Goal: Contribute content: Contribute content

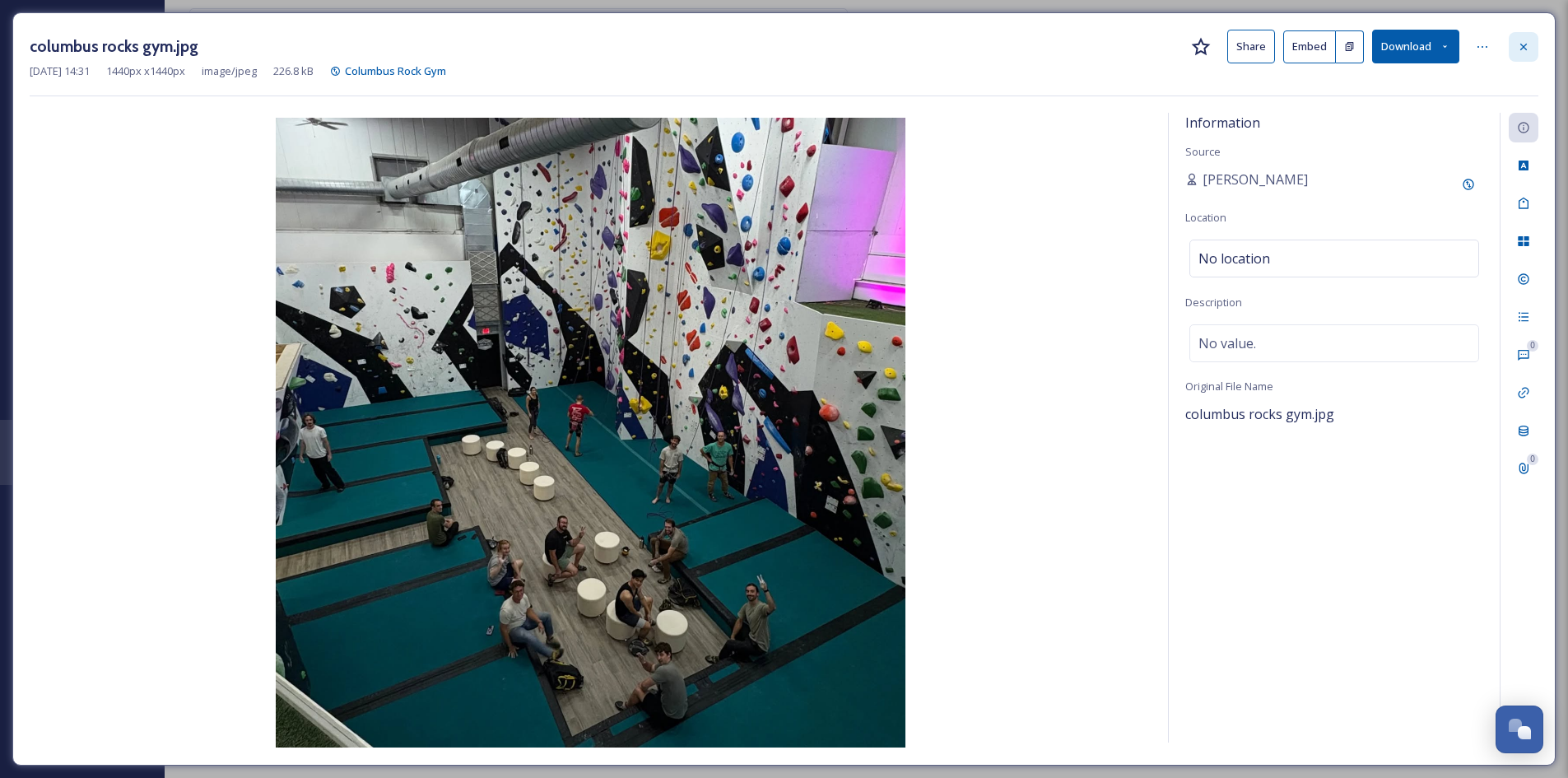
click at [1522, 45] on icon at bounding box center [1523, 46] width 7 height 7
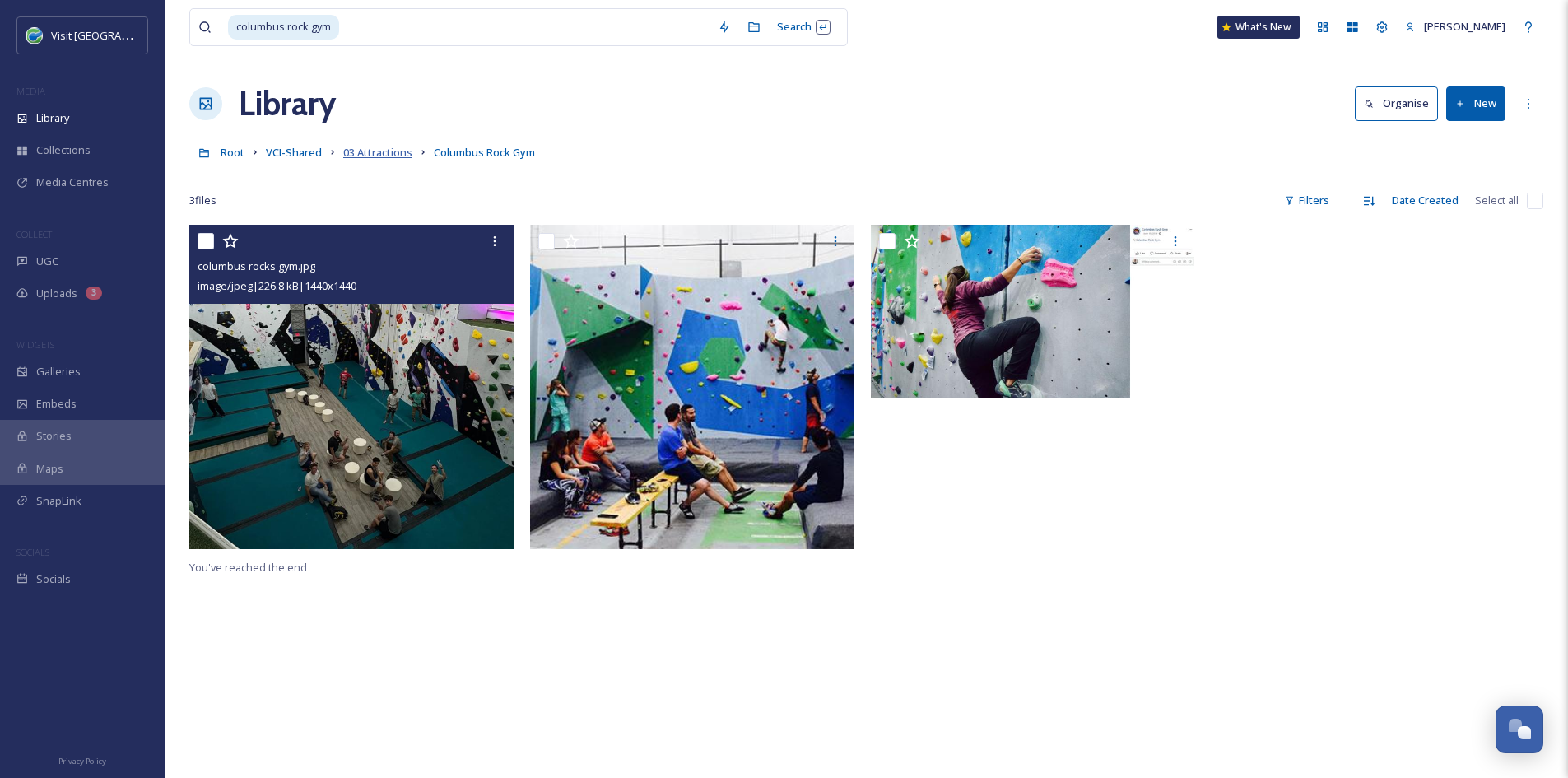
click at [367, 147] on span "03 Attractions" at bounding box center [377, 152] width 69 height 15
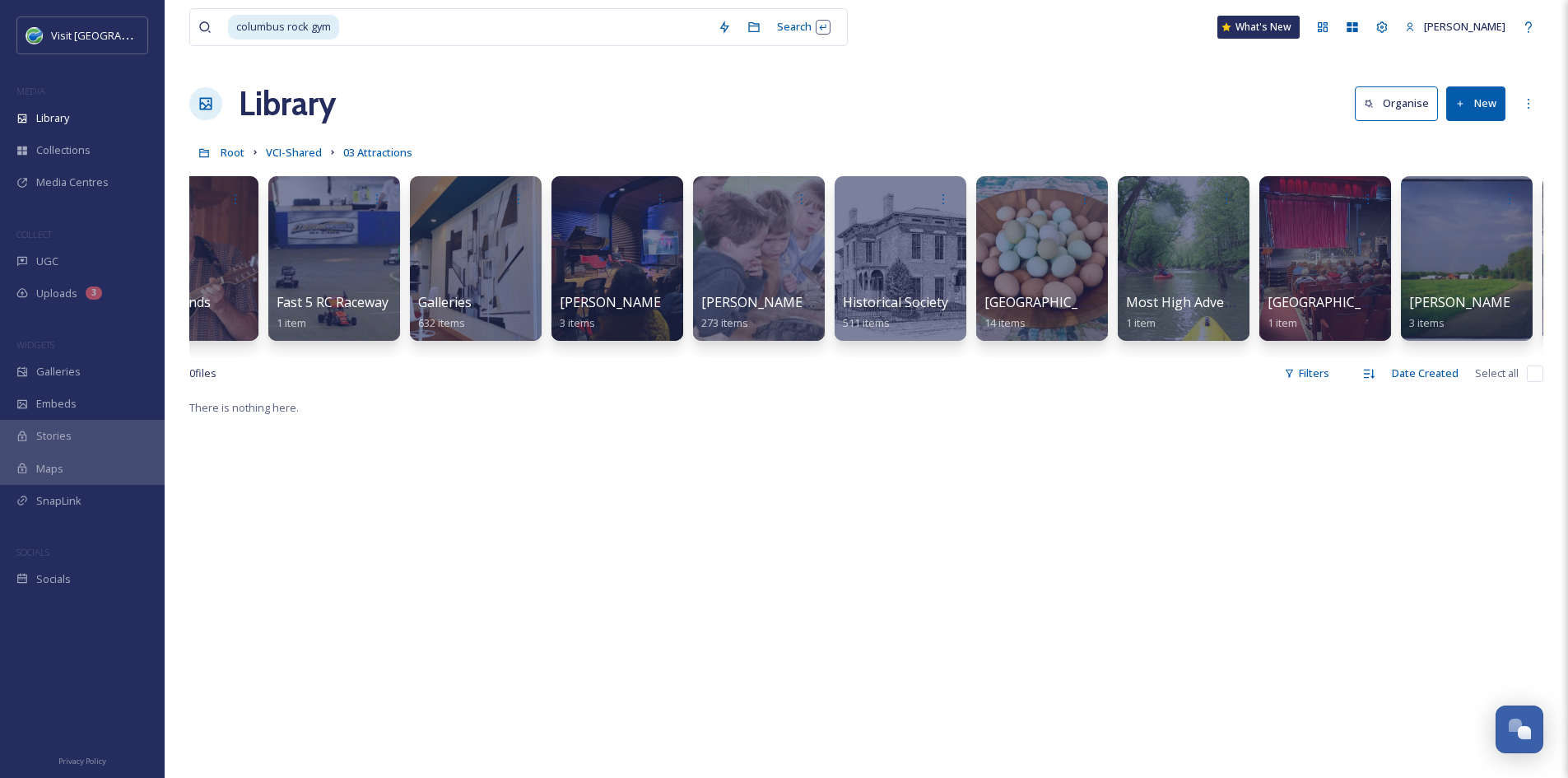
scroll to position [0, 1619]
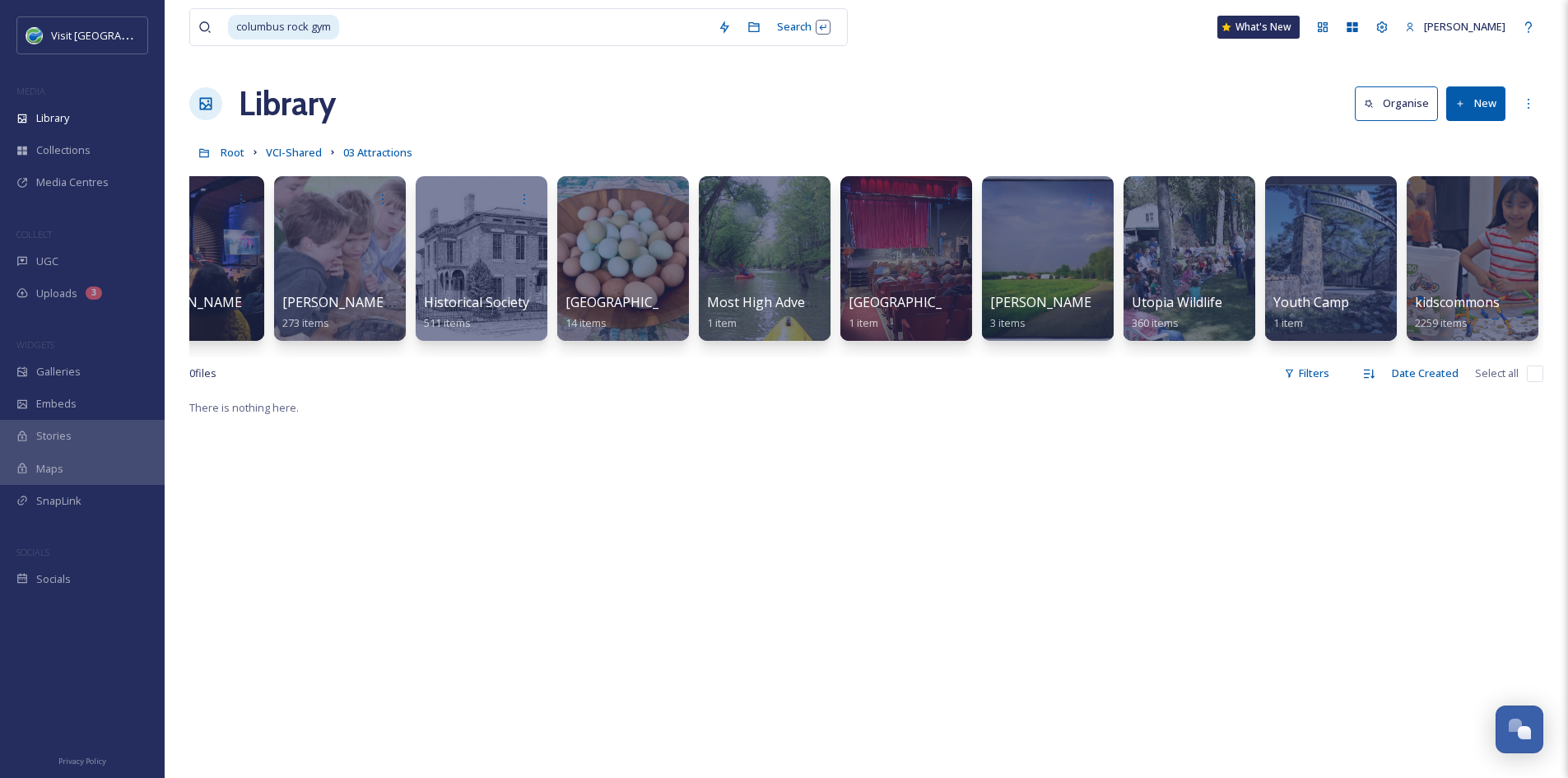
click at [1476, 111] on button "New" at bounding box center [1476, 103] width 60 height 34
click at [1474, 210] on div "Folder" at bounding box center [1458, 205] width 93 height 32
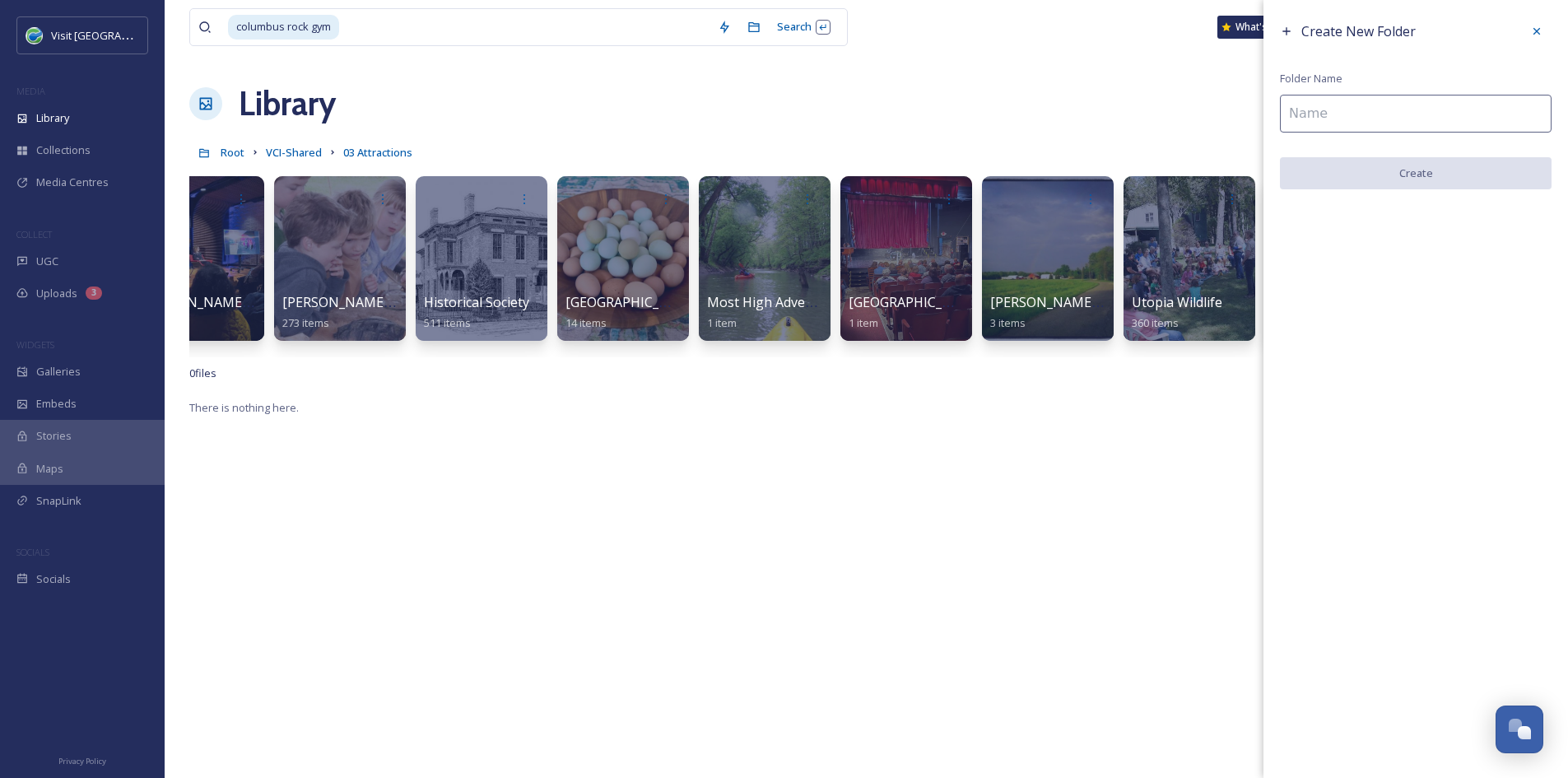
click at [1411, 118] on input at bounding box center [1416, 114] width 272 height 38
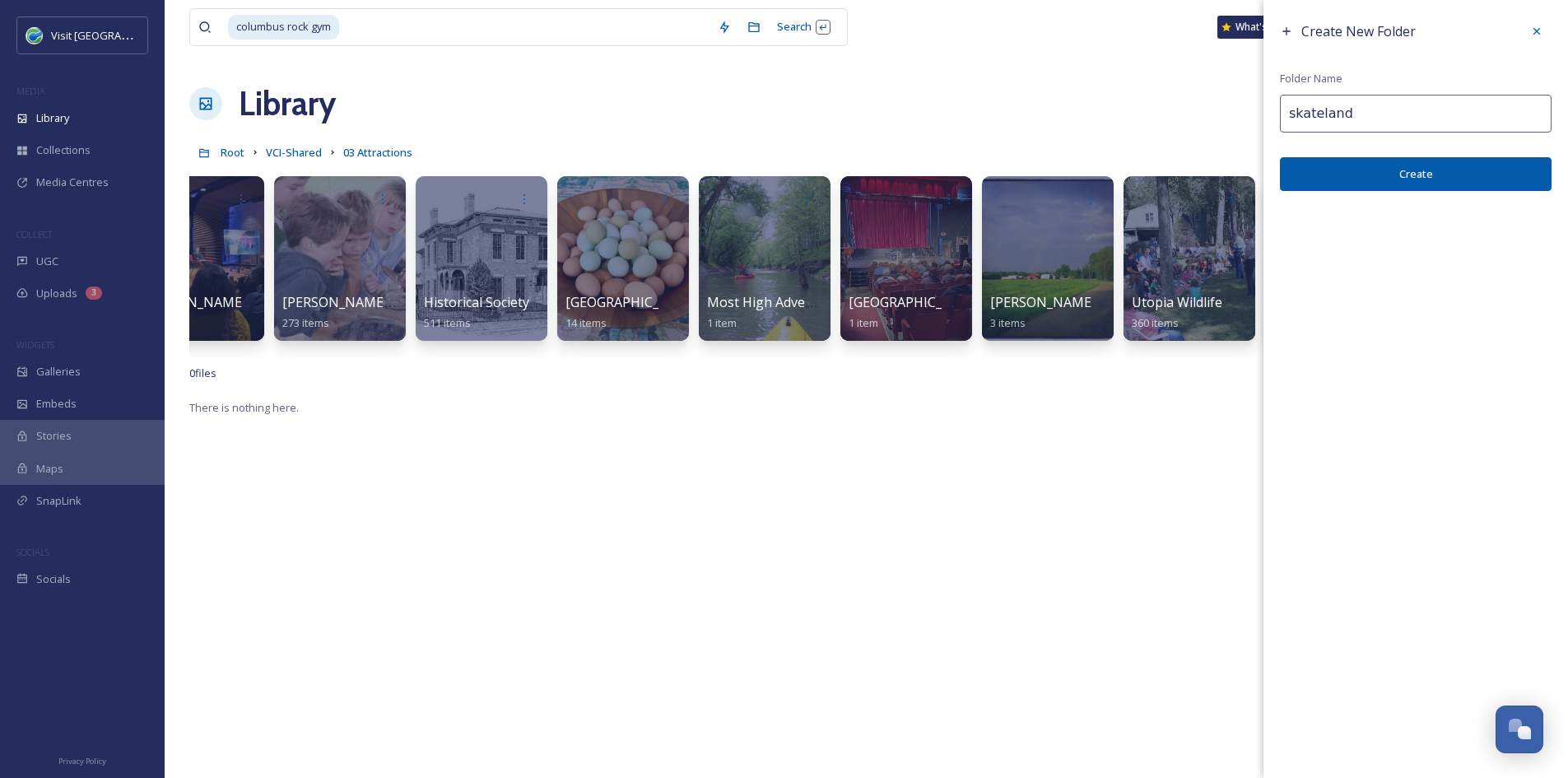
type input "skateland"
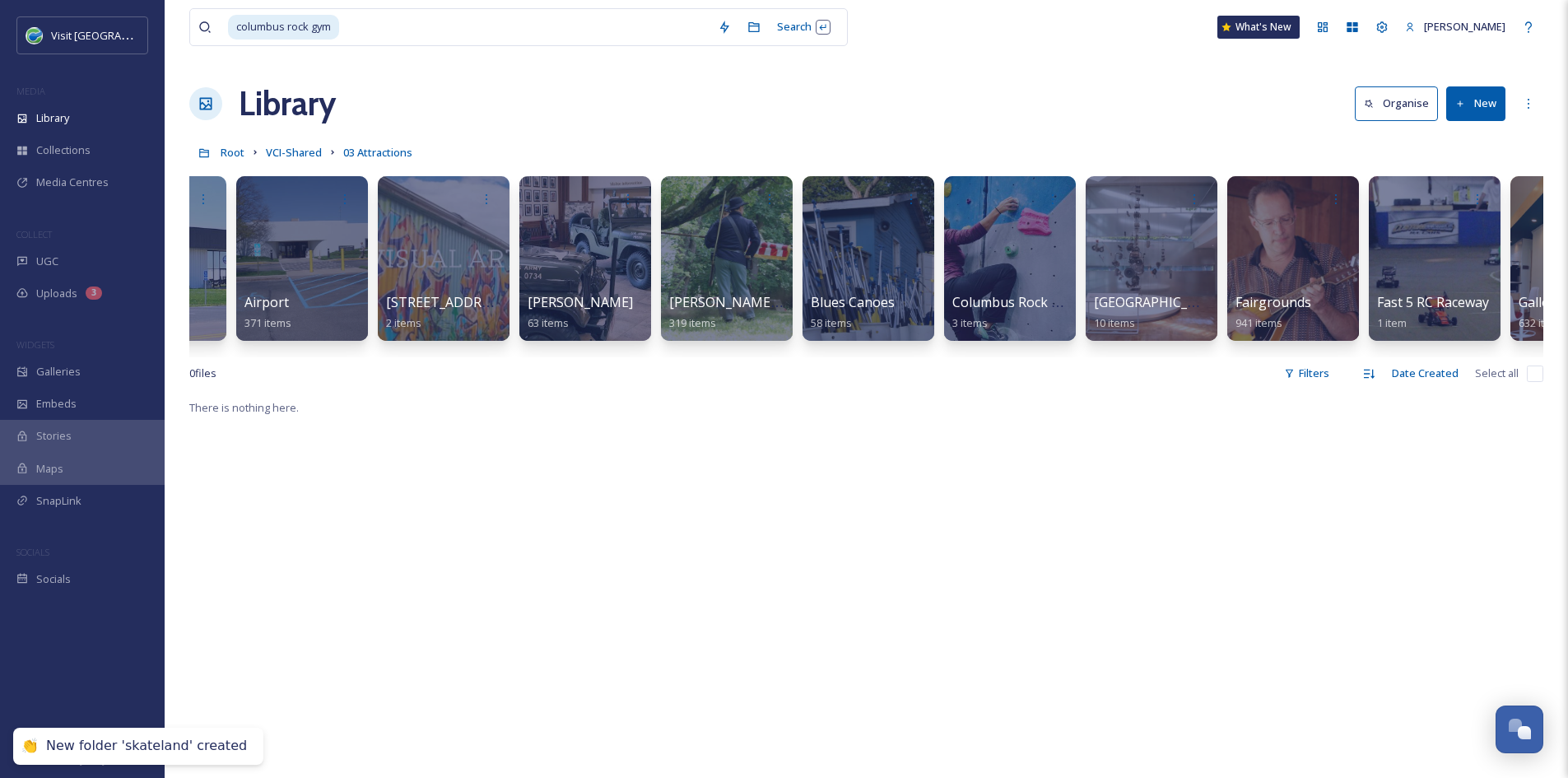
scroll to position [0, 0]
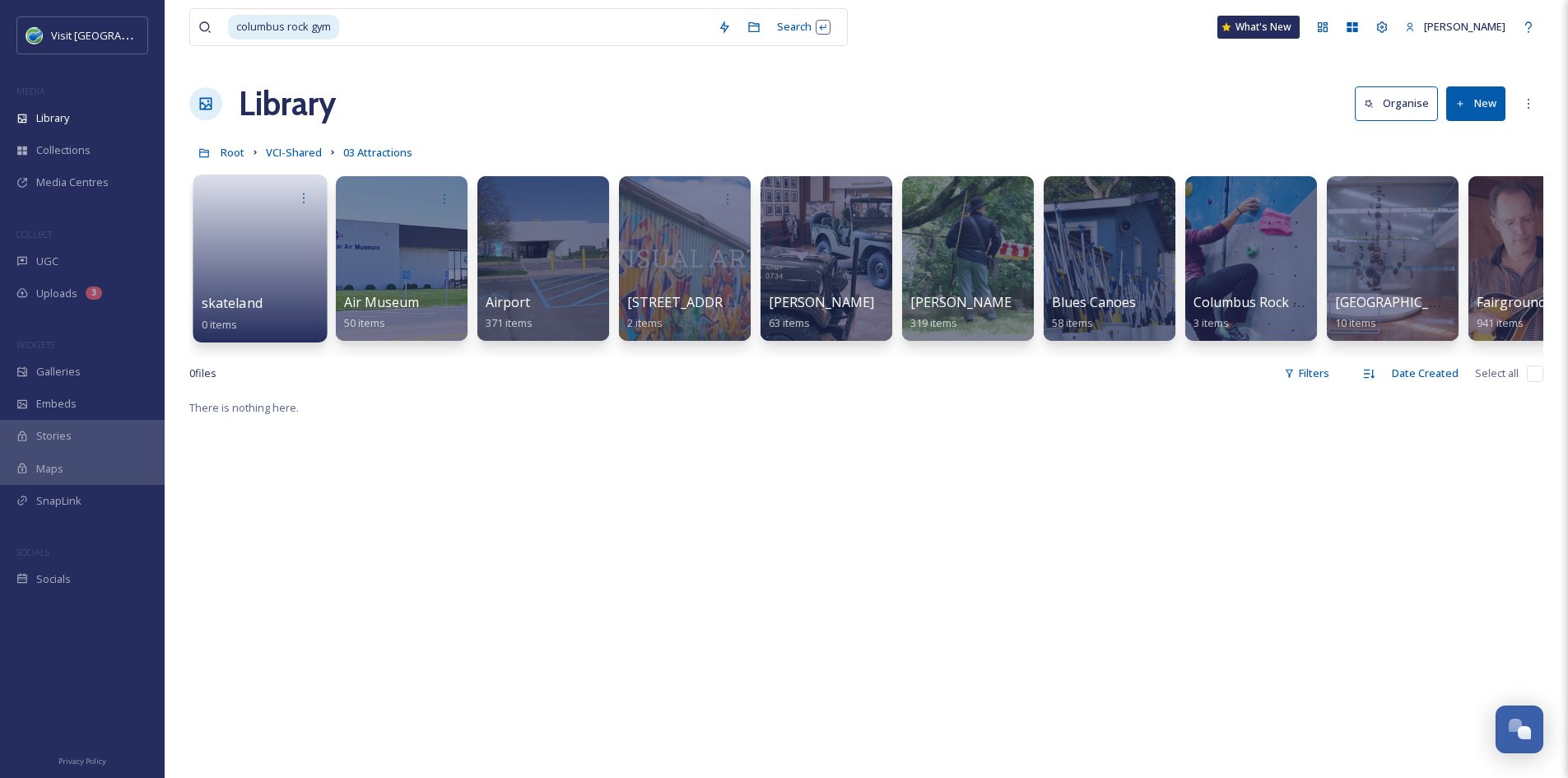
click at [225, 256] on link at bounding box center [260, 253] width 118 height 80
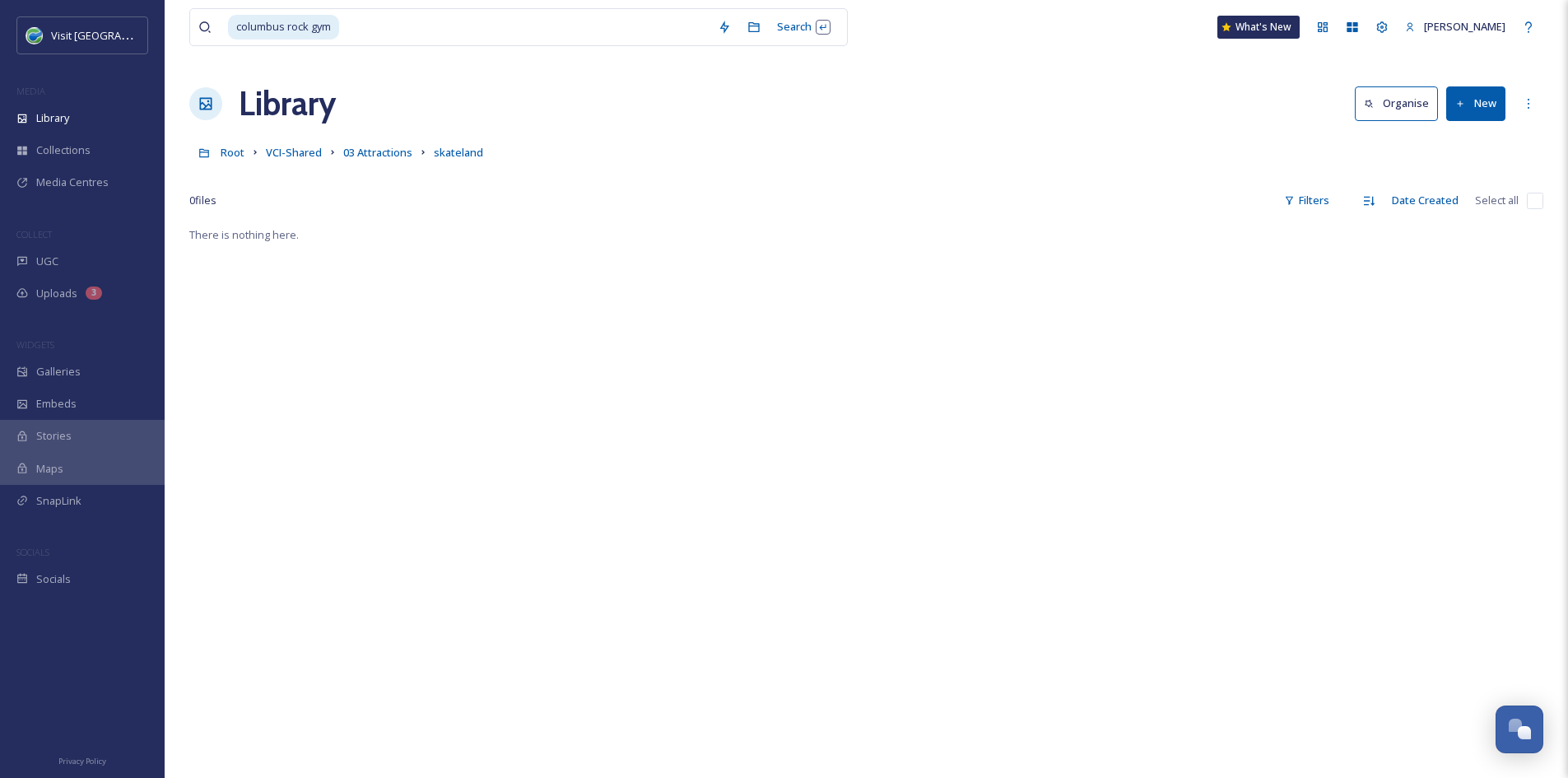
click at [1474, 94] on button "New" at bounding box center [1476, 103] width 60 height 34
click at [1462, 146] on span "File Upload" at bounding box center [1469, 142] width 55 height 16
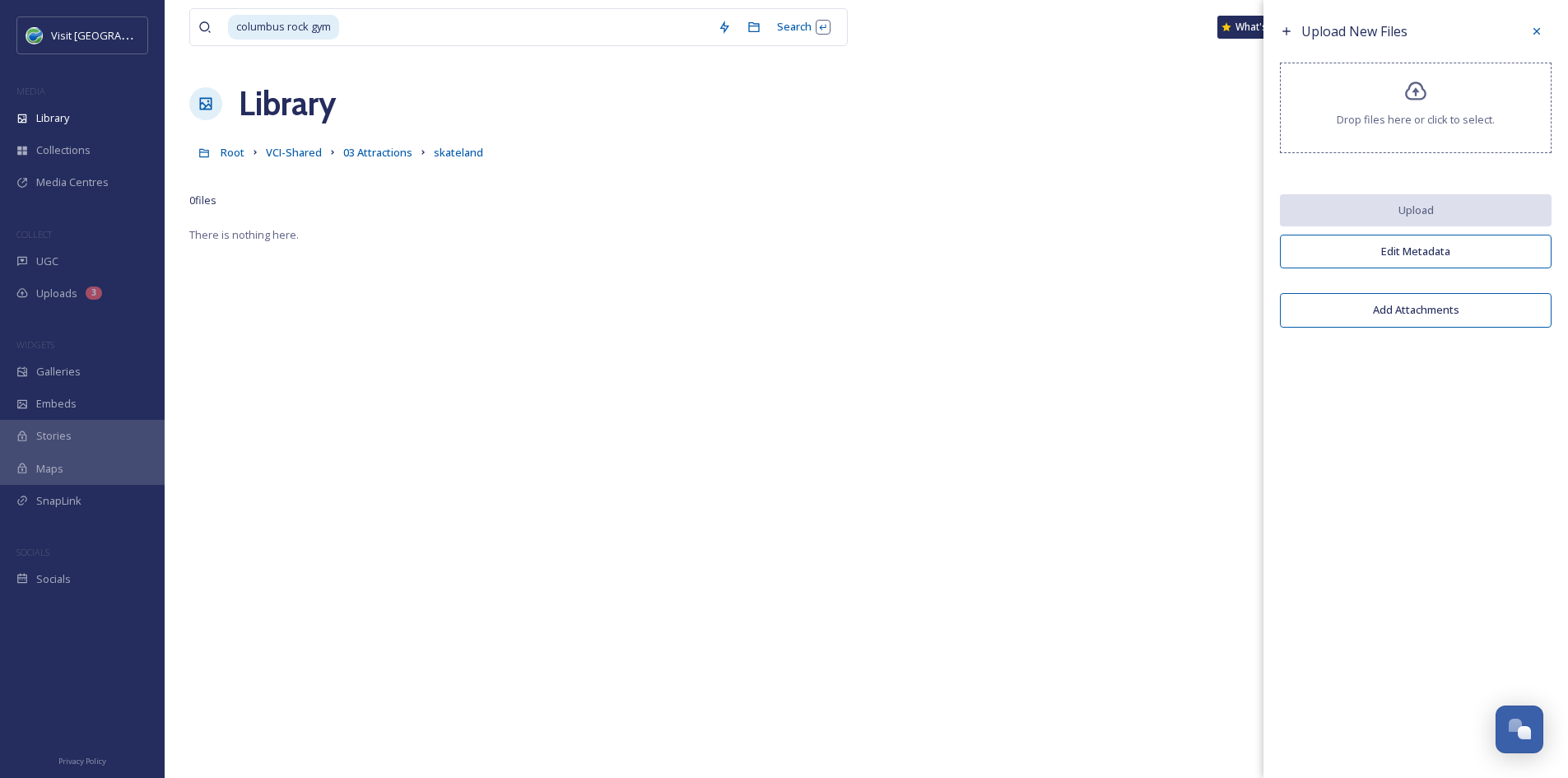
click at [1416, 115] on span "Drop files here or click to select." at bounding box center [1415, 119] width 158 height 16
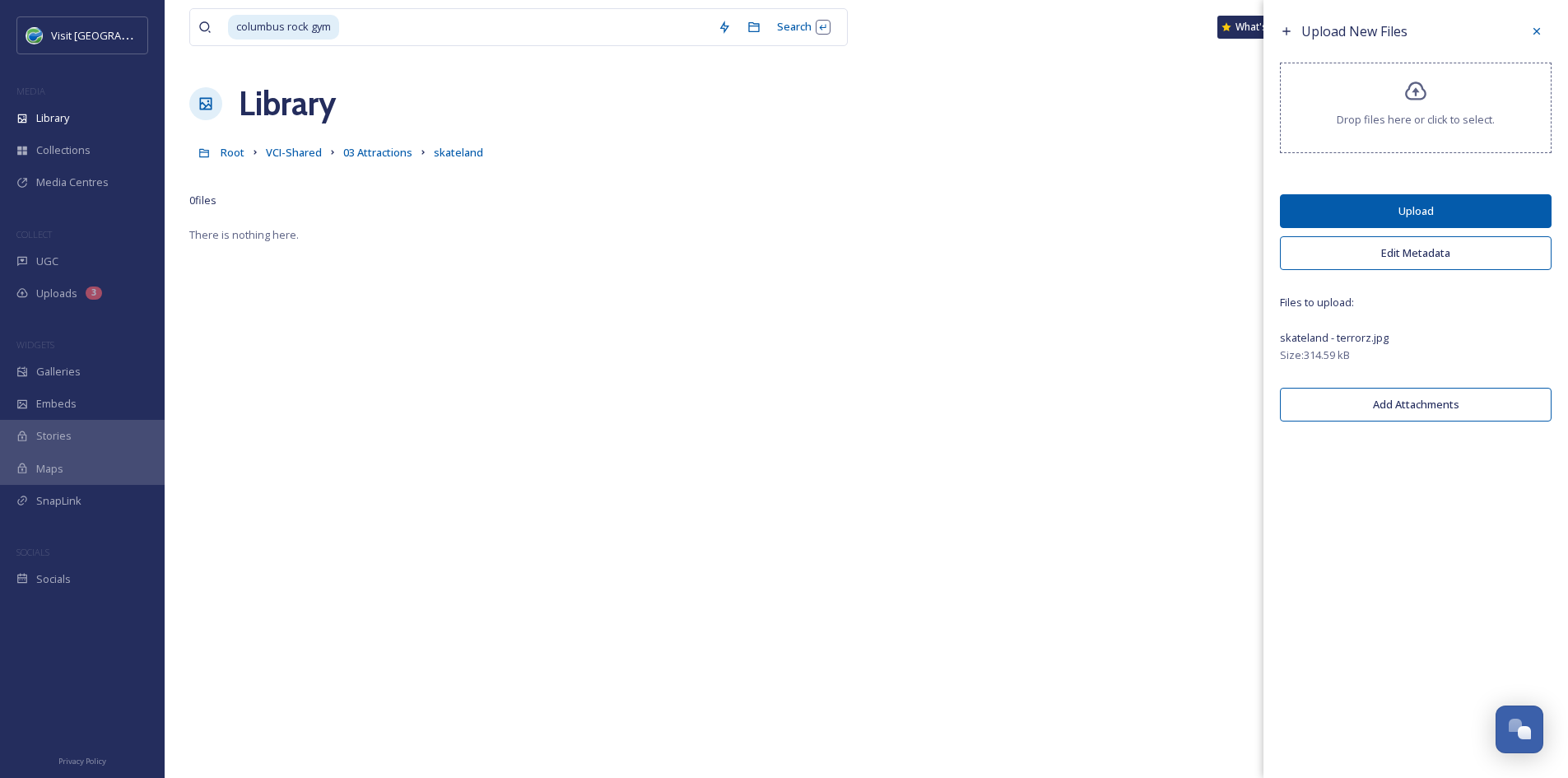
click at [1491, 215] on button "Upload" at bounding box center [1416, 210] width 272 height 34
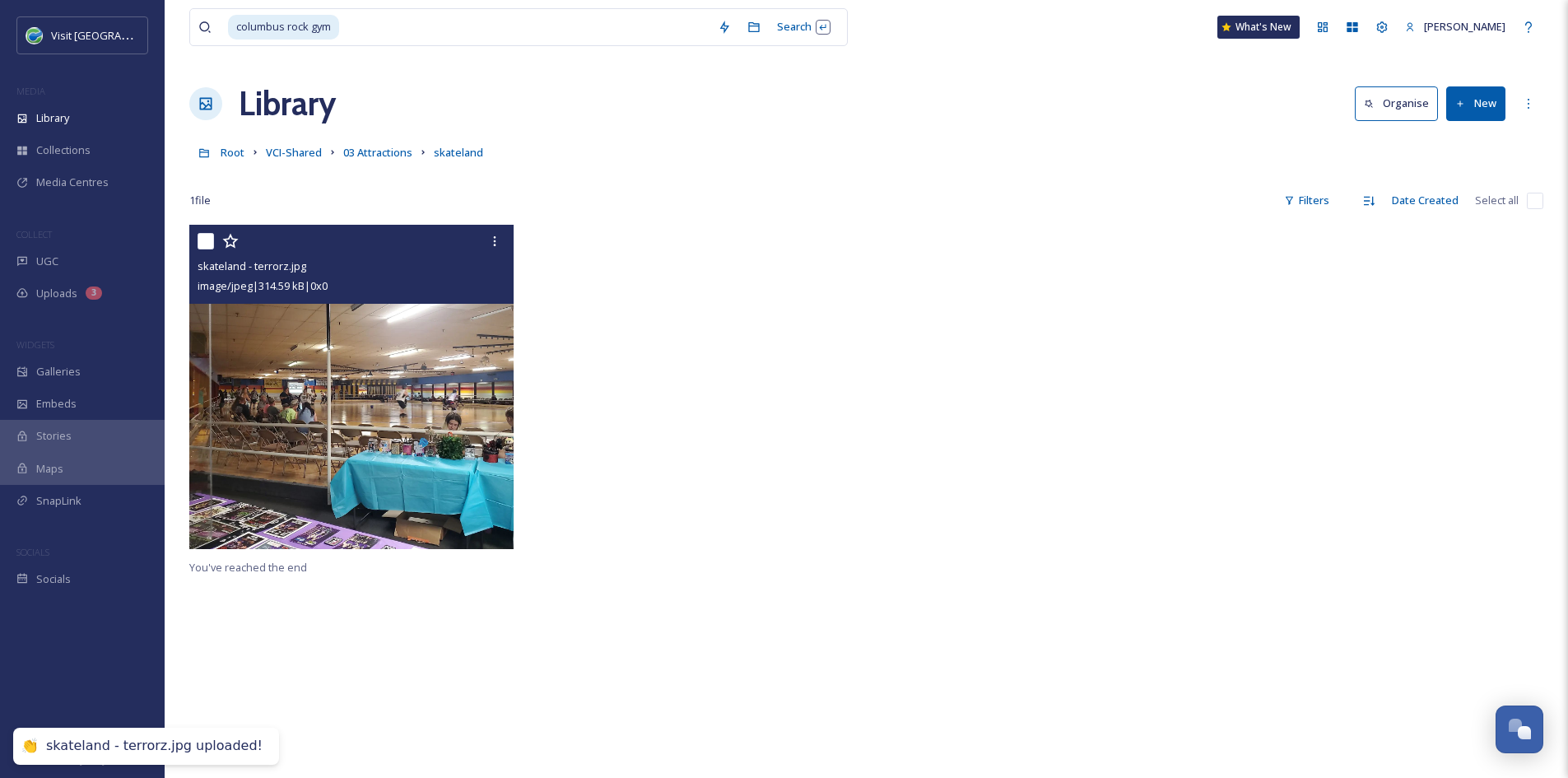
click at [390, 375] on img at bounding box center [351, 386] width 324 height 324
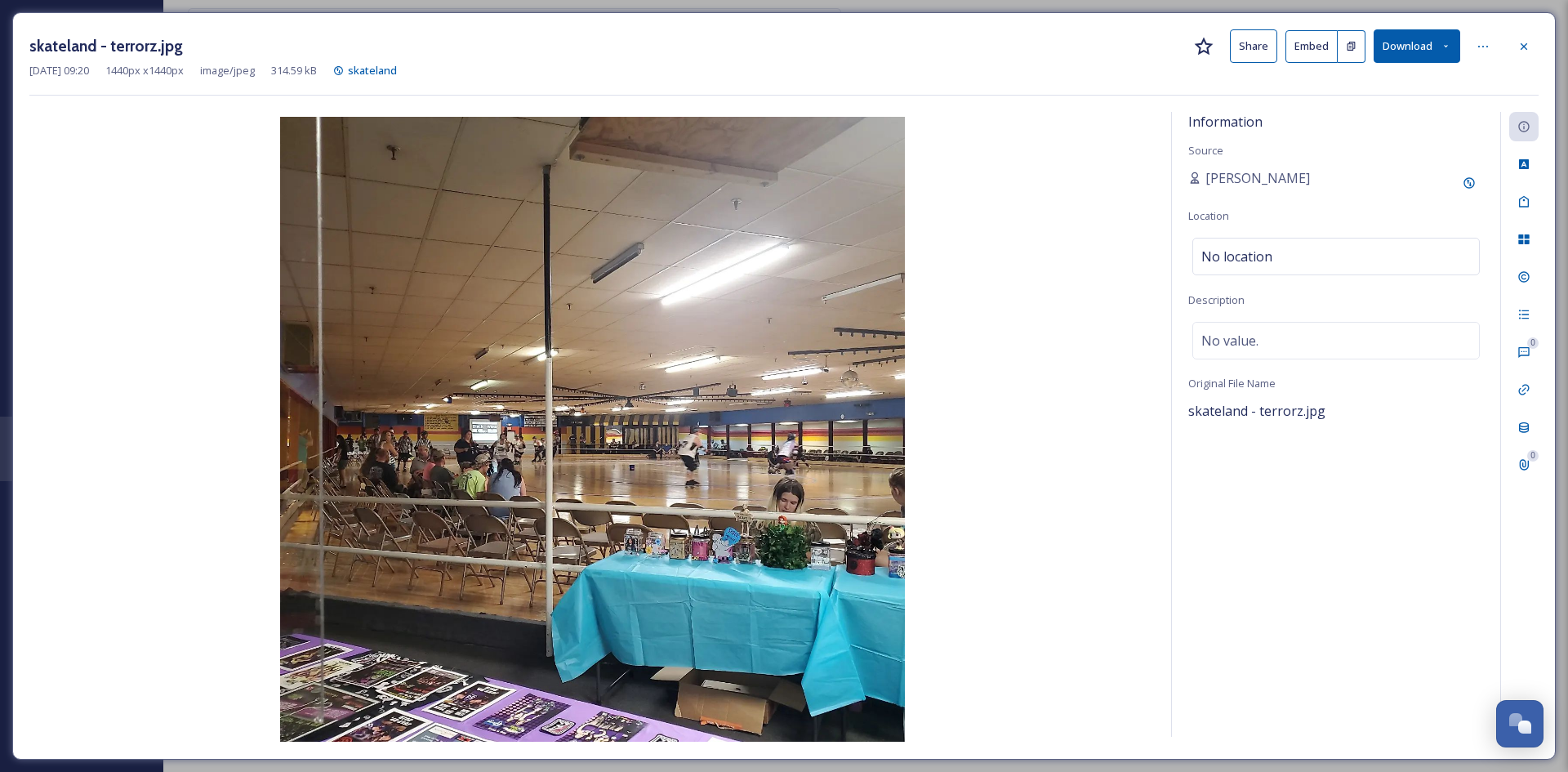
click at [1247, 41] on button "Share" at bounding box center [1254, 46] width 48 height 34
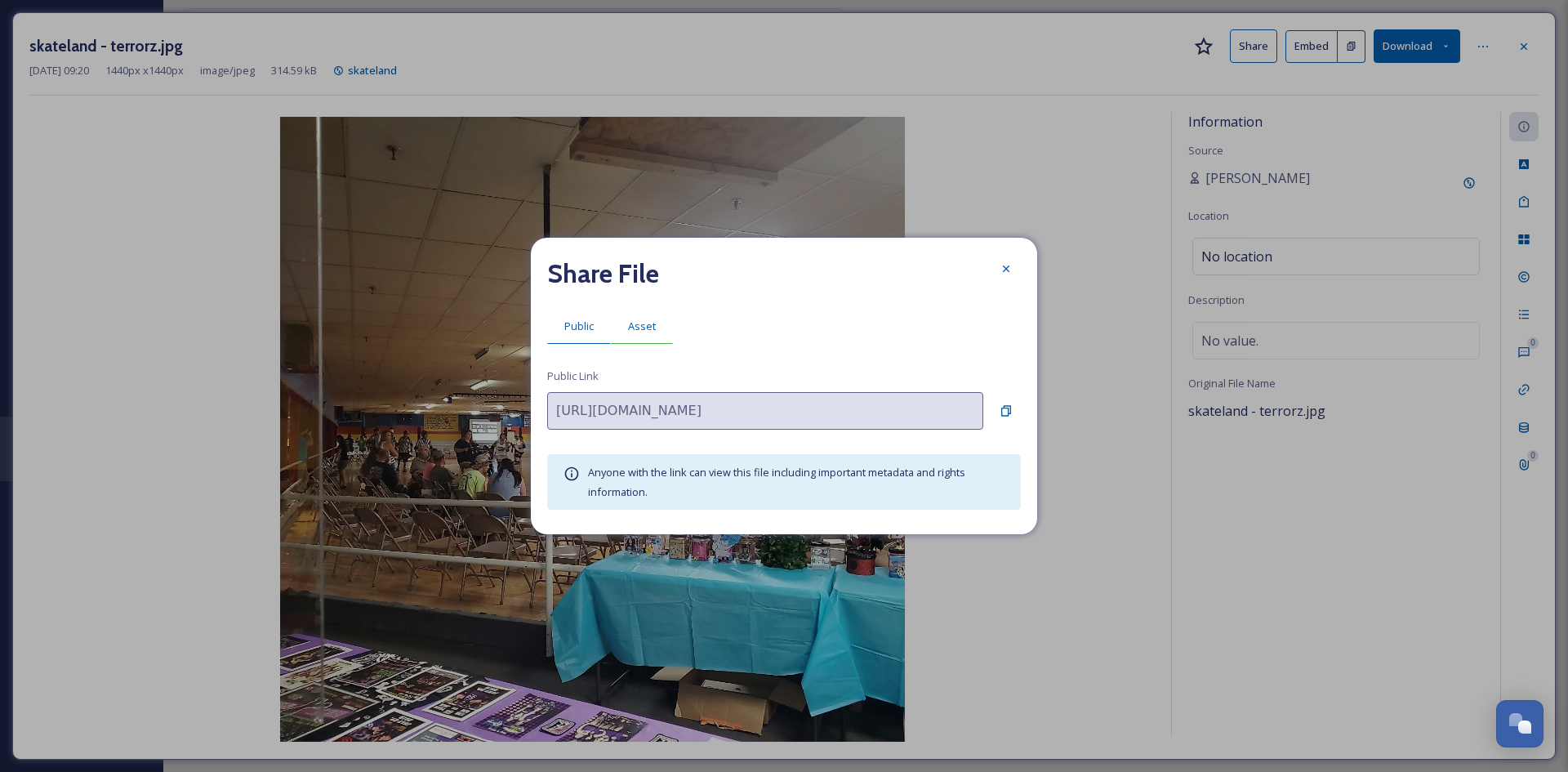
click at [651, 317] on div "Asset" at bounding box center [642, 326] width 62 height 34
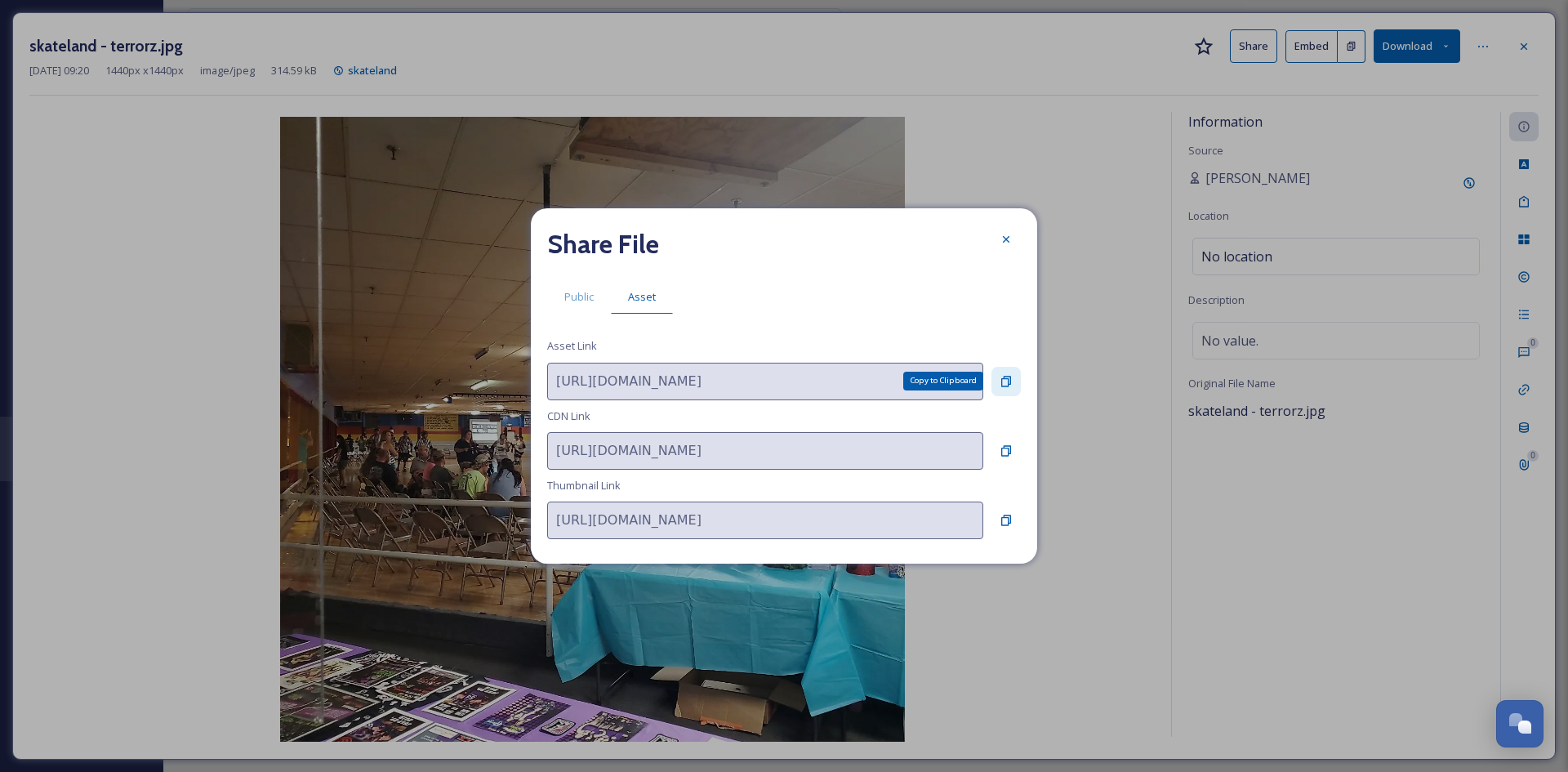
click at [1006, 384] on icon at bounding box center [1006, 381] width 13 height 13
click at [1004, 236] on icon at bounding box center [1006, 239] width 13 height 13
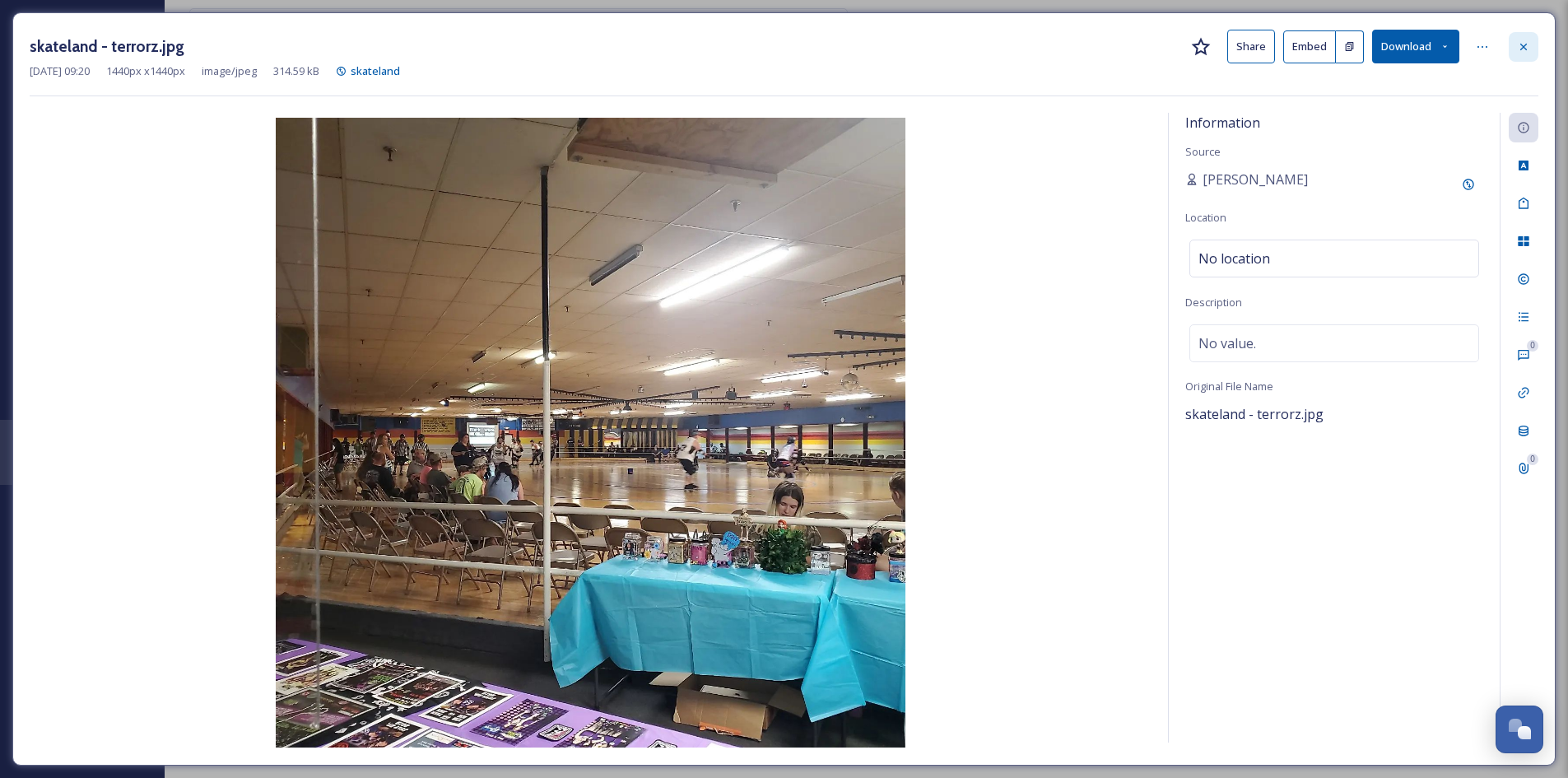
click at [1533, 49] on div at bounding box center [1523, 47] width 30 height 30
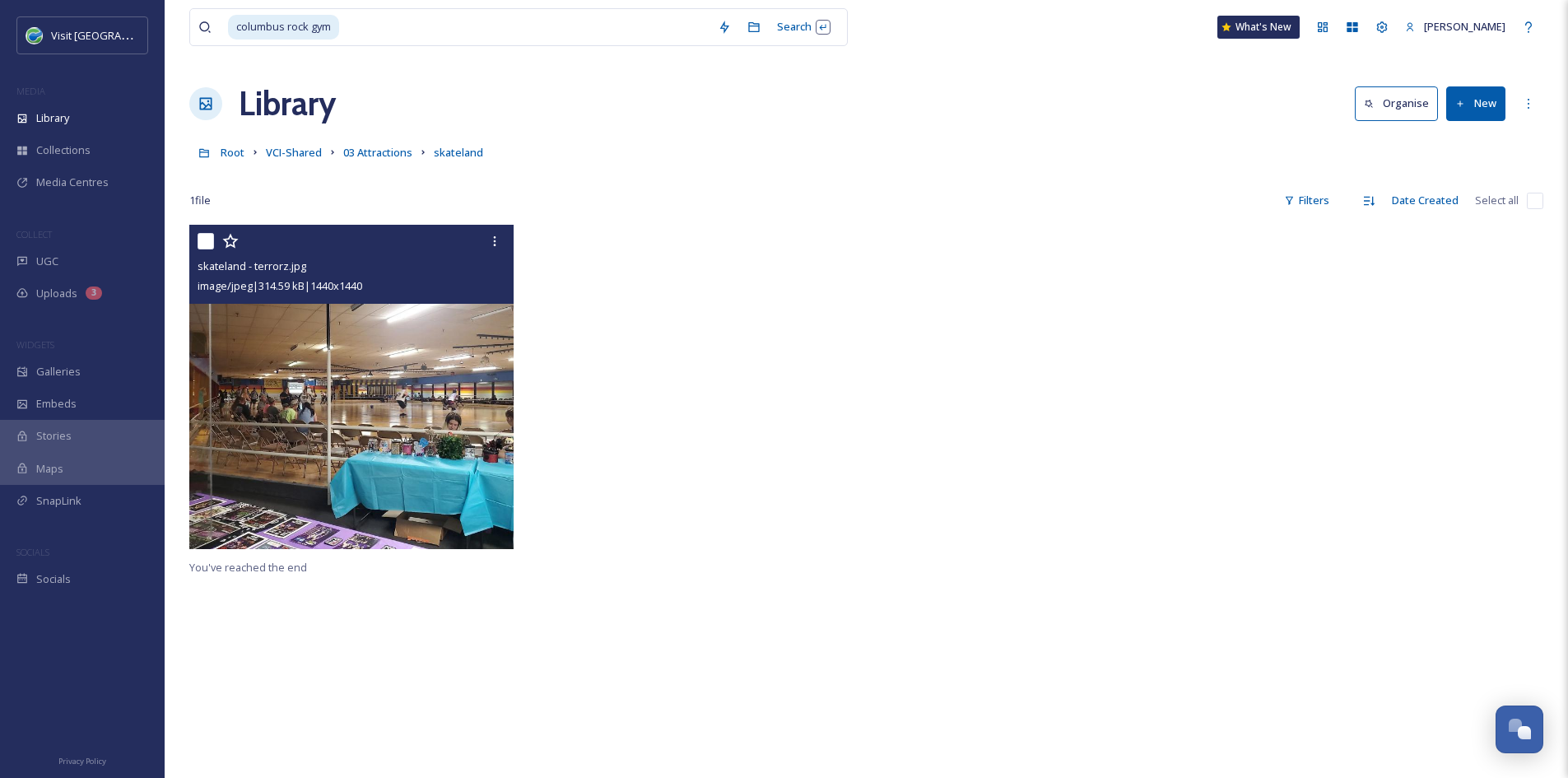
click at [374, 162] on link "03 Attractions" at bounding box center [377, 152] width 69 height 20
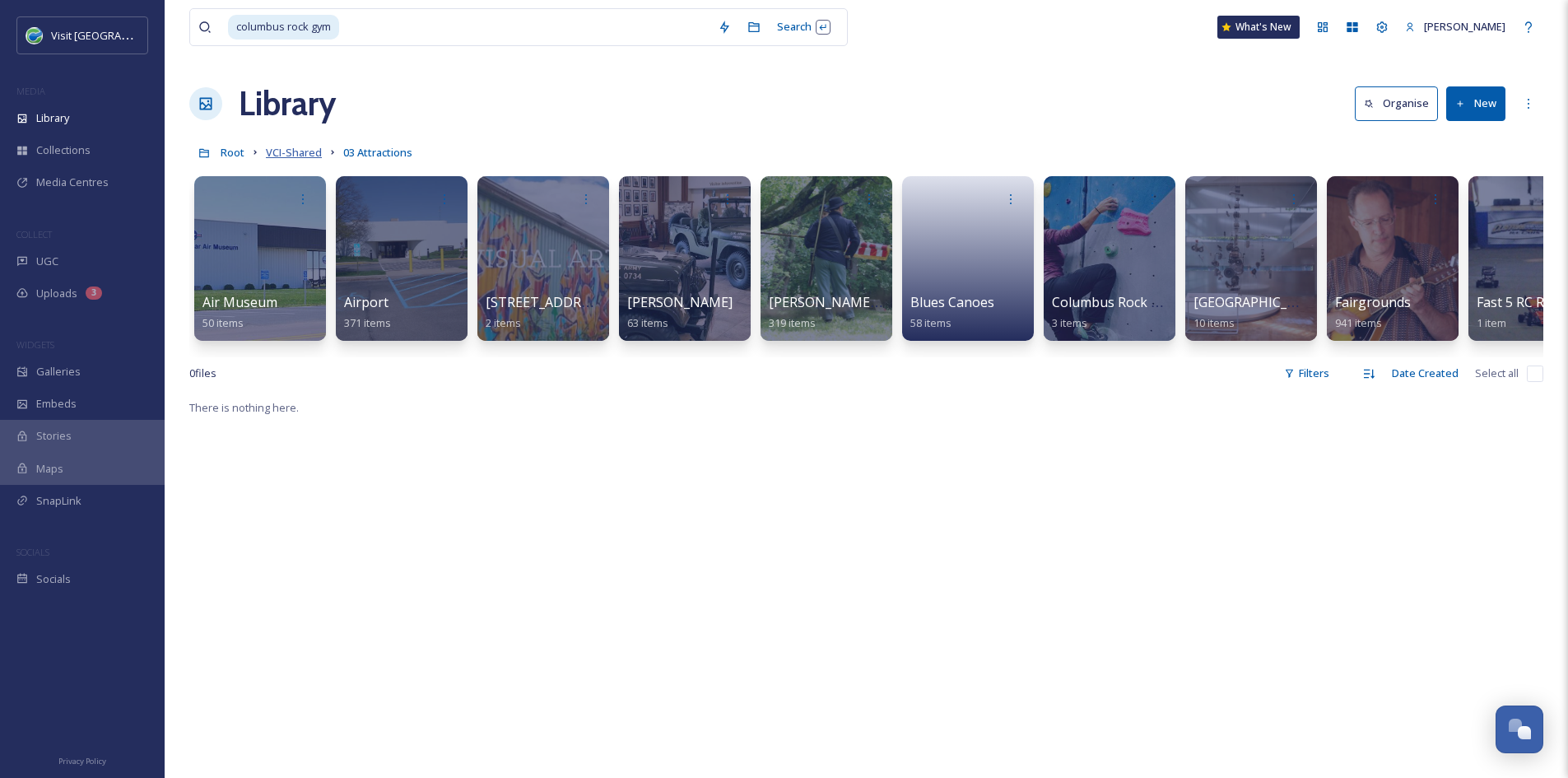
click at [308, 153] on span "VCI-Shared" at bounding box center [294, 152] width 56 height 15
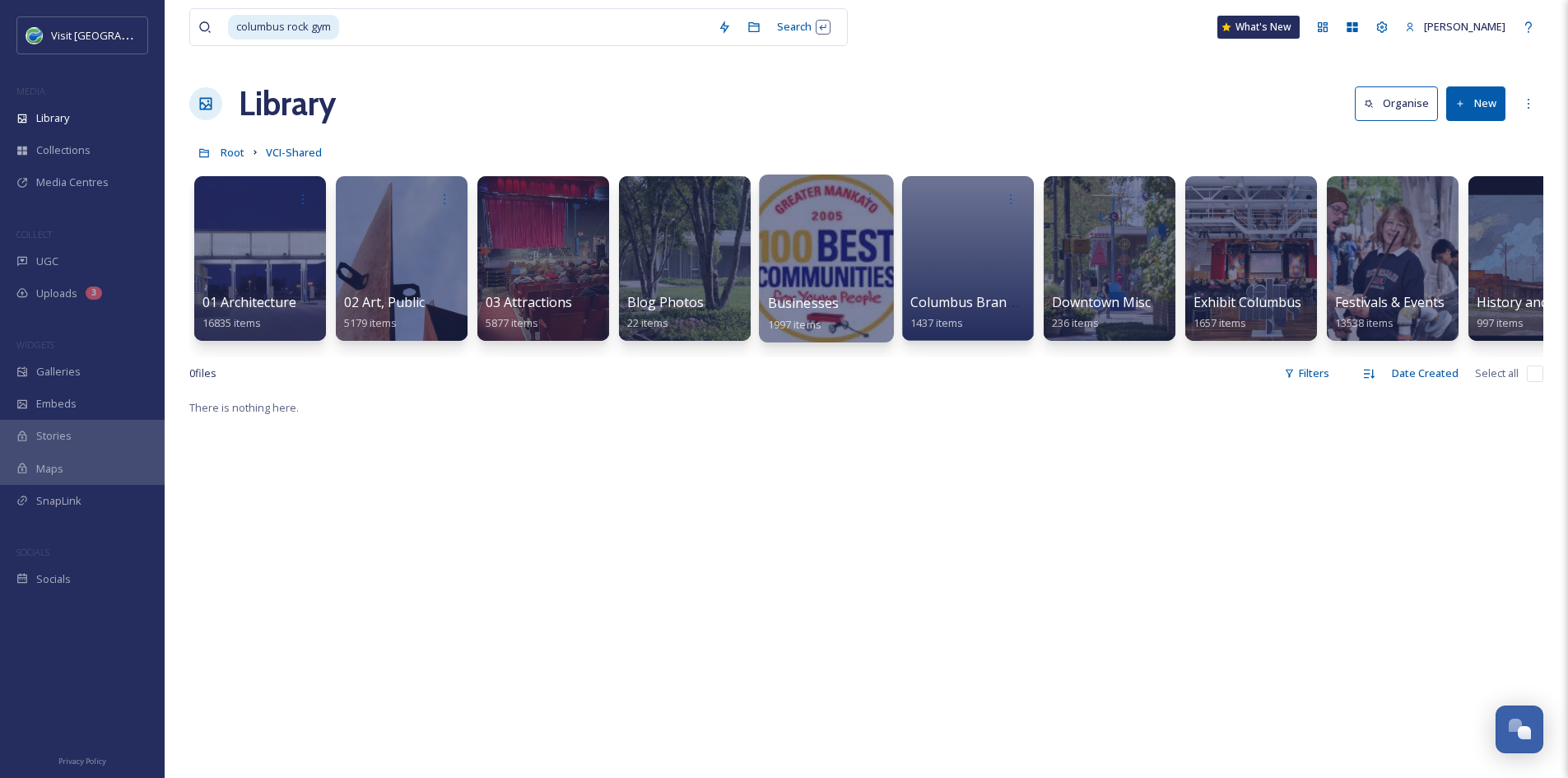
click at [799, 276] on div at bounding box center [826, 259] width 134 height 168
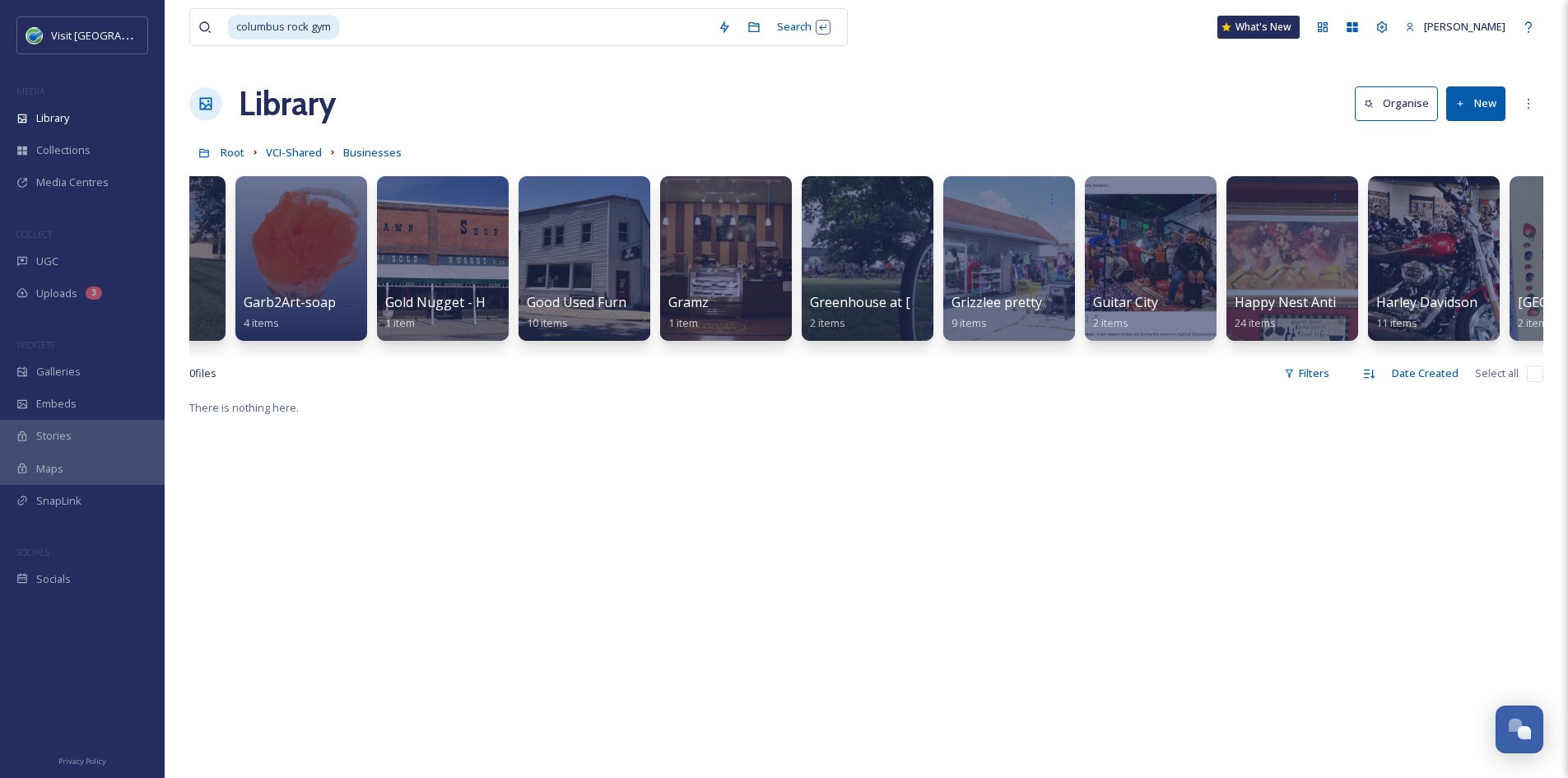
scroll to position [0, 3495]
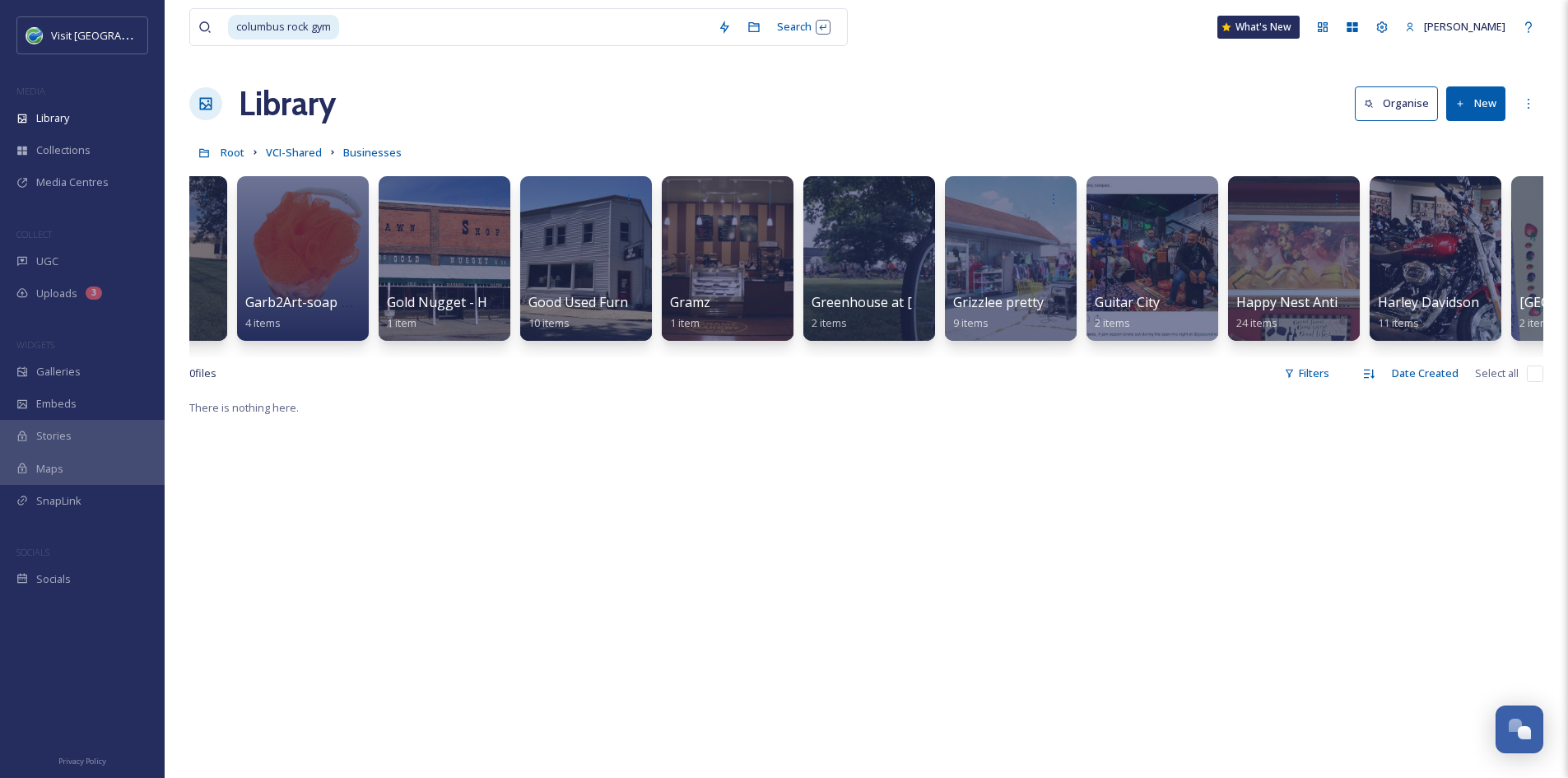
click at [1479, 104] on button "New" at bounding box center [1476, 103] width 60 height 34
click at [1437, 210] on div "Folder" at bounding box center [1458, 205] width 93 height 32
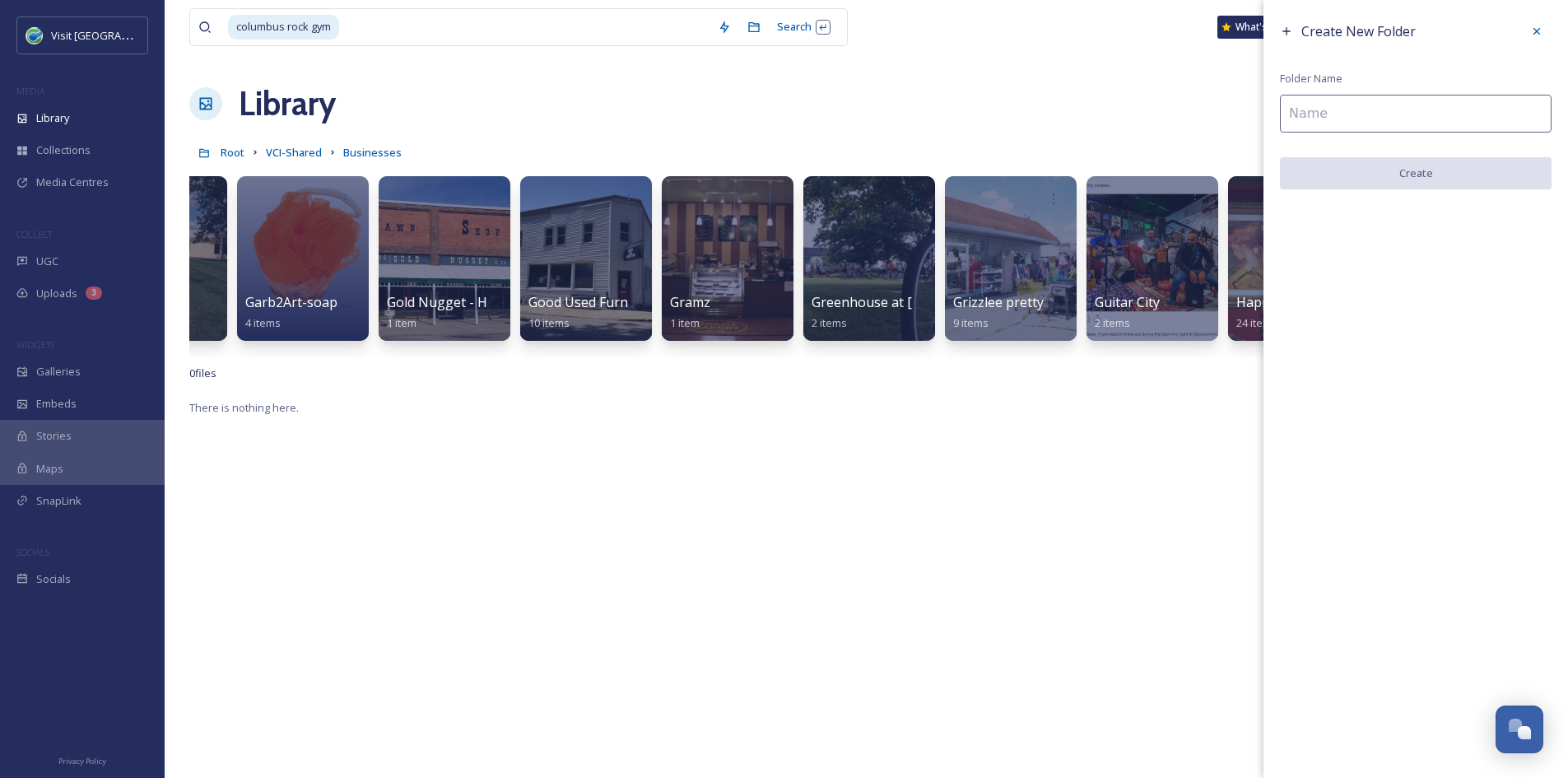
click at [1383, 118] on input at bounding box center [1416, 114] width 272 height 38
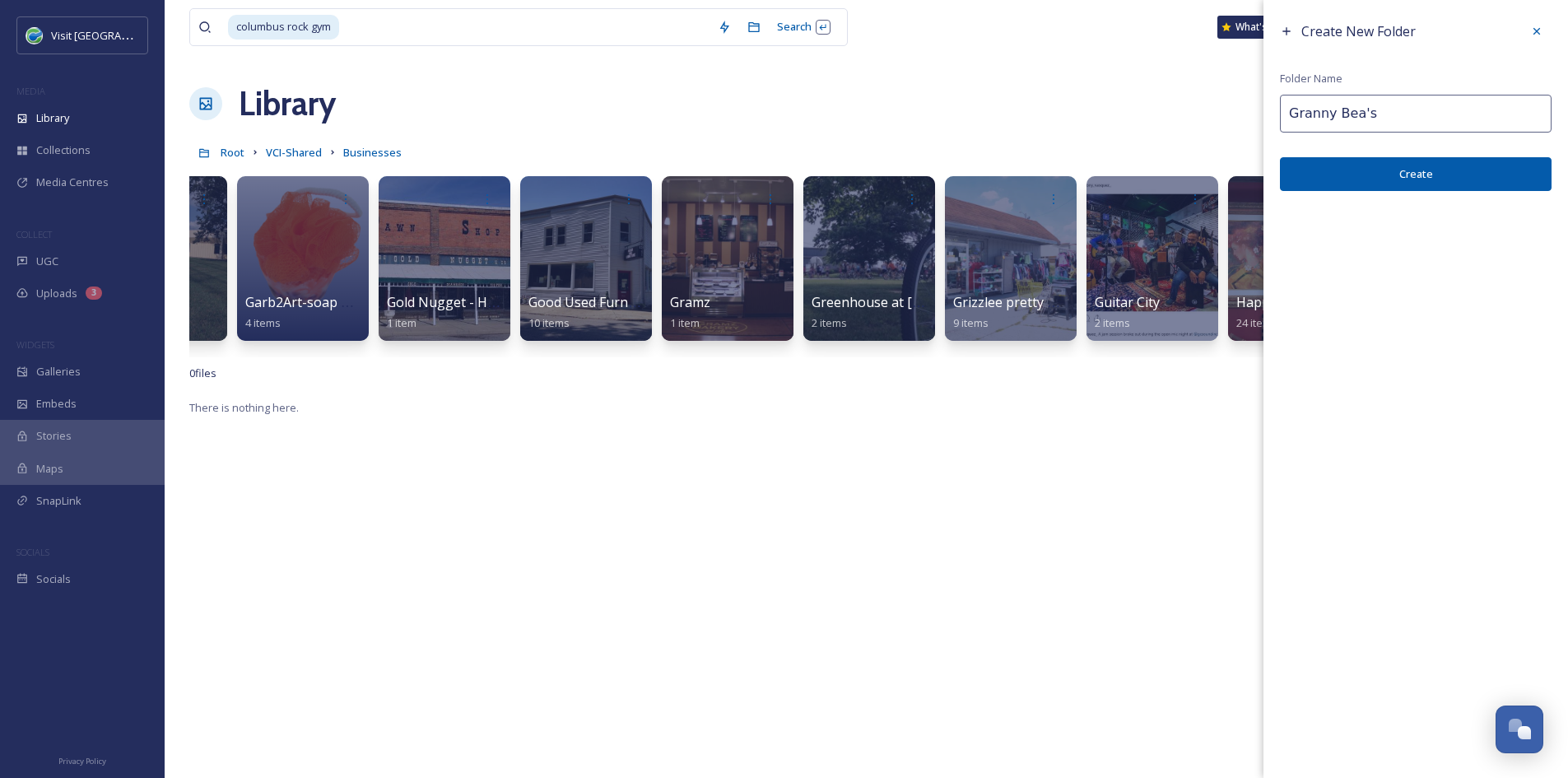
type input "Granny Bea's"
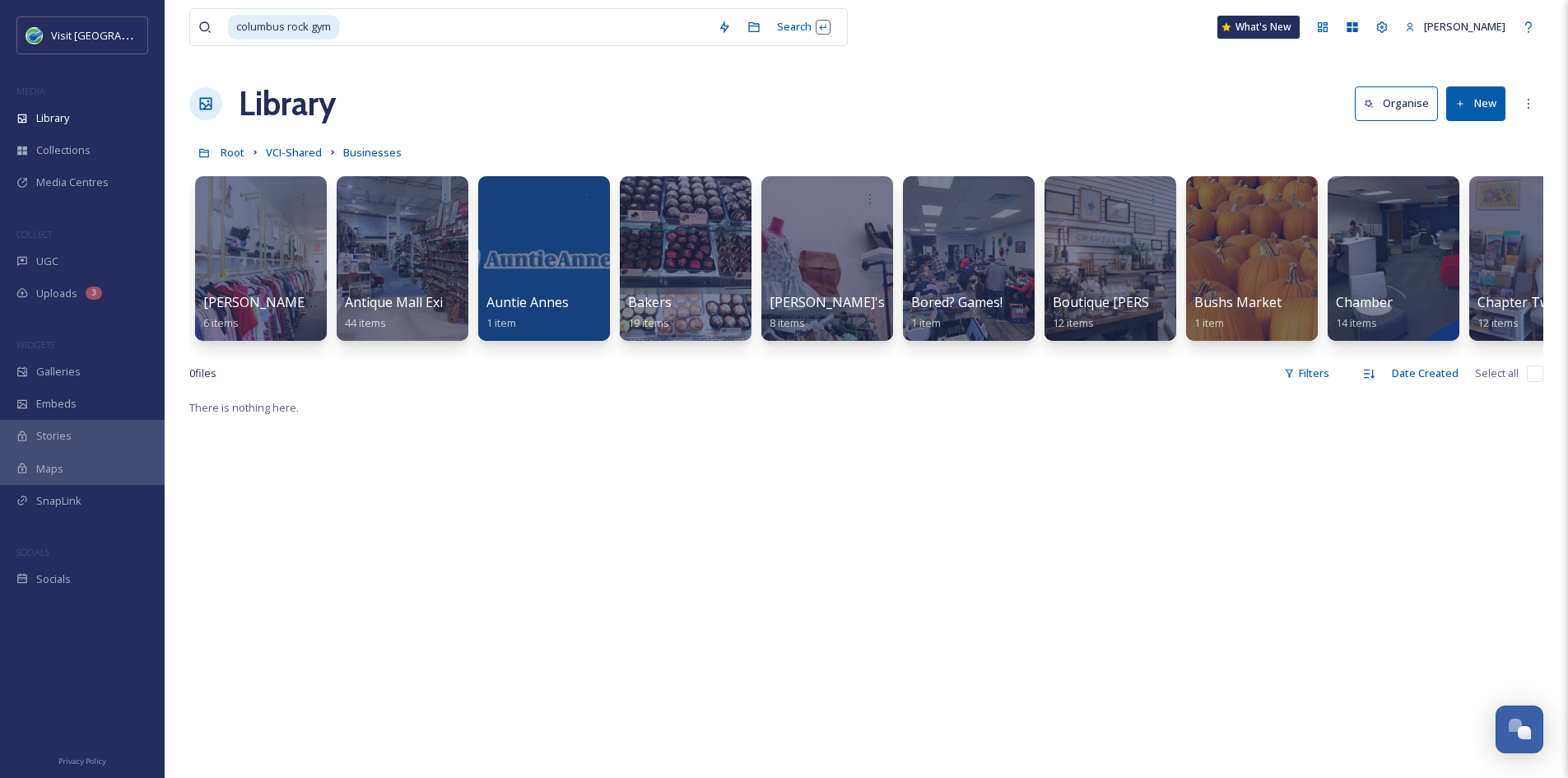
scroll to position [0, 0]
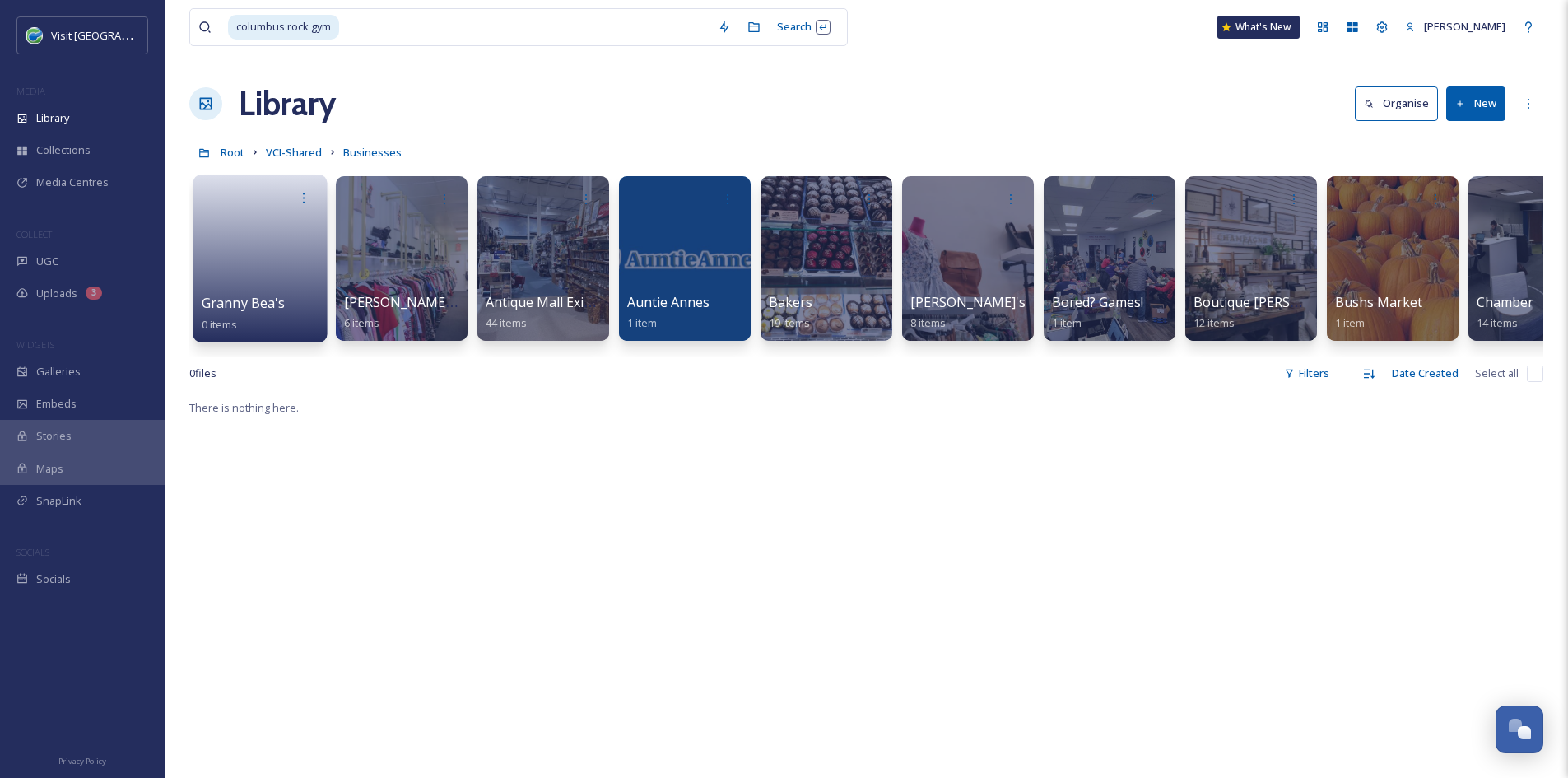
click at [237, 298] on span "Granny Bea's" at bounding box center [243, 303] width 84 height 18
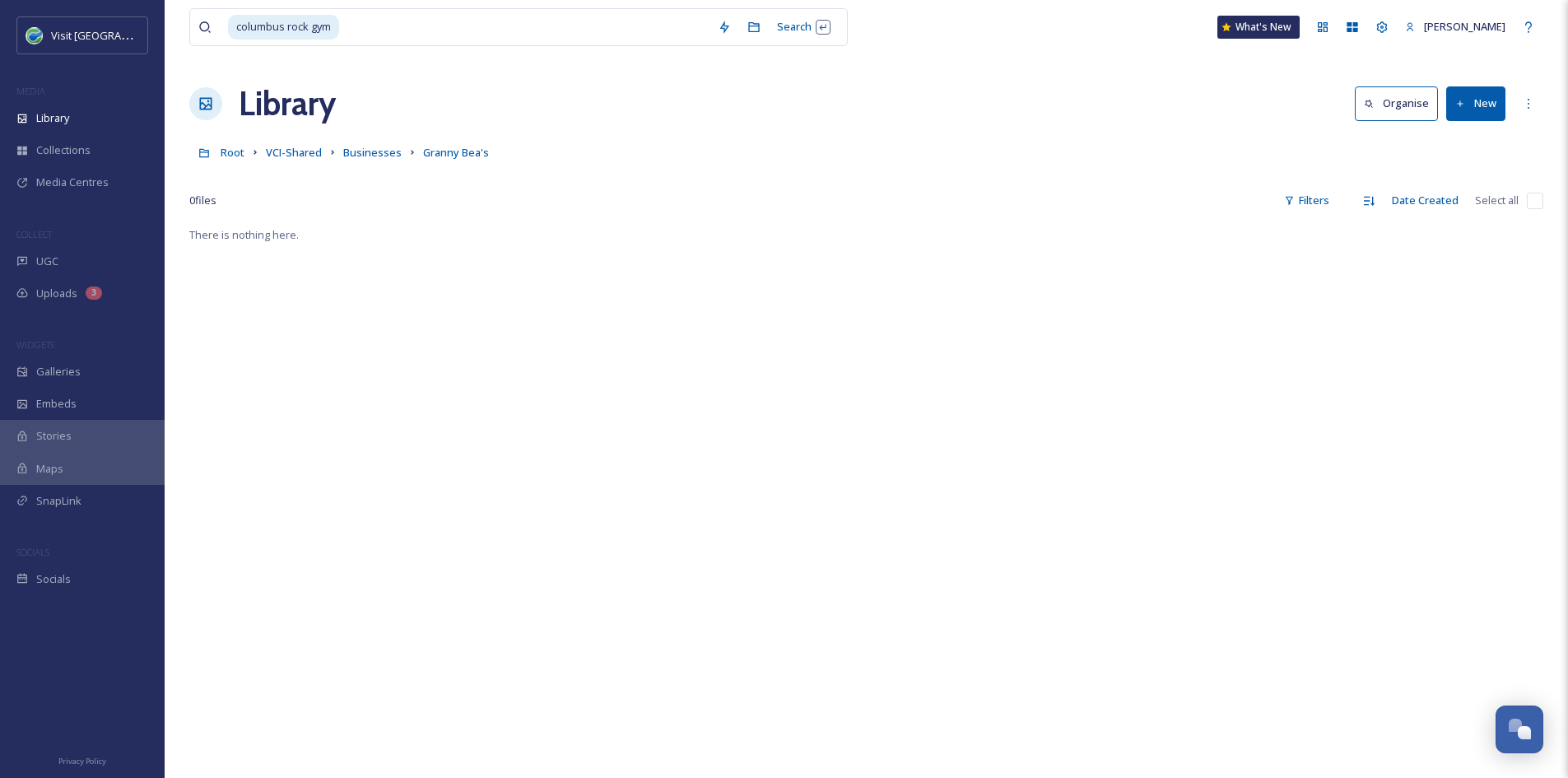
click at [1472, 102] on button "New" at bounding box center [1476, 103] width 60 height 34
click at [1468, 138] on span "File Upload" at bounding box center [1469, 142] width 55 height 16
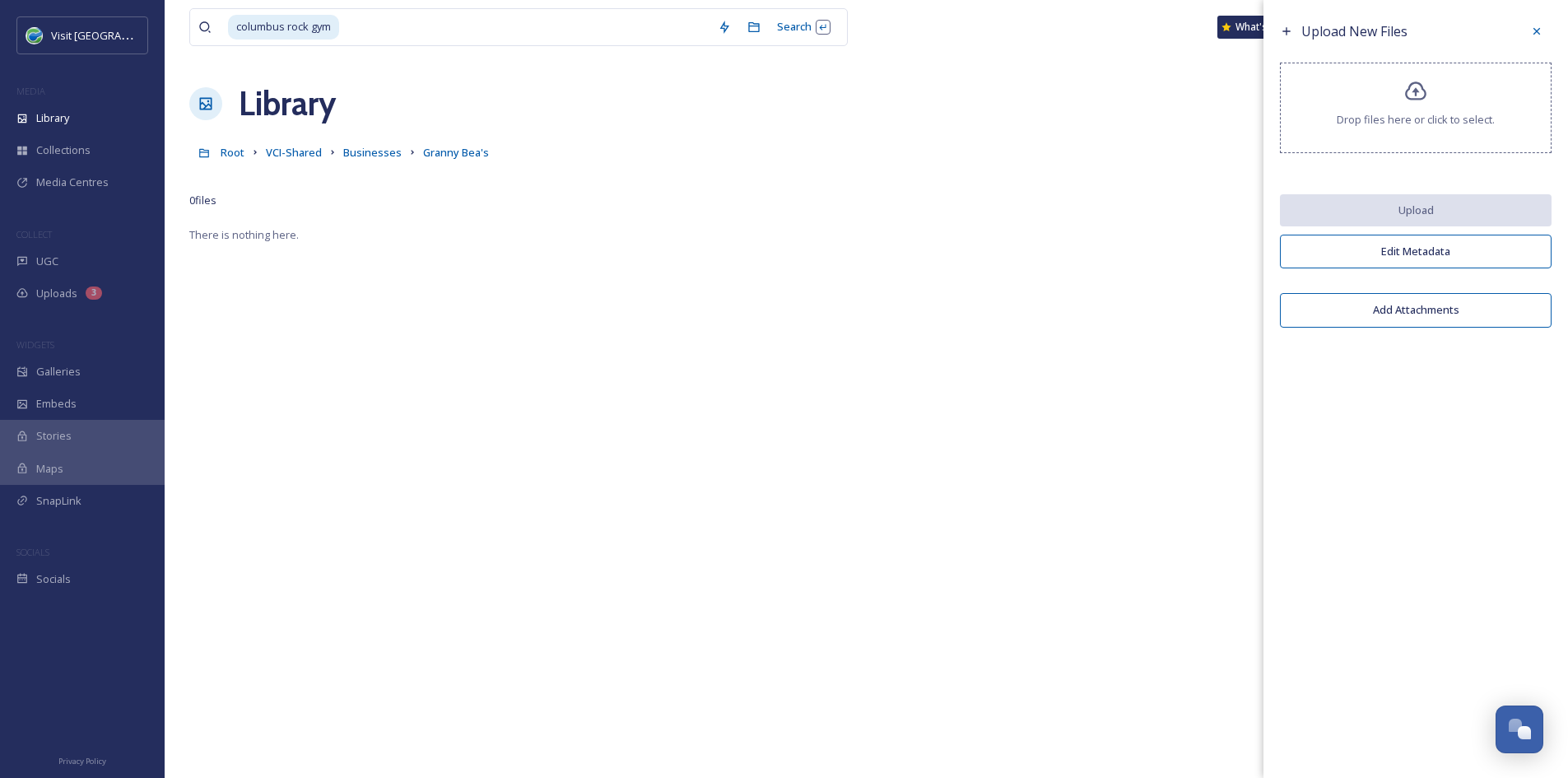
click at [1452, 104] on div "Drop files here or click to select." at bounding box center [1416, 108] width 272 height 90
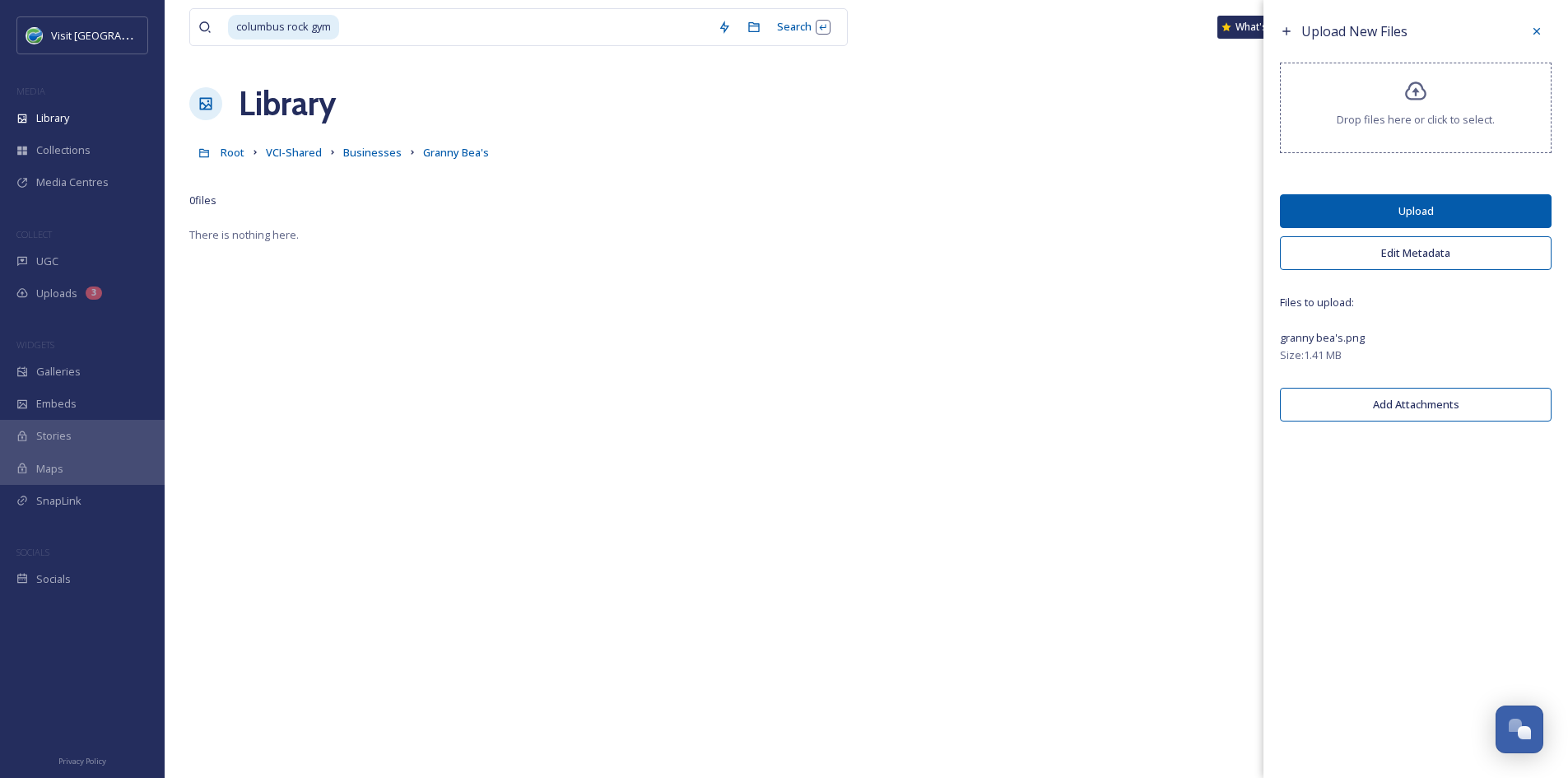
click at [1289, 222] on button "Upload" at bounding box center [1416, 210] width 272 height 34
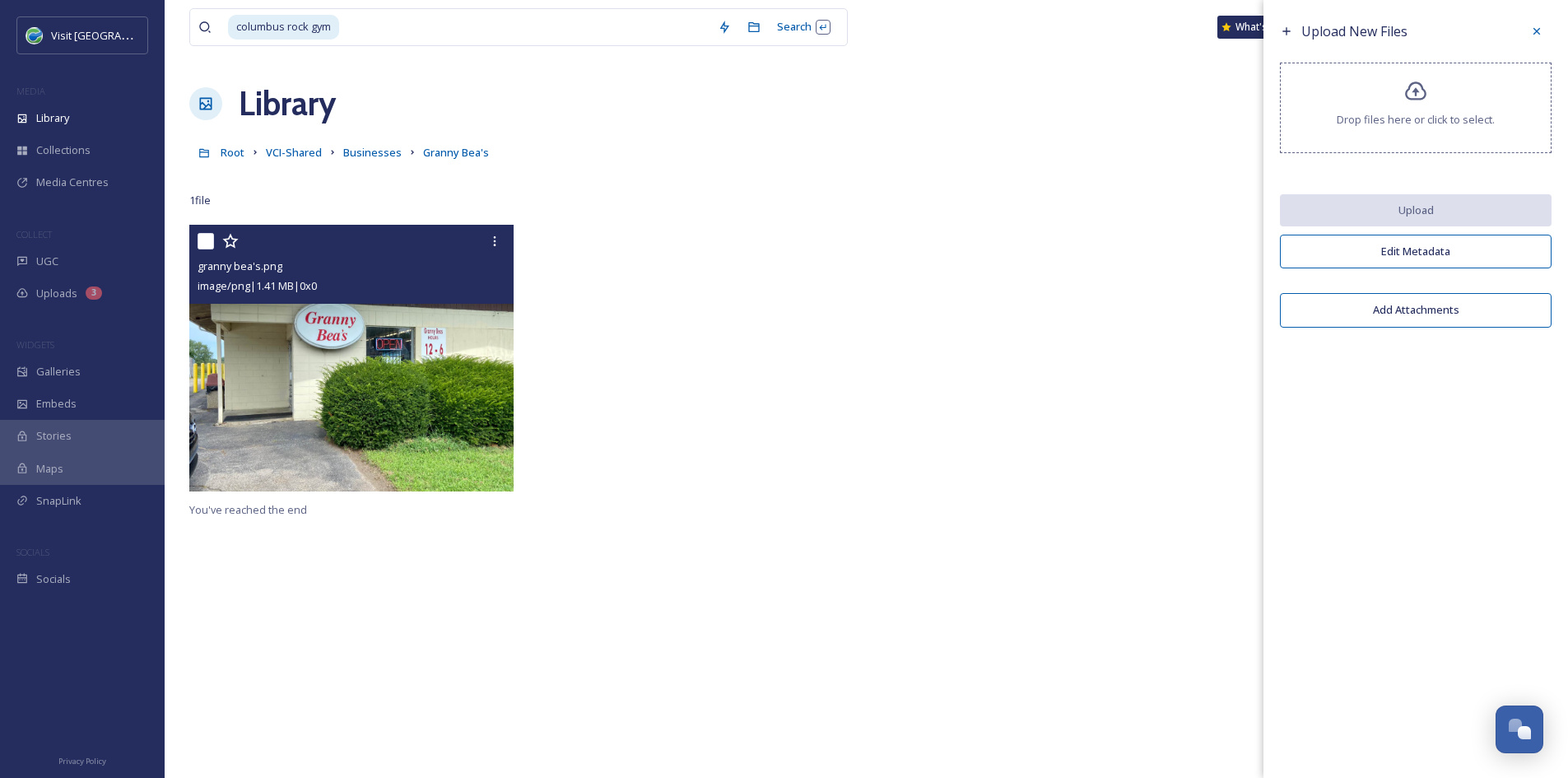
click at [397, 421] on img at bounding box center [351, 358] width 324 height 267
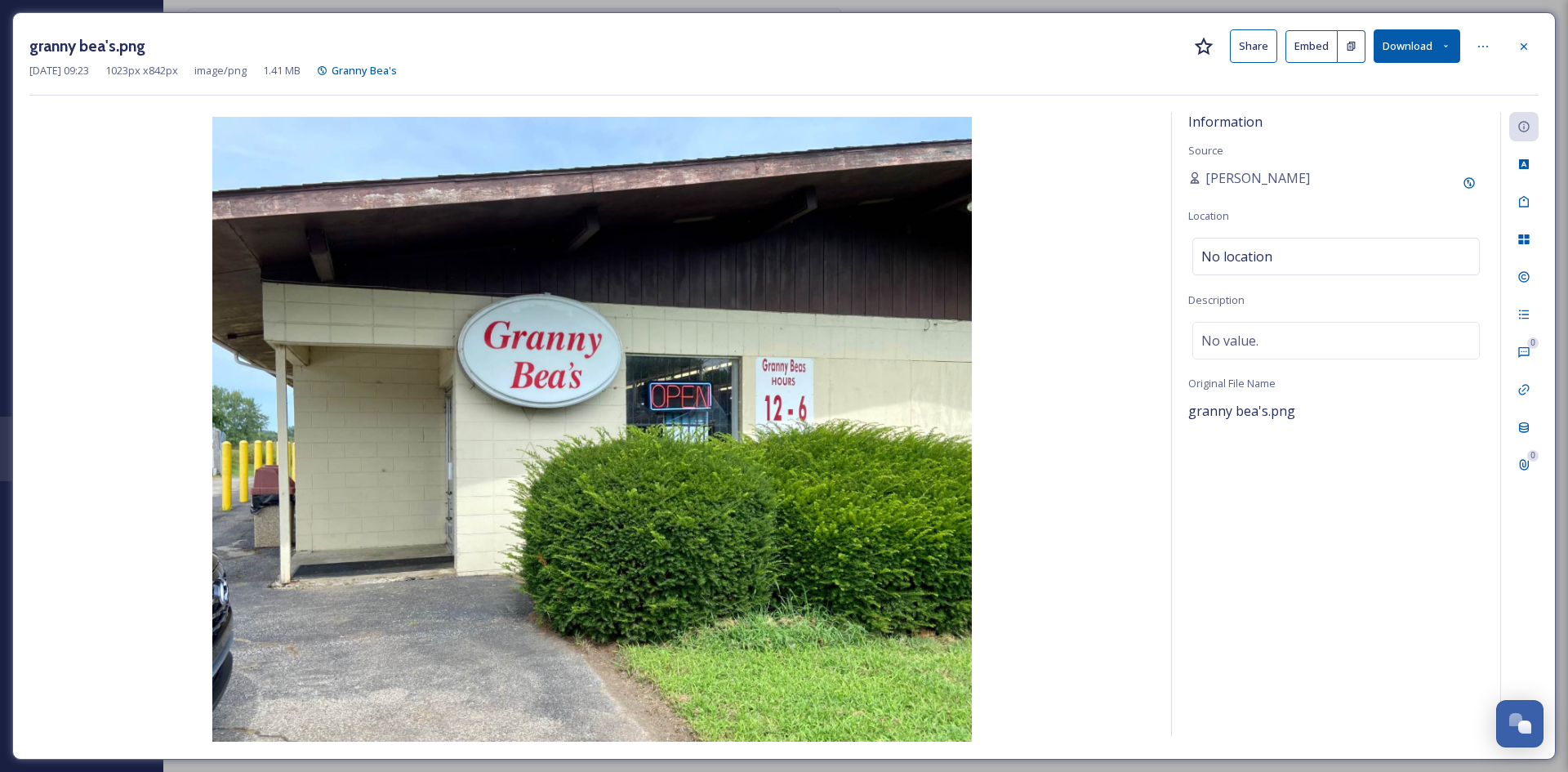
click at [1254, 48] on button "Share" at bounding box center [1254, 46] width 48 height 34
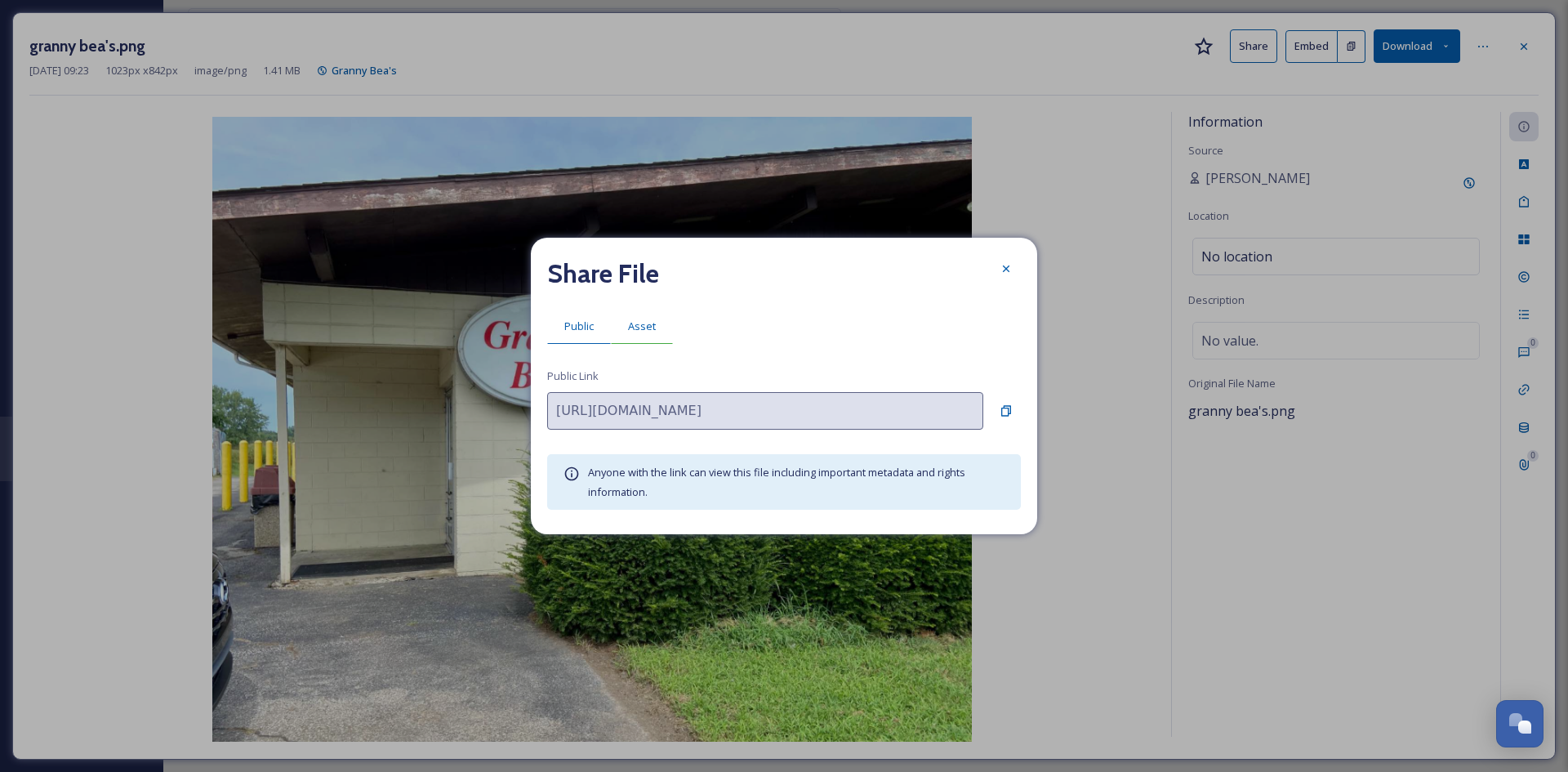
click at [641, 319] on span "Asset" at bounding box center [642, 326] width 28 height 16
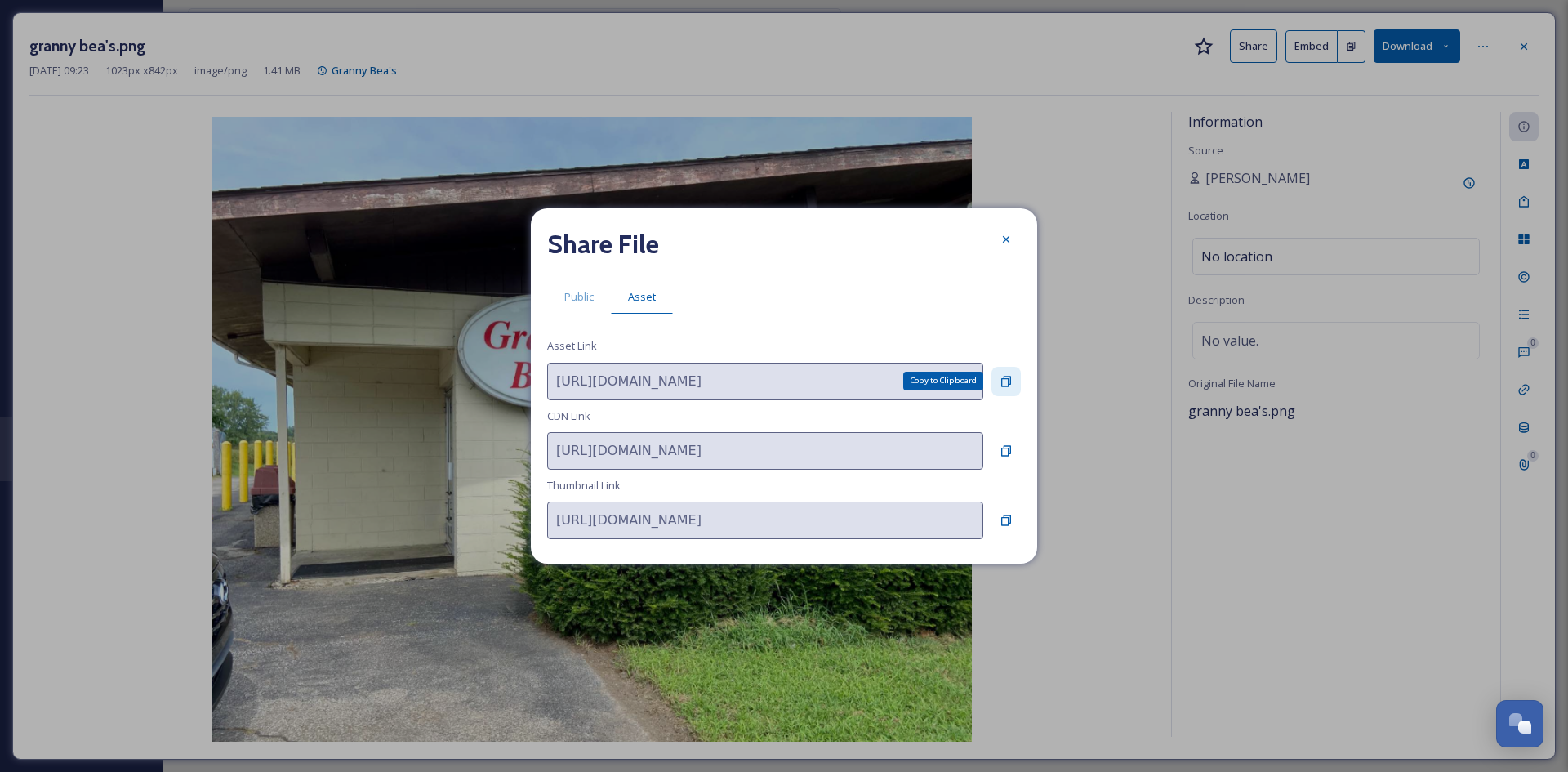
click at [1003, 381] on icon at bounding box center [1006, 381] width 13 height 13
click at [1002, 240] on icon at bounding box center [1006, 239] width 13 height 13
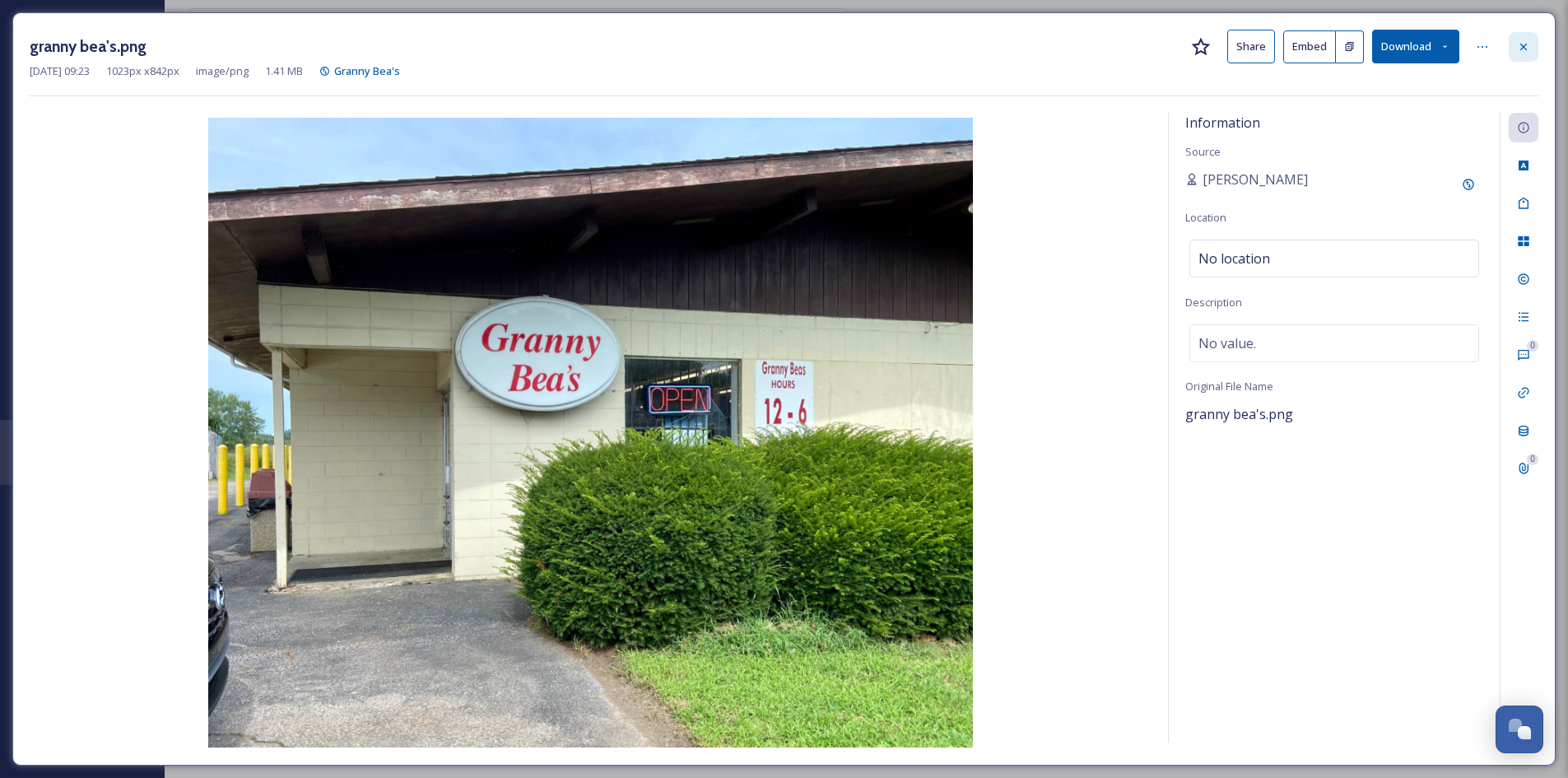
click at [1524, 51] on icon at bounding box center [1523, 47] width 13 height 13
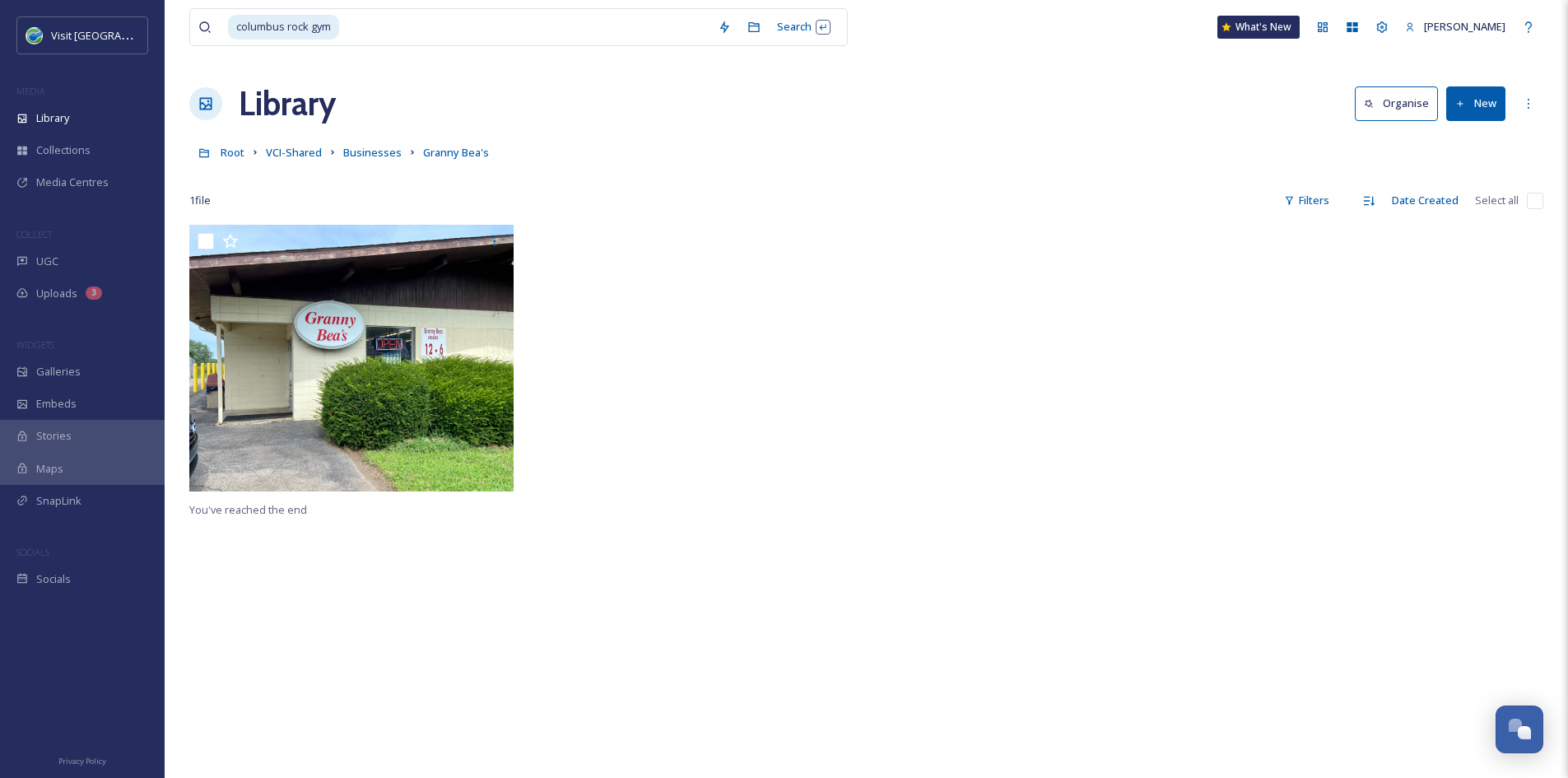
click at [370, 140] on div "Root VCI-Shared Businesses Granny Bea's" at bounding box center [866, 152] width 1353 height 31
click at [374, 154] on span "Businesses" at bounding box center [372, 152] width 59 height 15
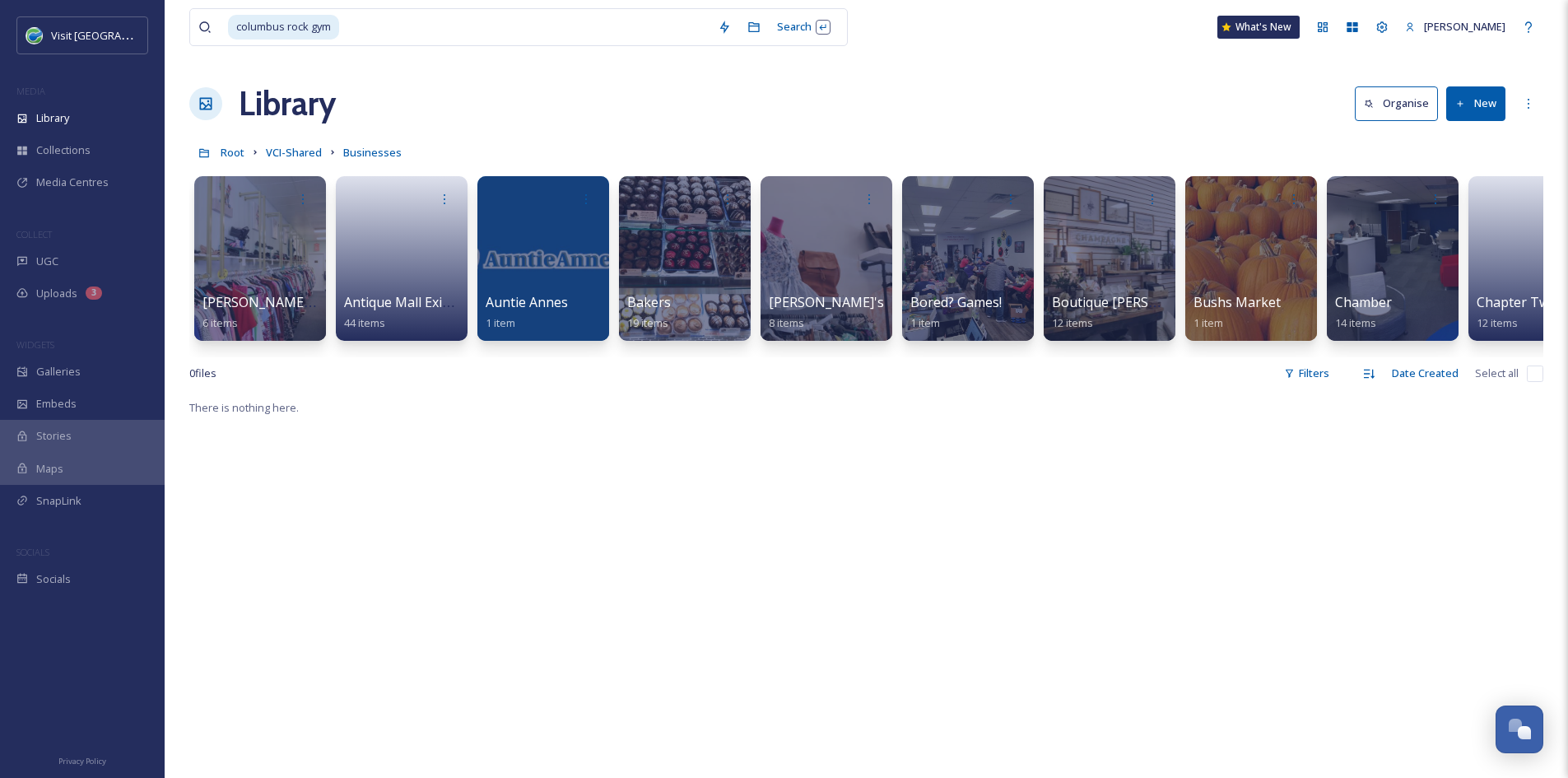
click at [1486, 99] on button "New" at bounding box center [1476, 103] width 60 height 34
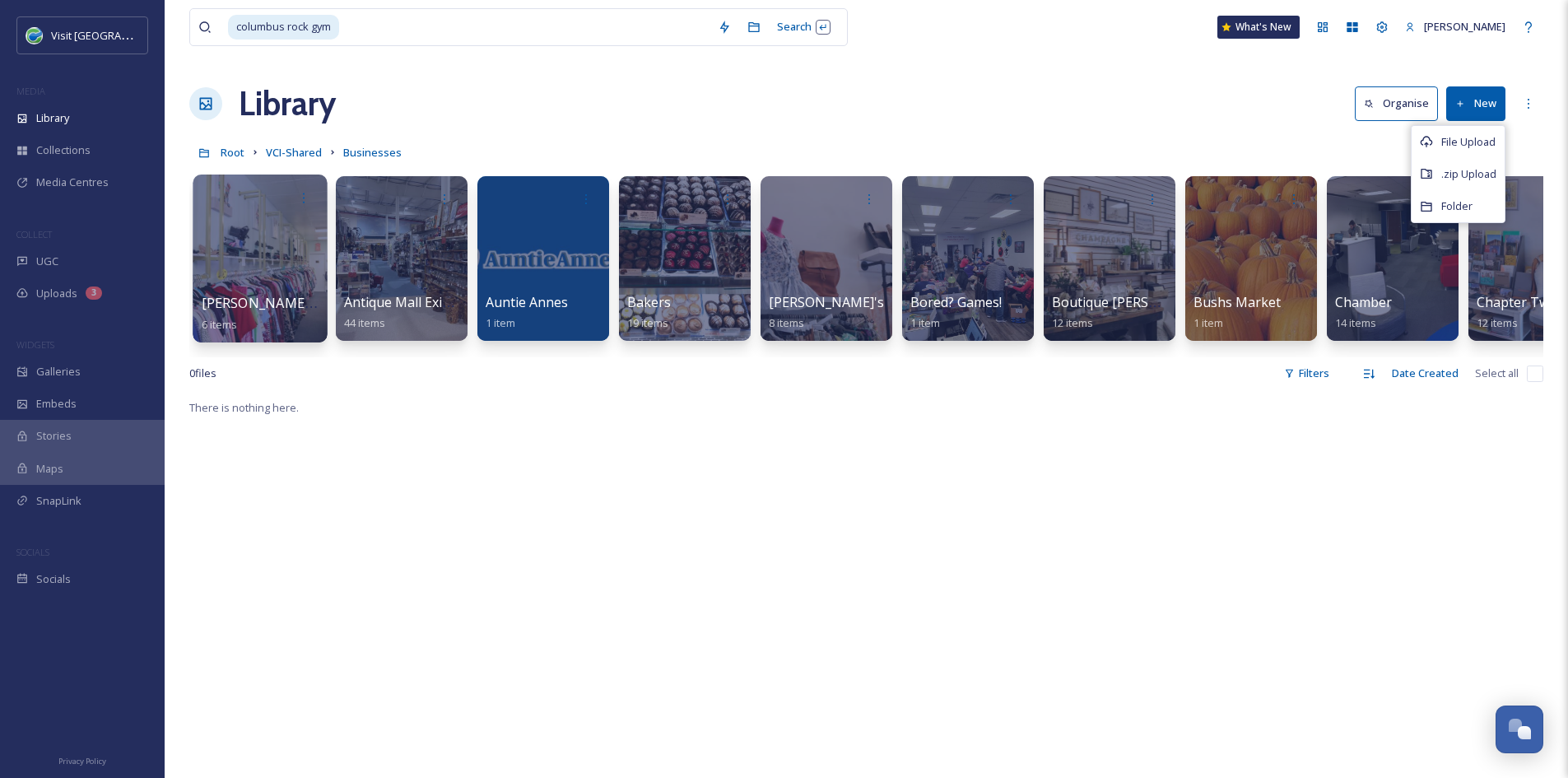
click at [290, 287] on div at bounding box center [259, 259] width 134 height 168
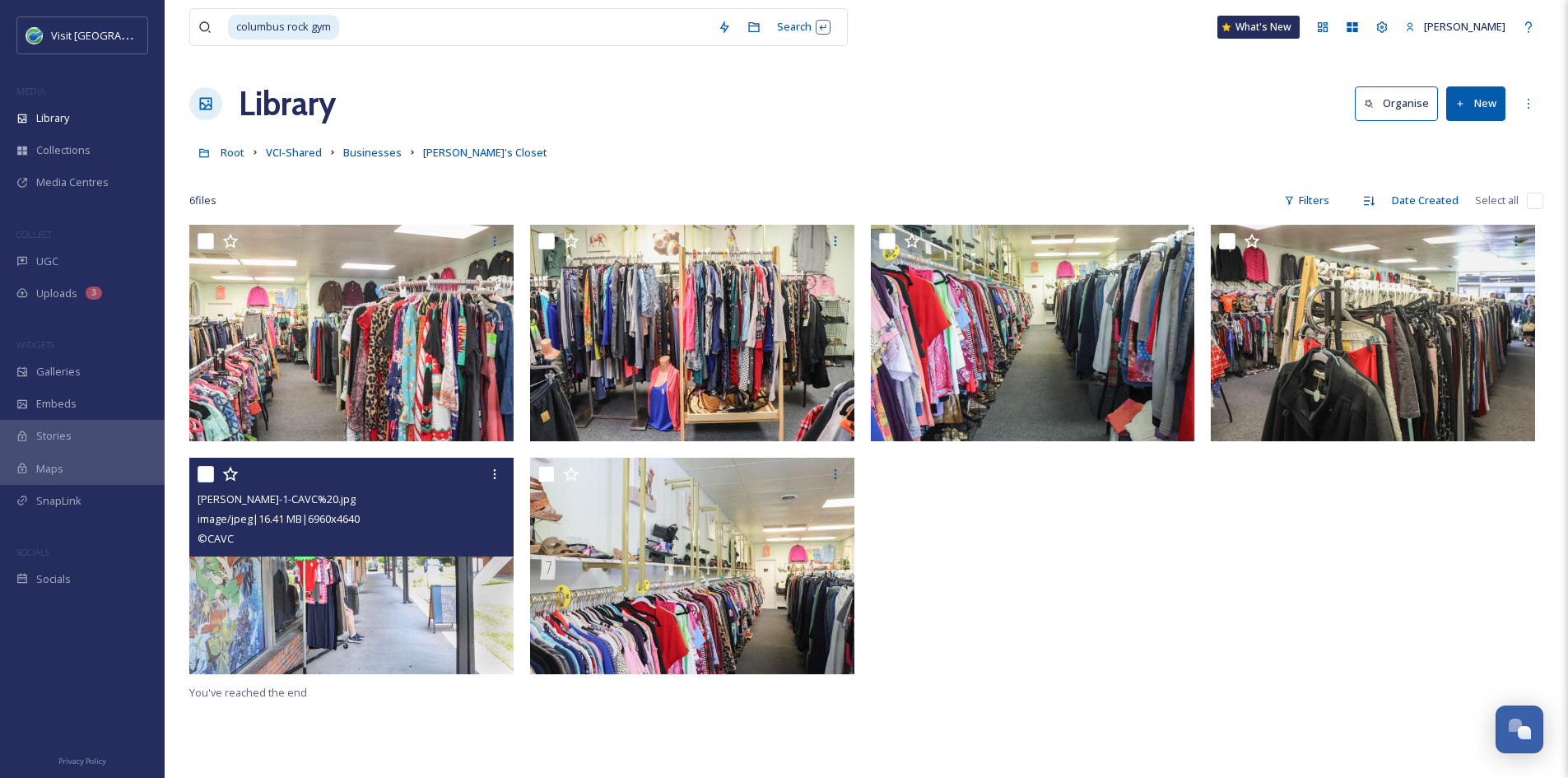
click at [420, 606] on img at bounding box center [351, 565] width 324 height 216
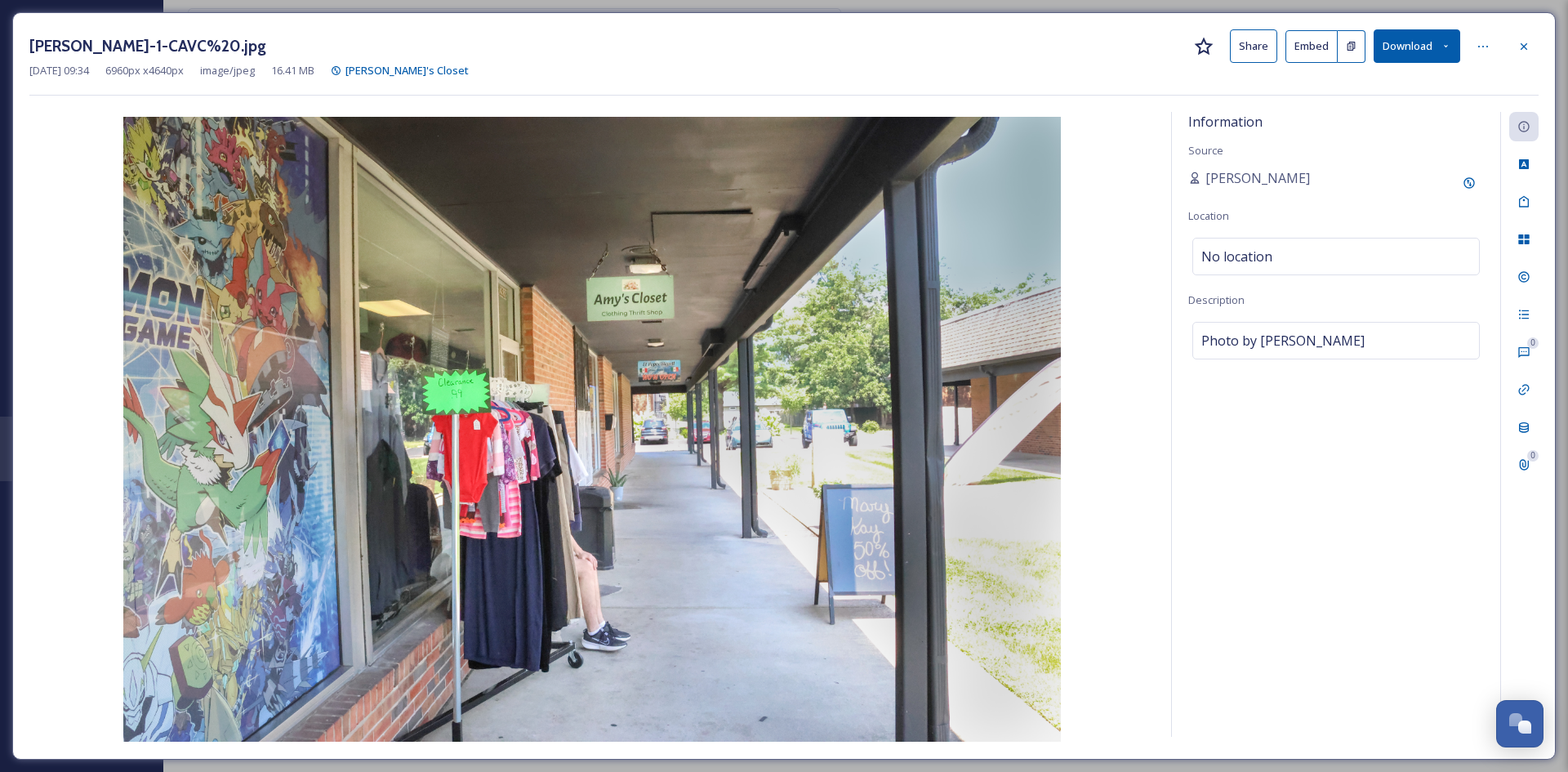
click at [1254, 52] on button "Share" at bounding box center [1254, 46] width 48 height 34
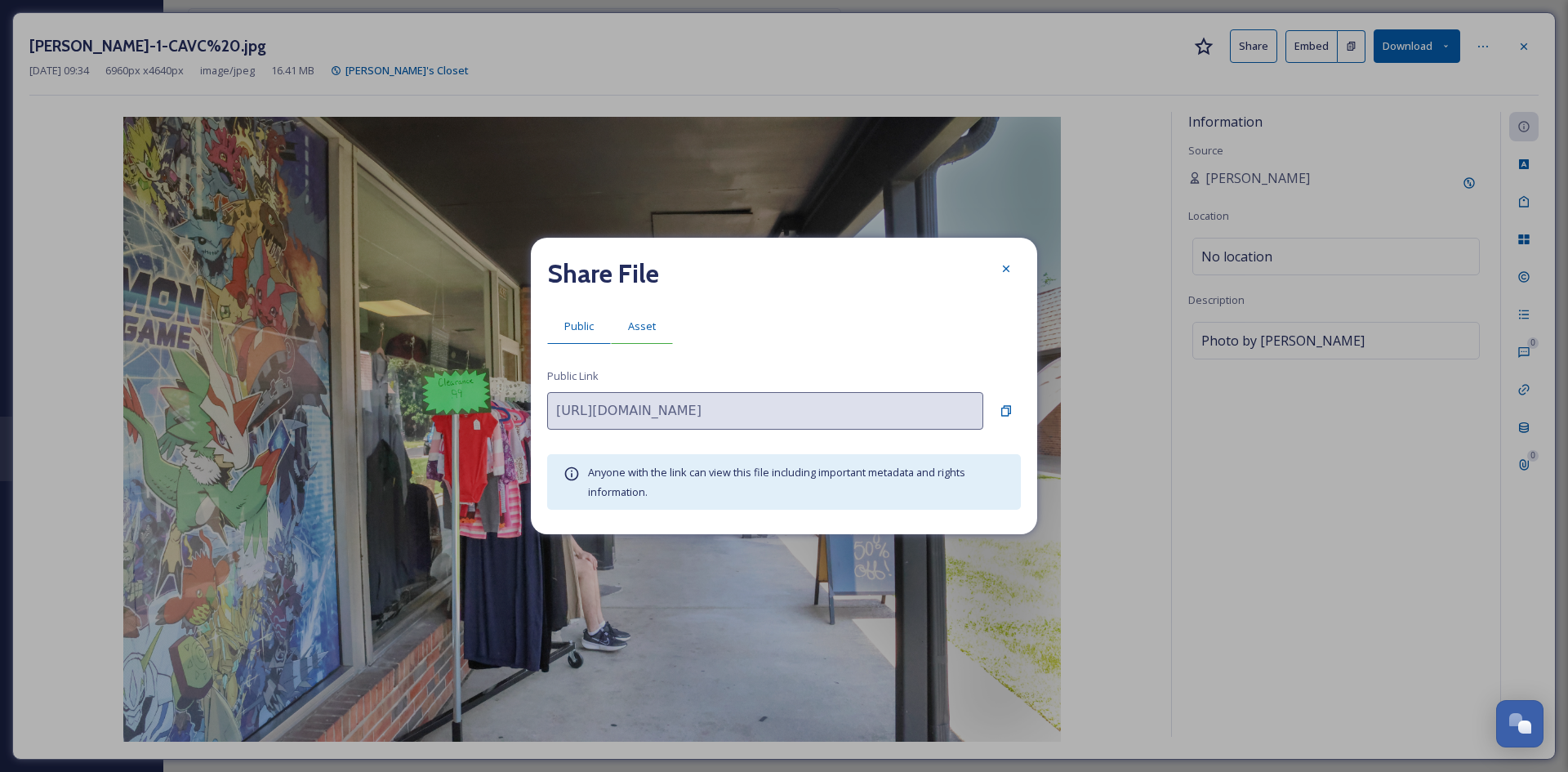
click at [648, 320] on span "Asset" at bounding box center [642, 326] width 28 height 16
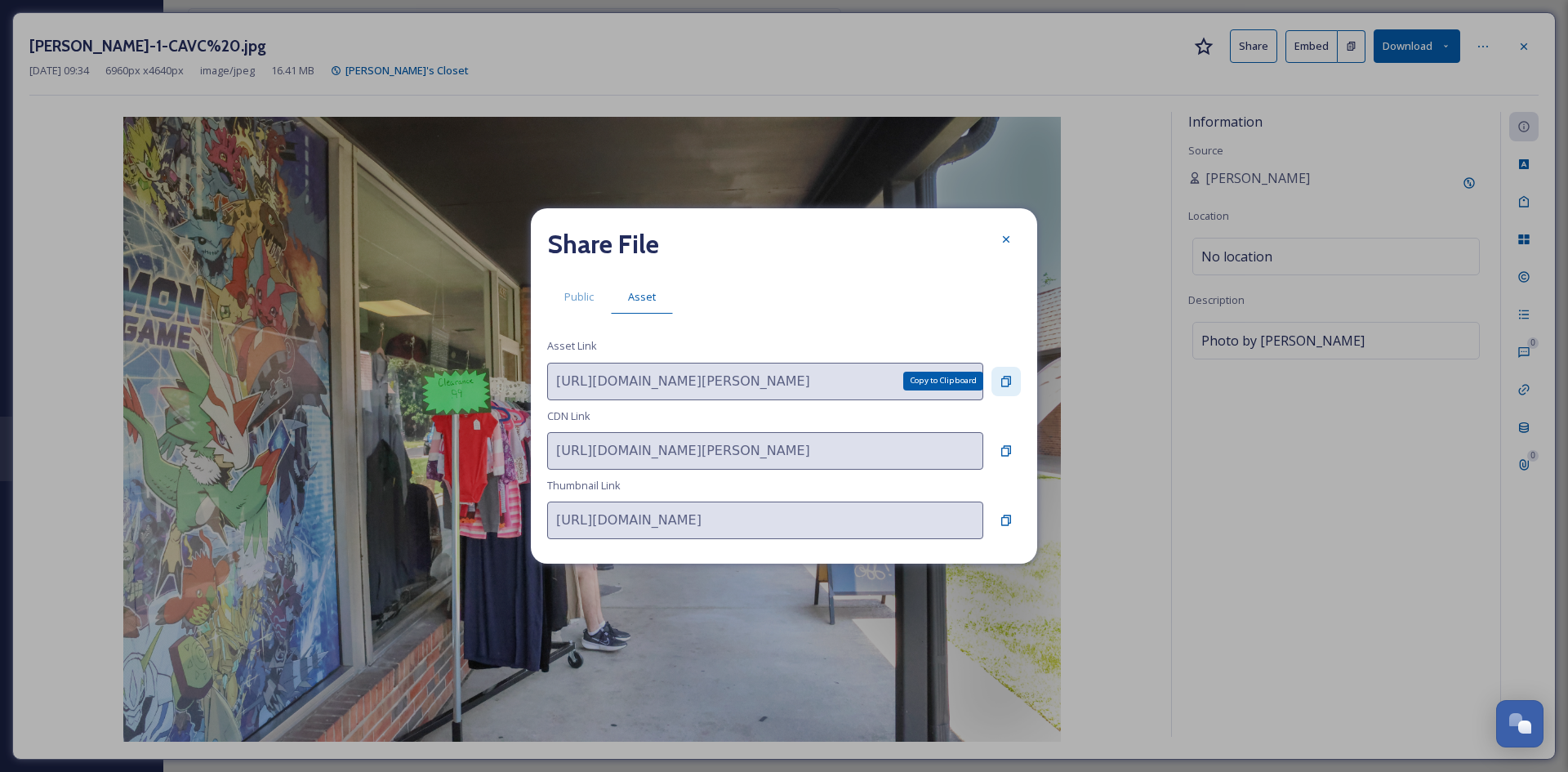
click at [997, 379] on div "Copy to Clipboard" at bounding box center [1006, 381] width 30 height 30
click at [996, 243] on div at bounding box center [1006, 239] width 30 height 30
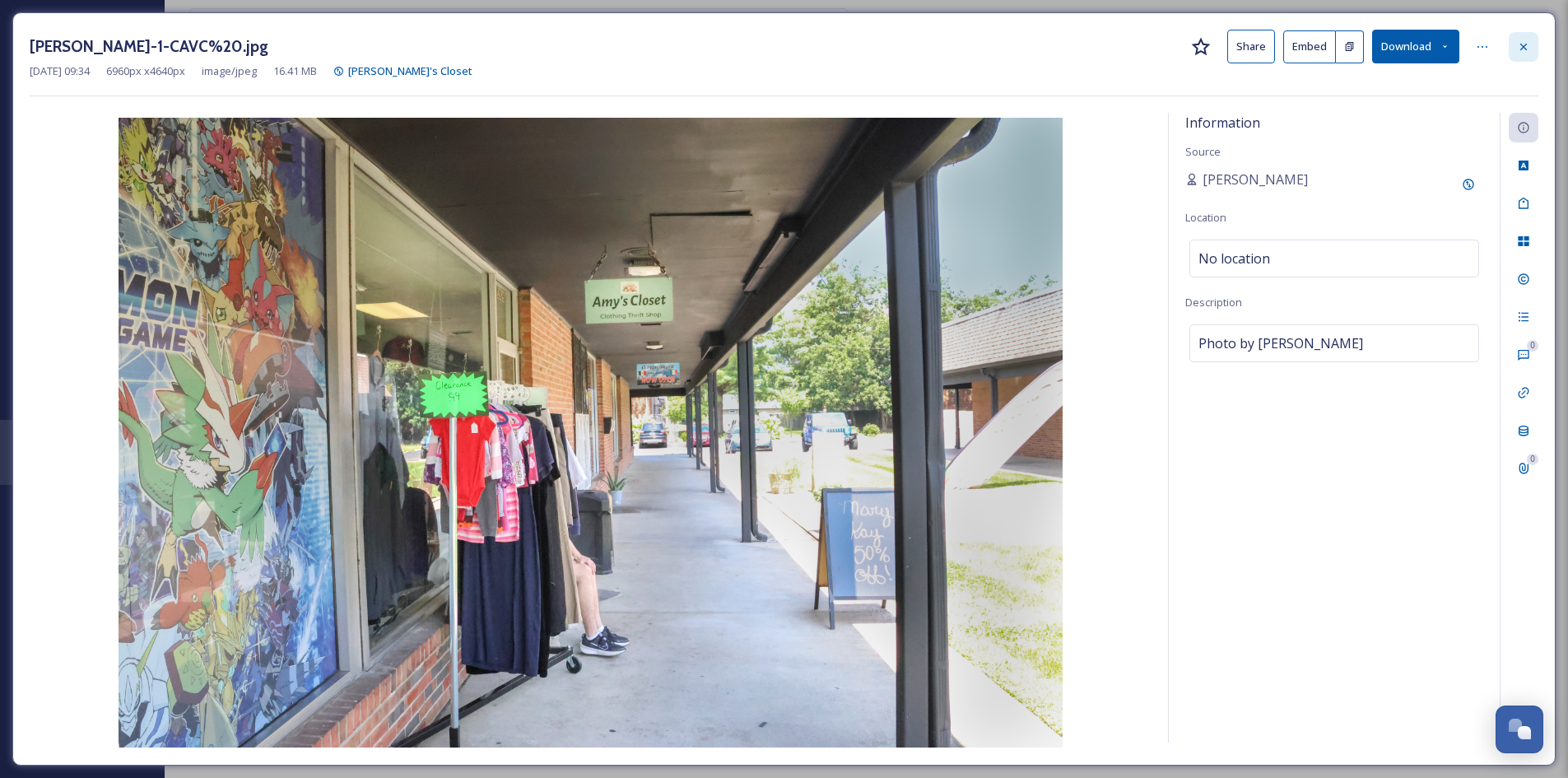
click at [1527, 53] on icon at bounding box center [1523, 47] width 13 height 13
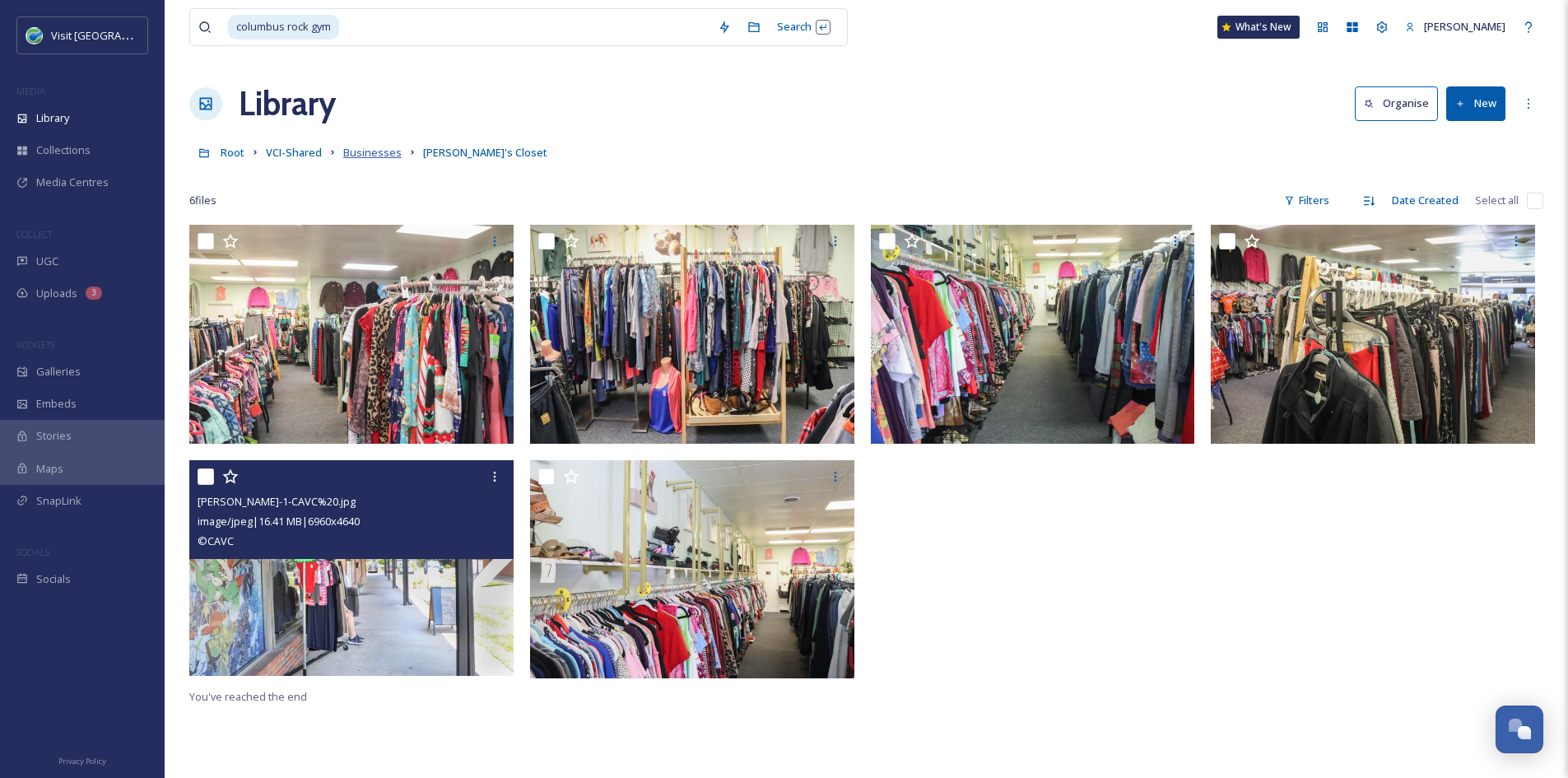
click at [387, 152] on span "Businesses" at bounding box center [372, 152] width 59 height 15
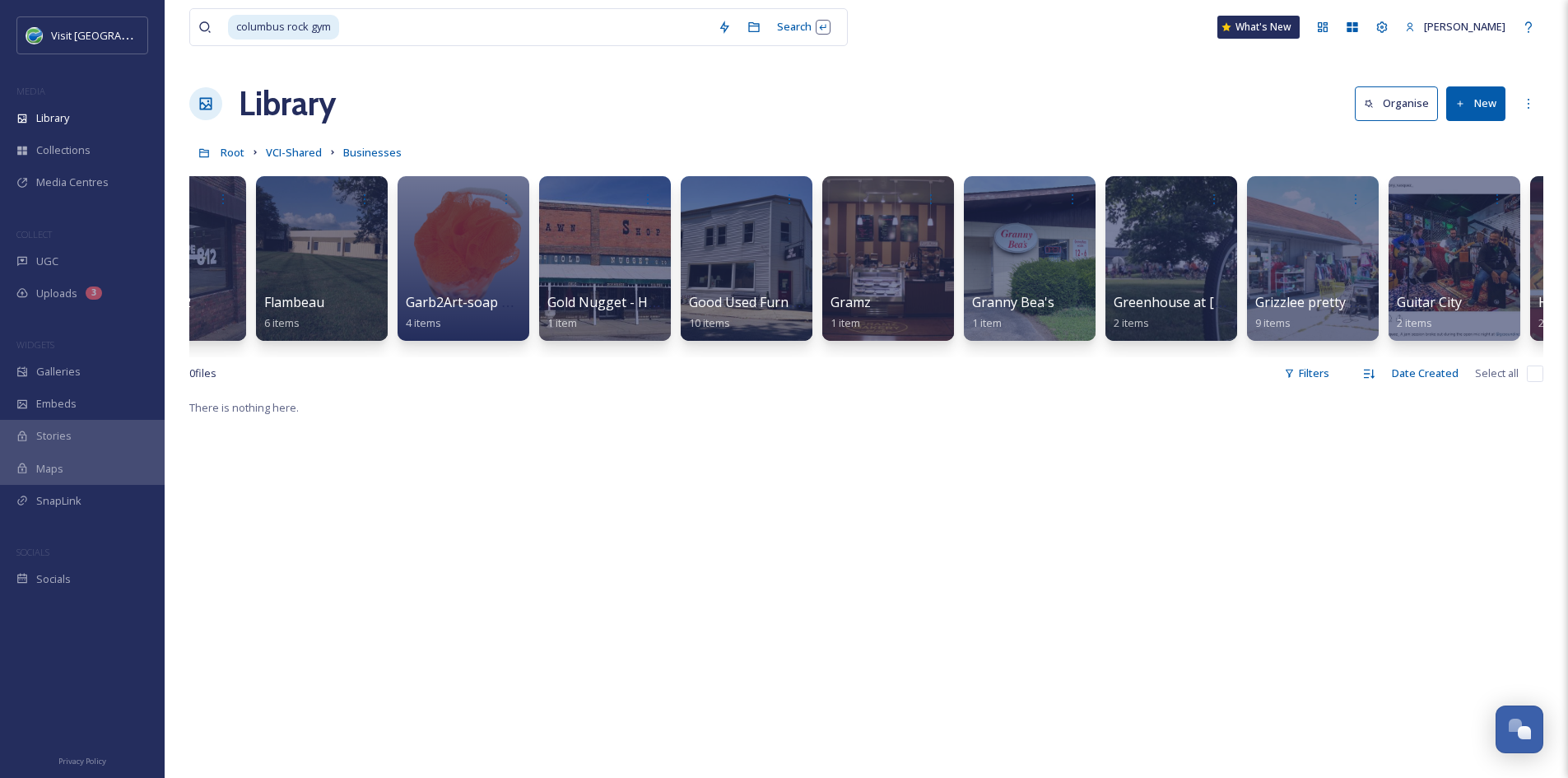
scroll to position [0, 3909]
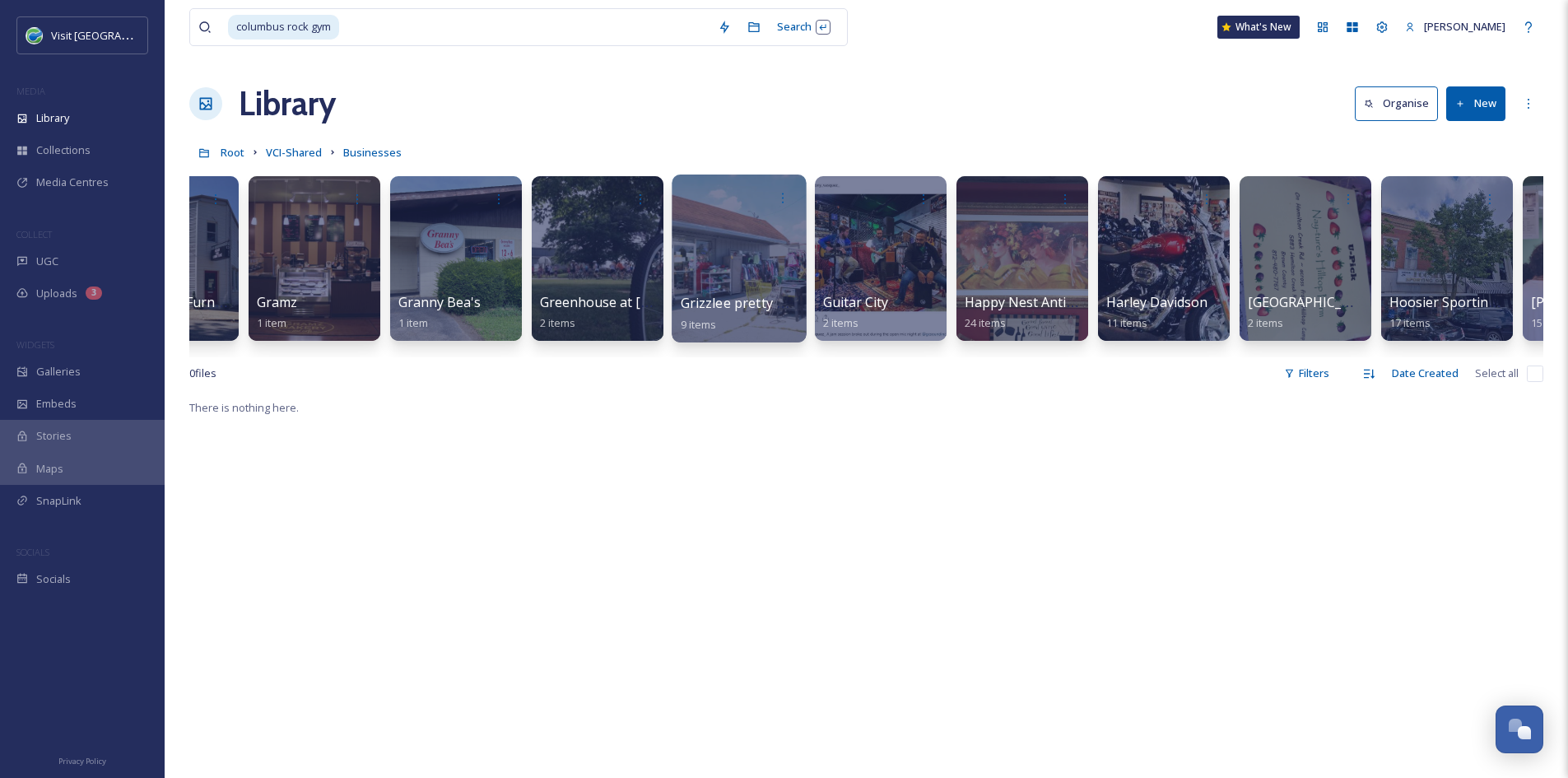
click at [712, 314] on div "Grizzlee pretty Thrift Store 9 items" at bounding box center [740, 314] width 118 height 41
click at [723, 268] on div at bounding box center [739, 259] width 134 height 168
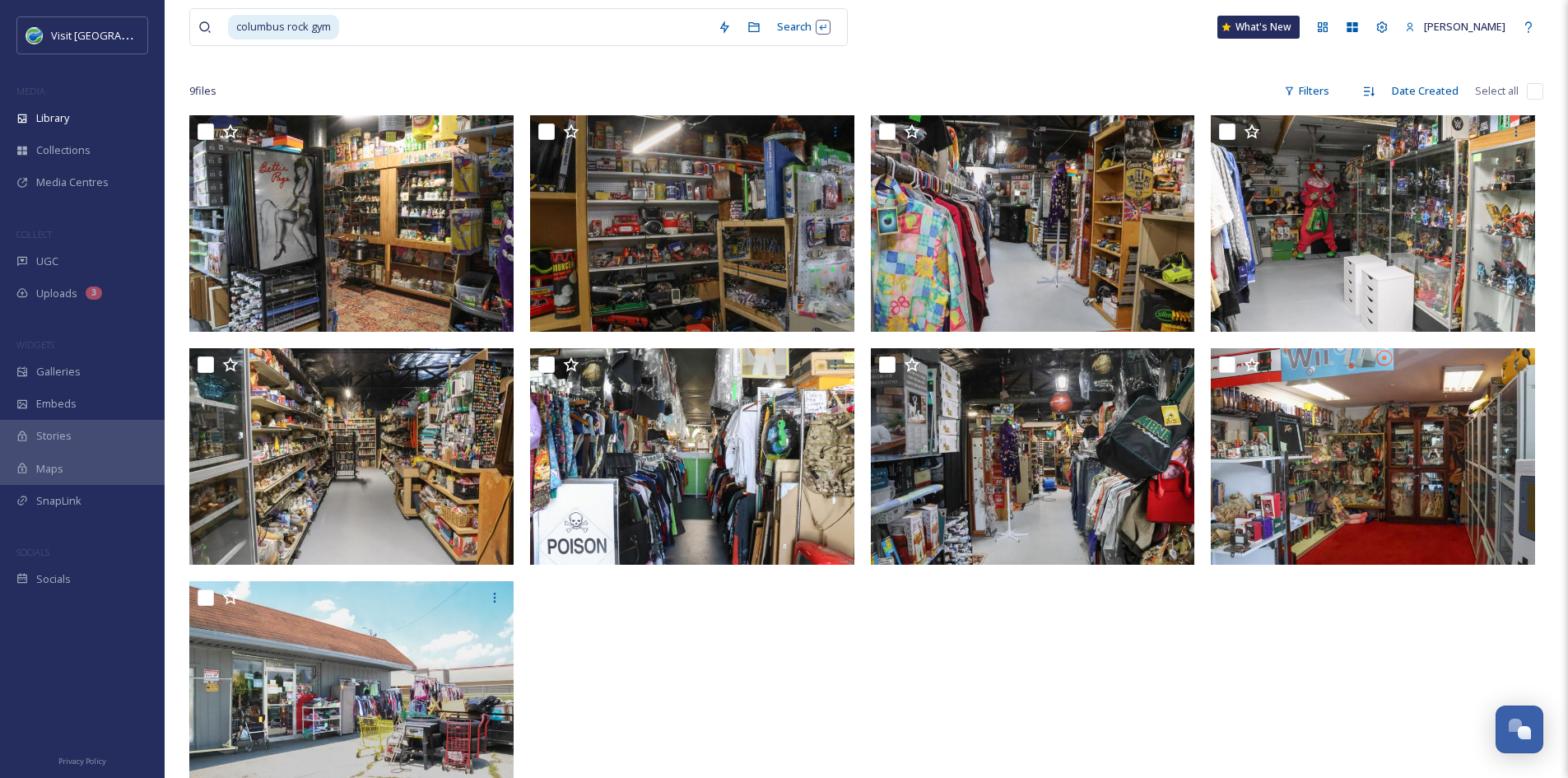
scroll to position [109, 0]
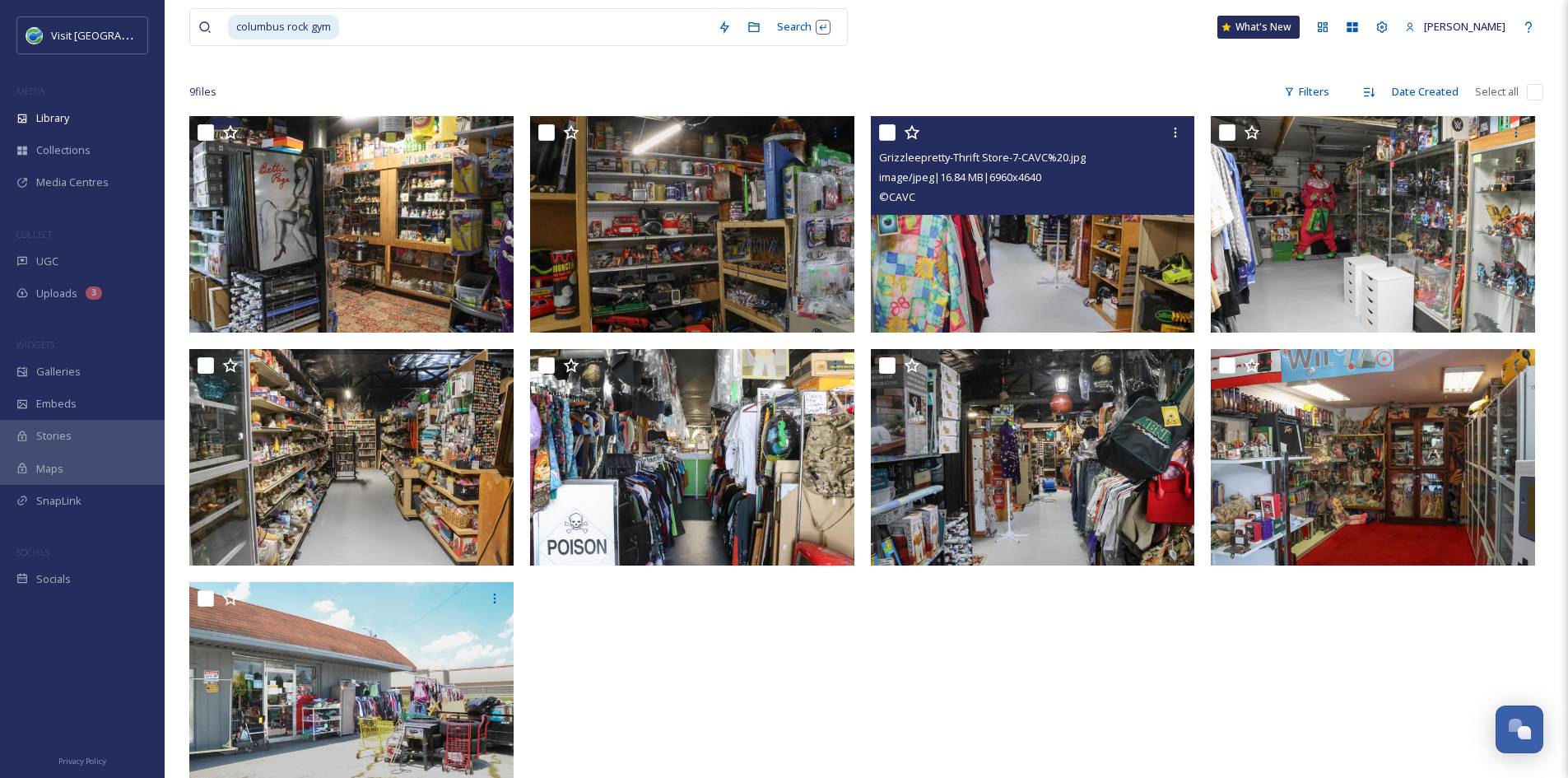
click at [969, 295] on img at bounding box center [1032, 224] width 324 height 216
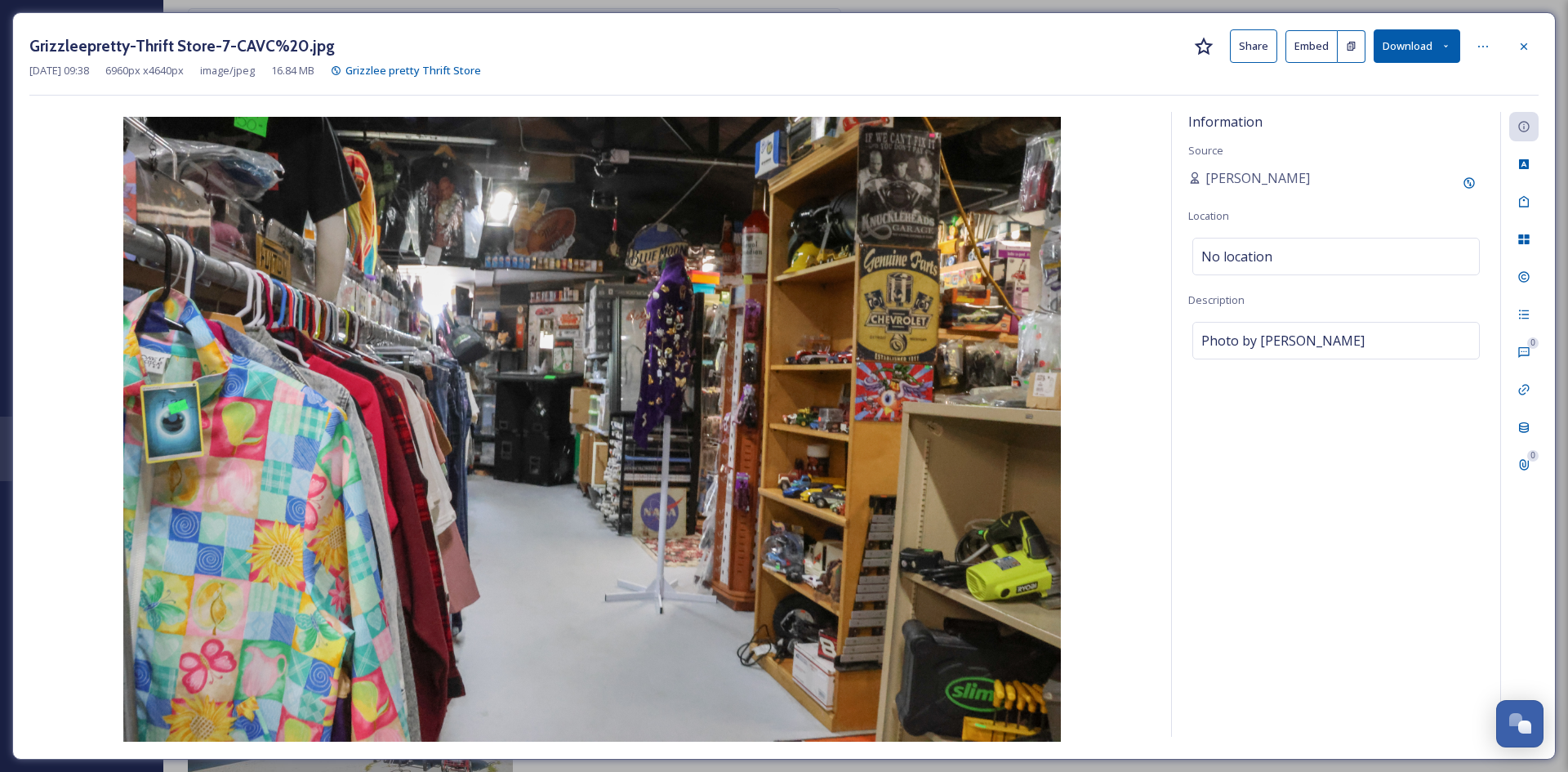
click at [1247, 46] on button "Share" at bounding box center [1254, 46] width 48 height 34
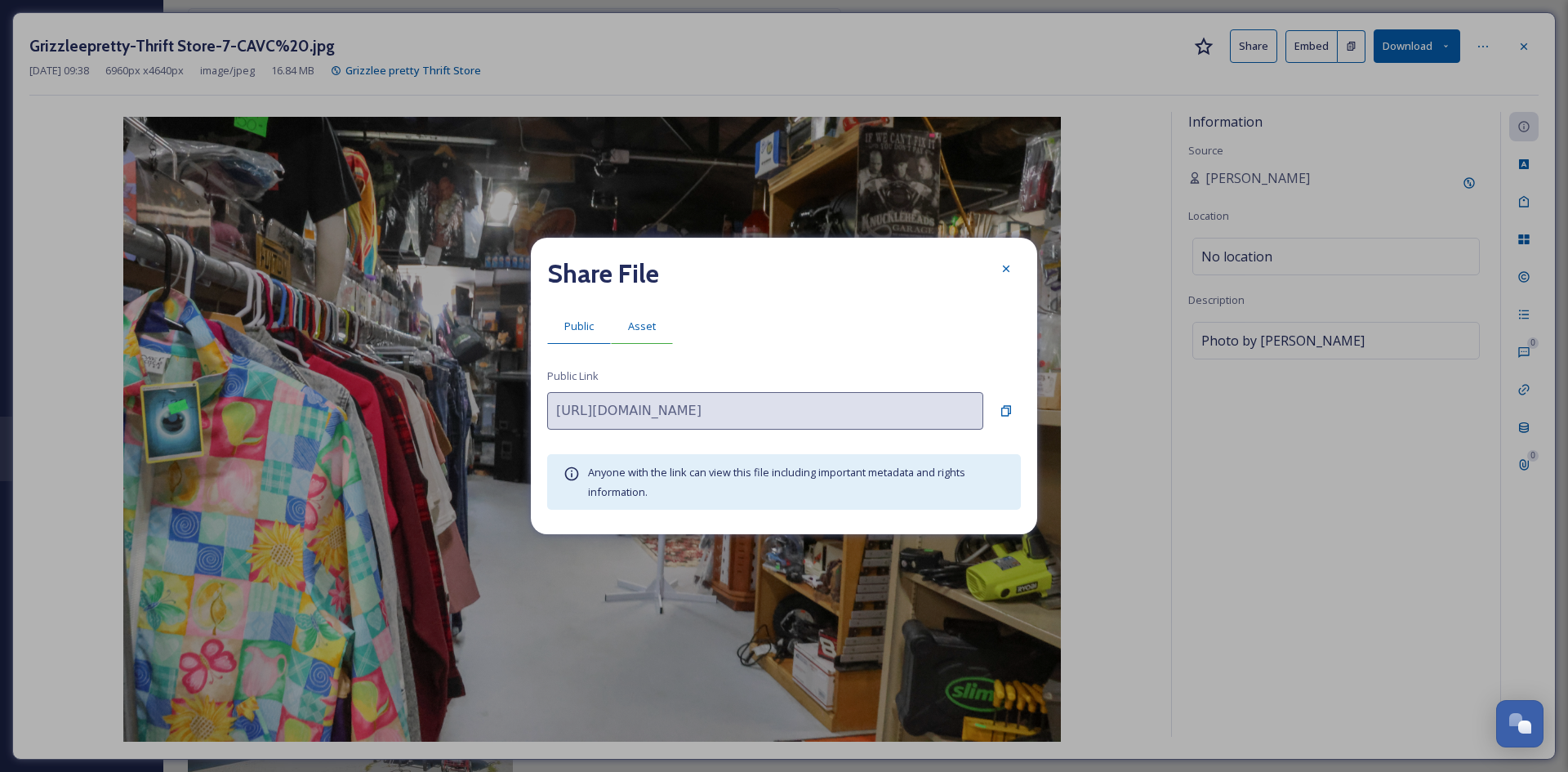
click at [650, 321] on span "Asset" at bounding box center [642, 326] width 28 height 16
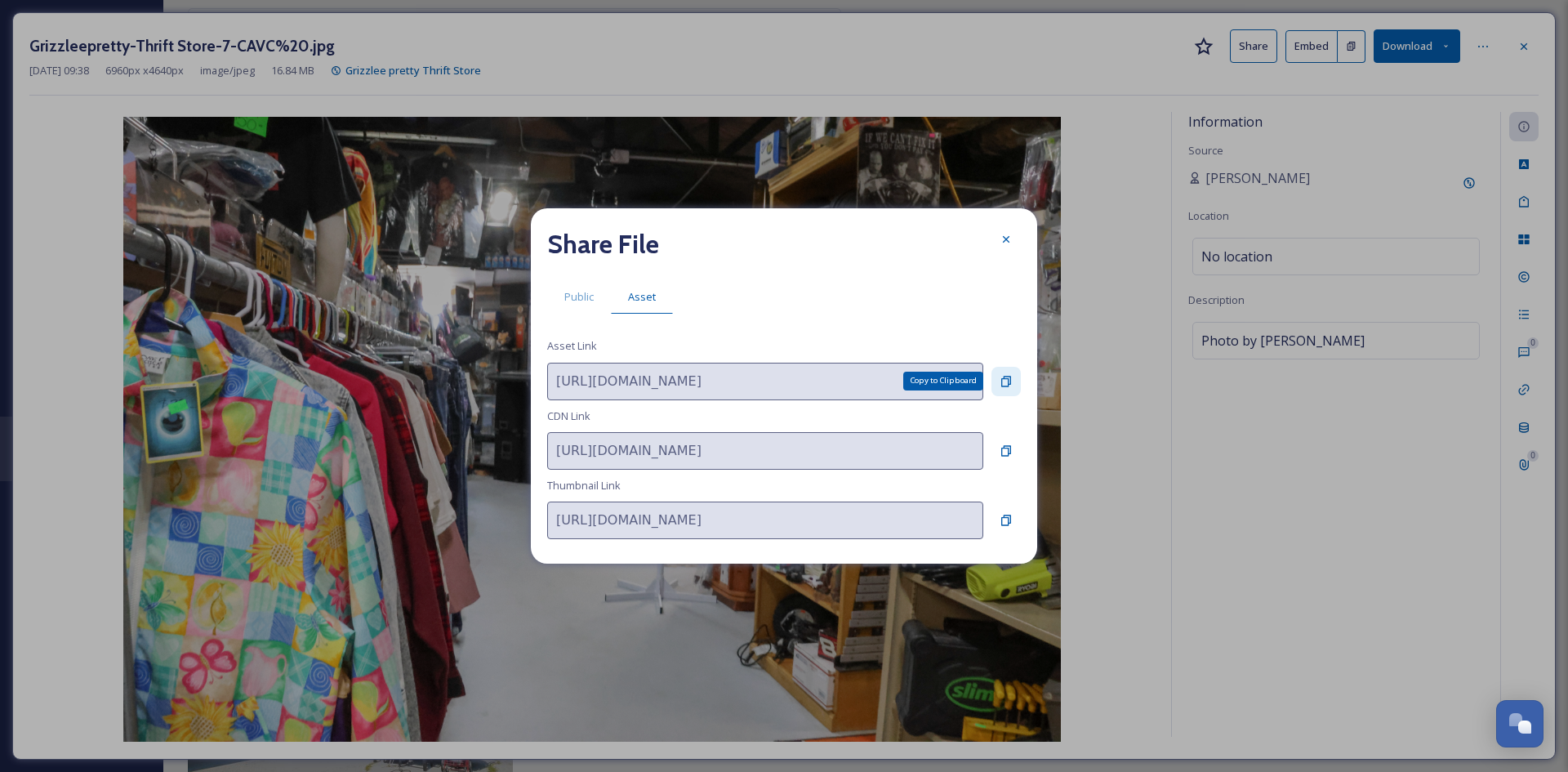
click at [1006, 382] on icon at bounding box center [1006, 381] width 13 height 13
click at [1000, 238] on icon at bounding box center [1006, 239] width 13 height 13
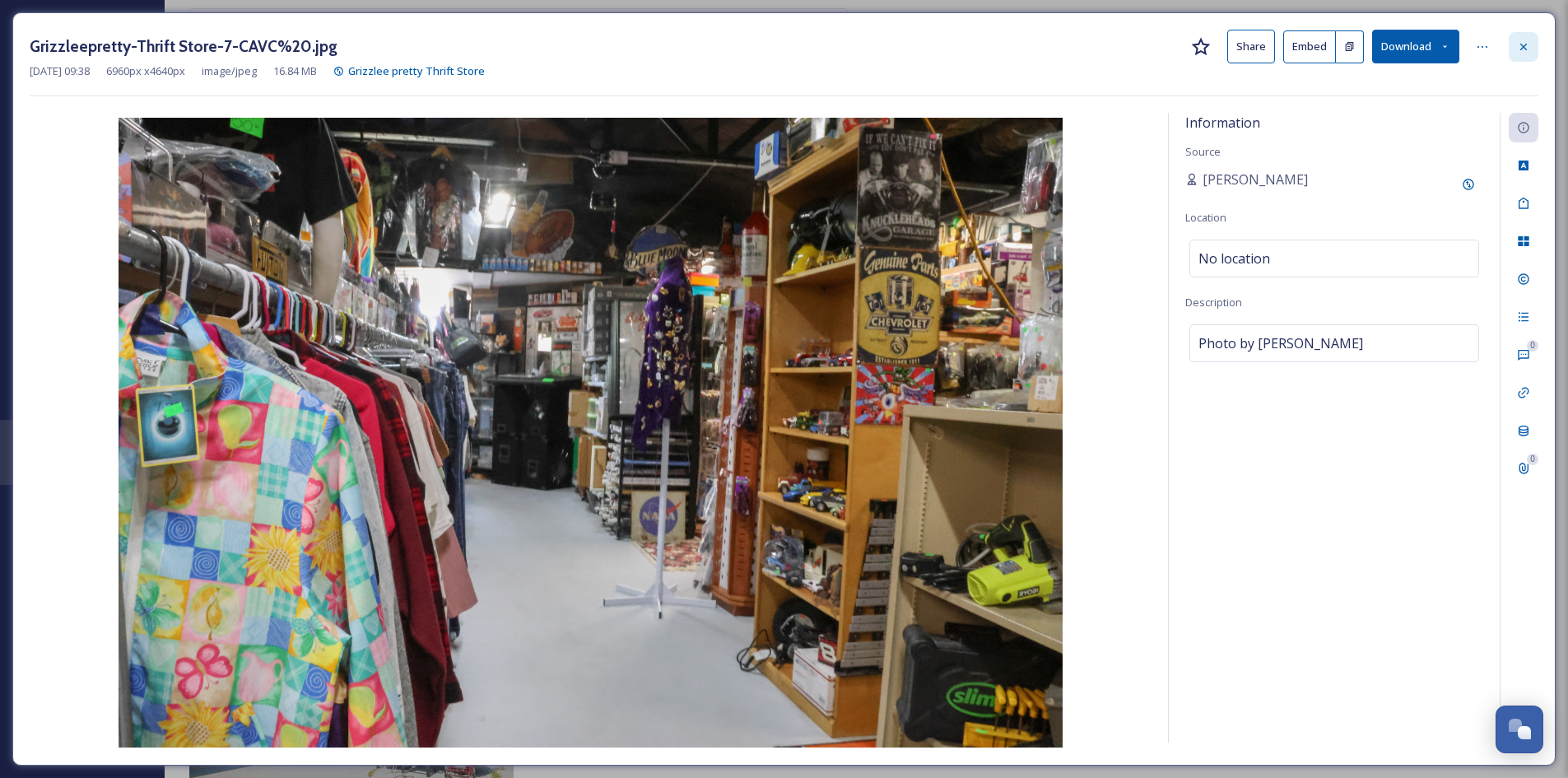
click at [1534, 43] on div at bounding box center [1523, 47] width 30 height 30
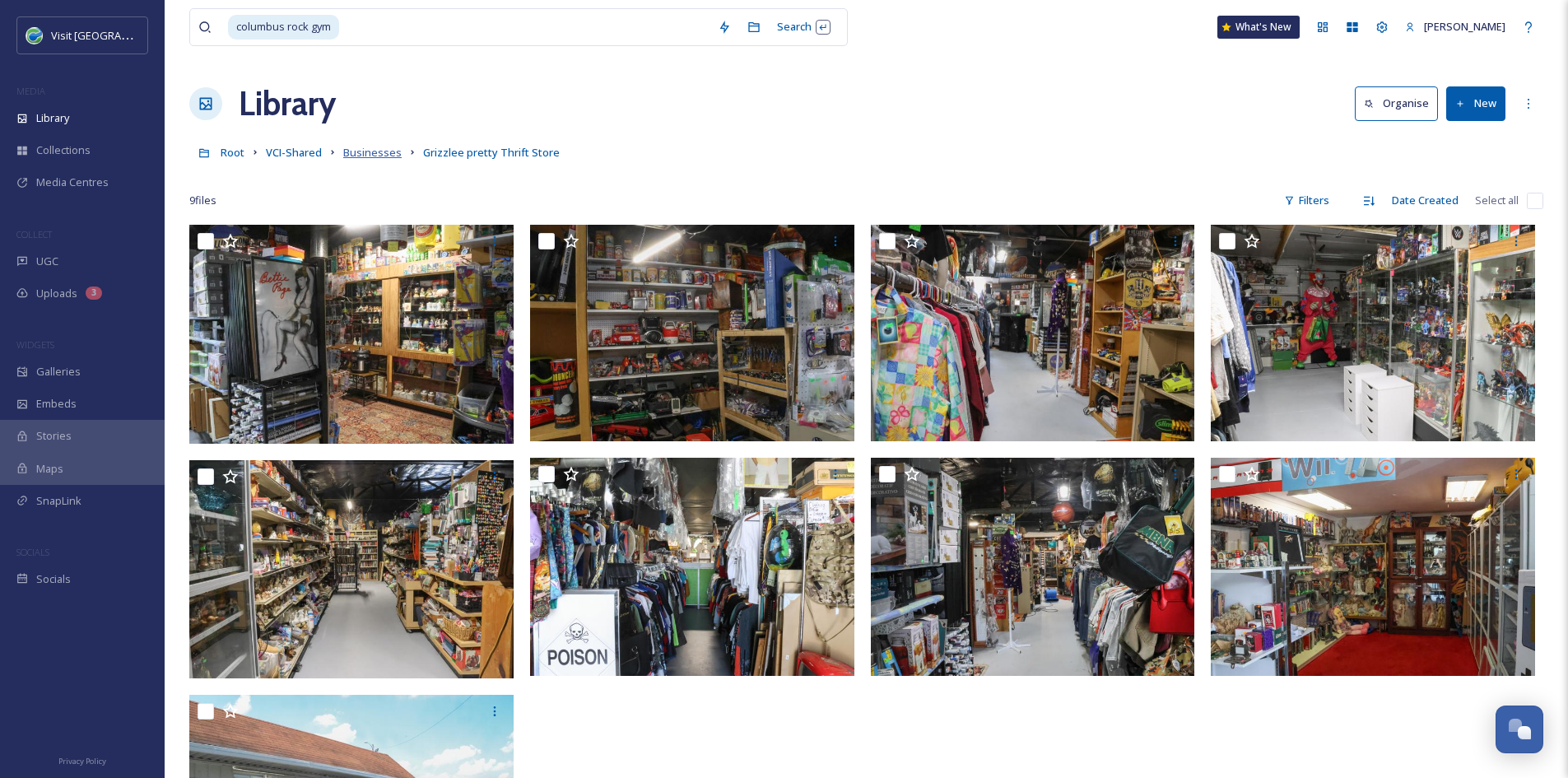
click at [379, 155] on span "Businesses" at bounding box center [372, 152] width 59 height 15
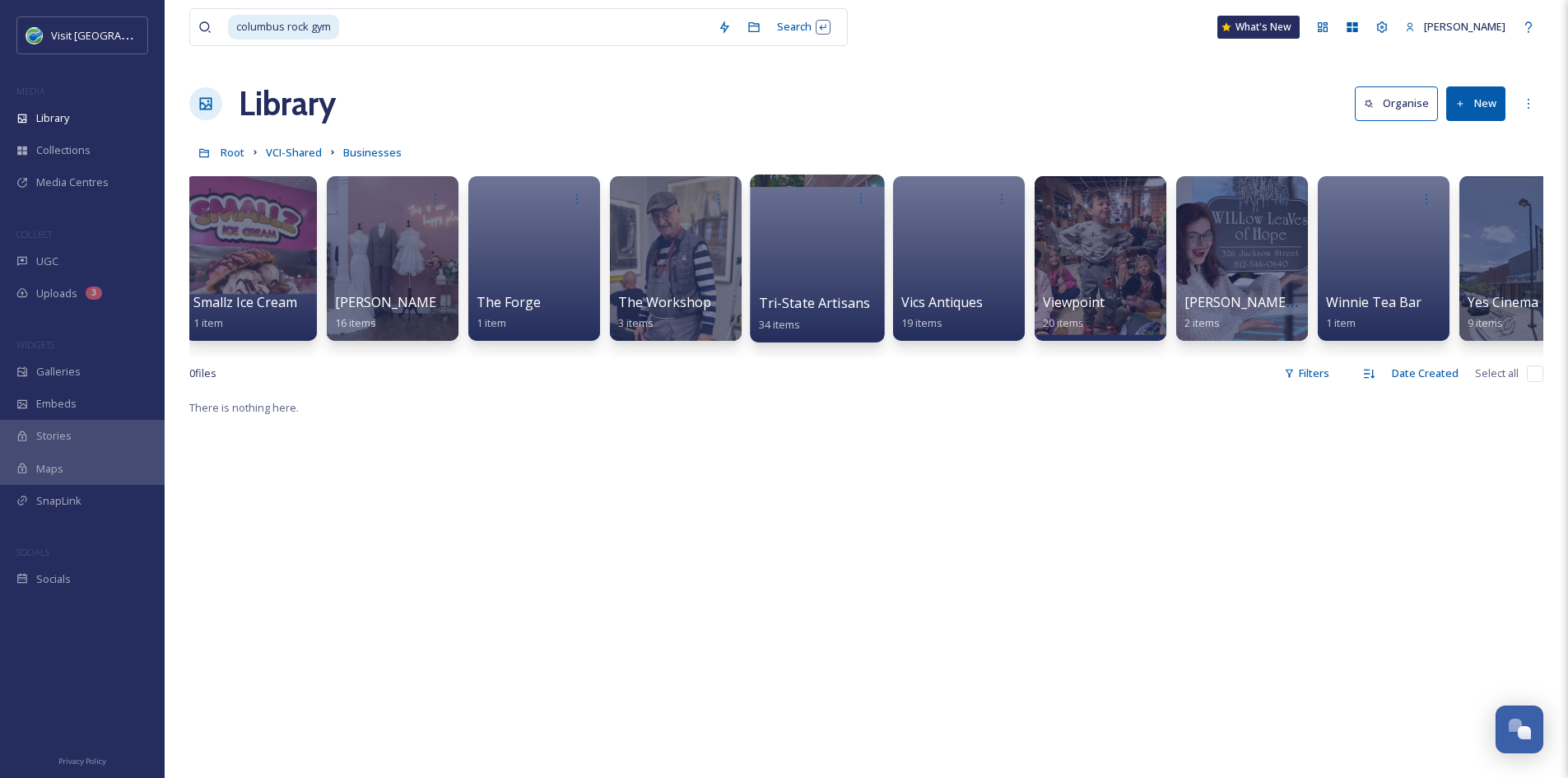
scroll to position [0, 8696]
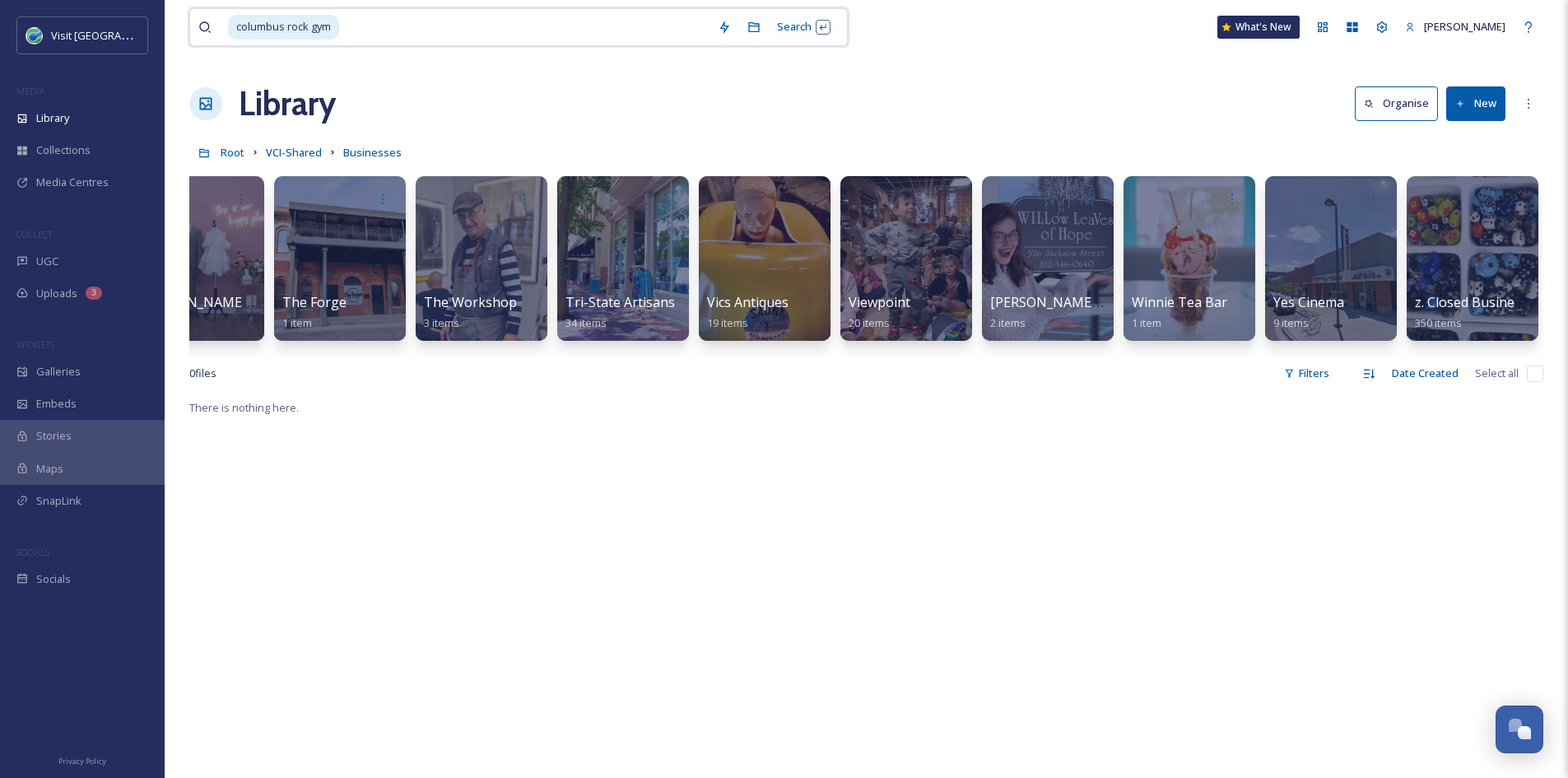
click at [476, 27] on input at bounding box center [524, 27] width 369 height 36
type input "c"
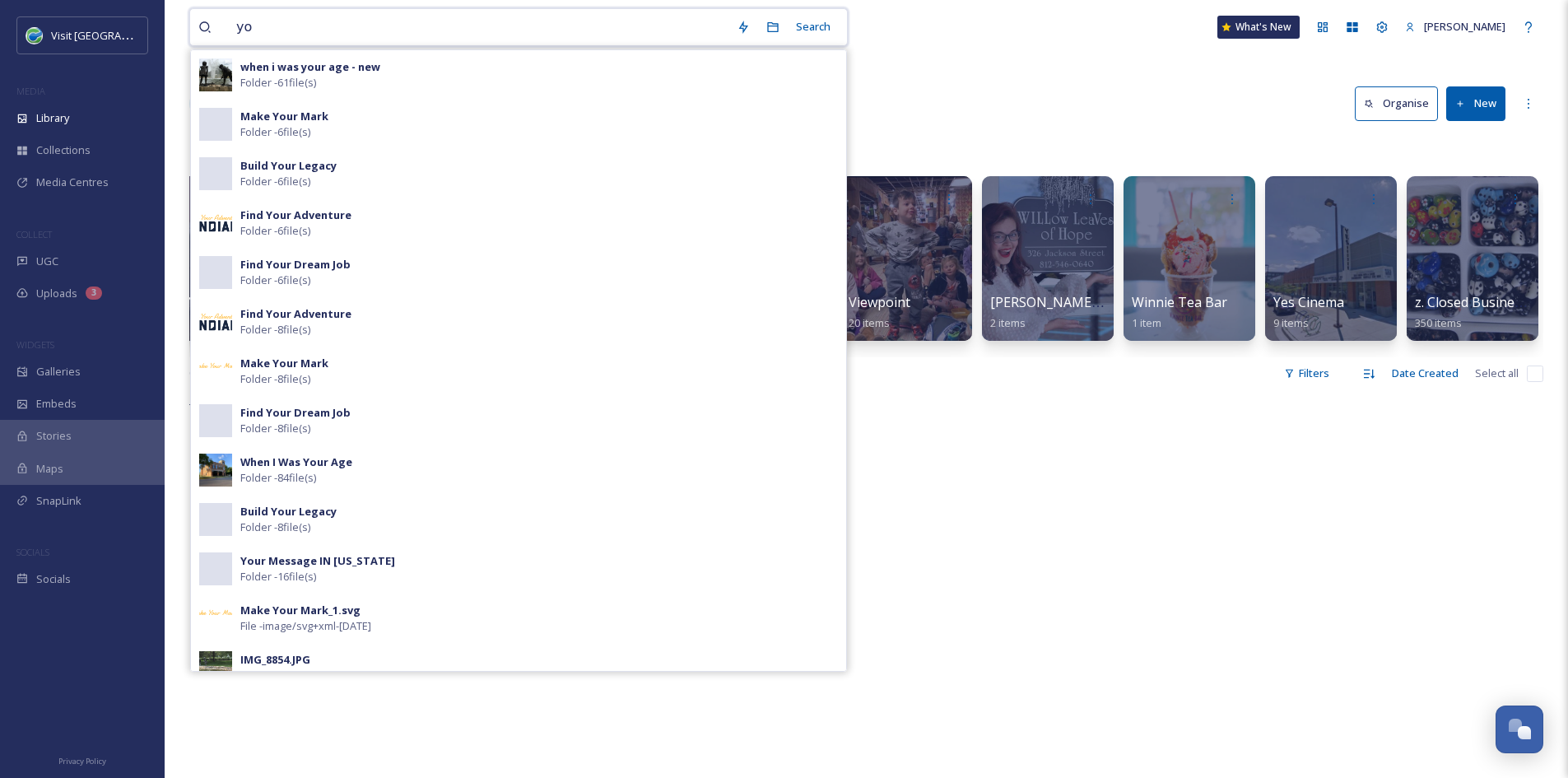
type input "y"
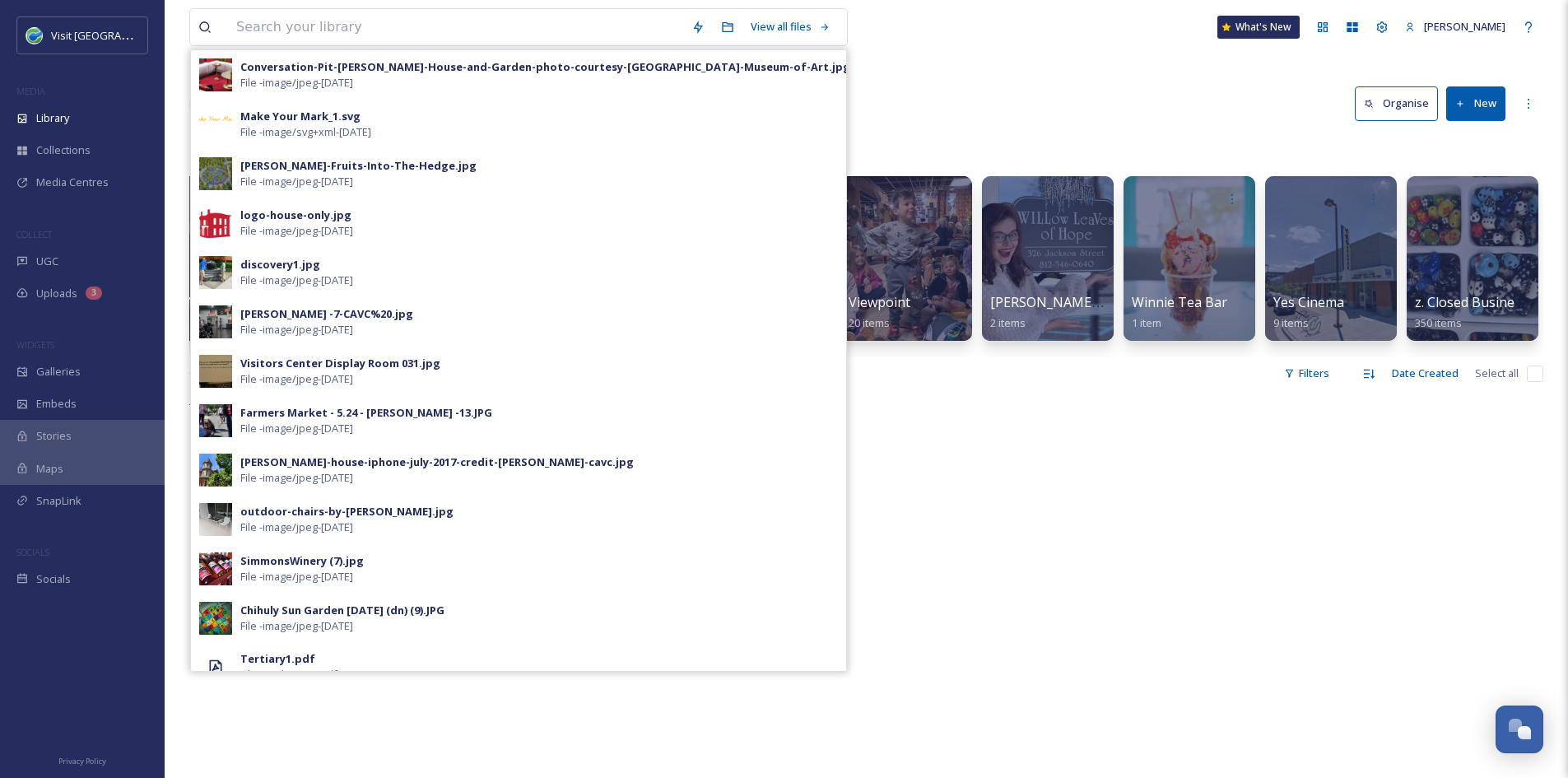
click at [1059, 476] on div "There is nothing here." at bounding box center [866, 786] width 1353 height 778
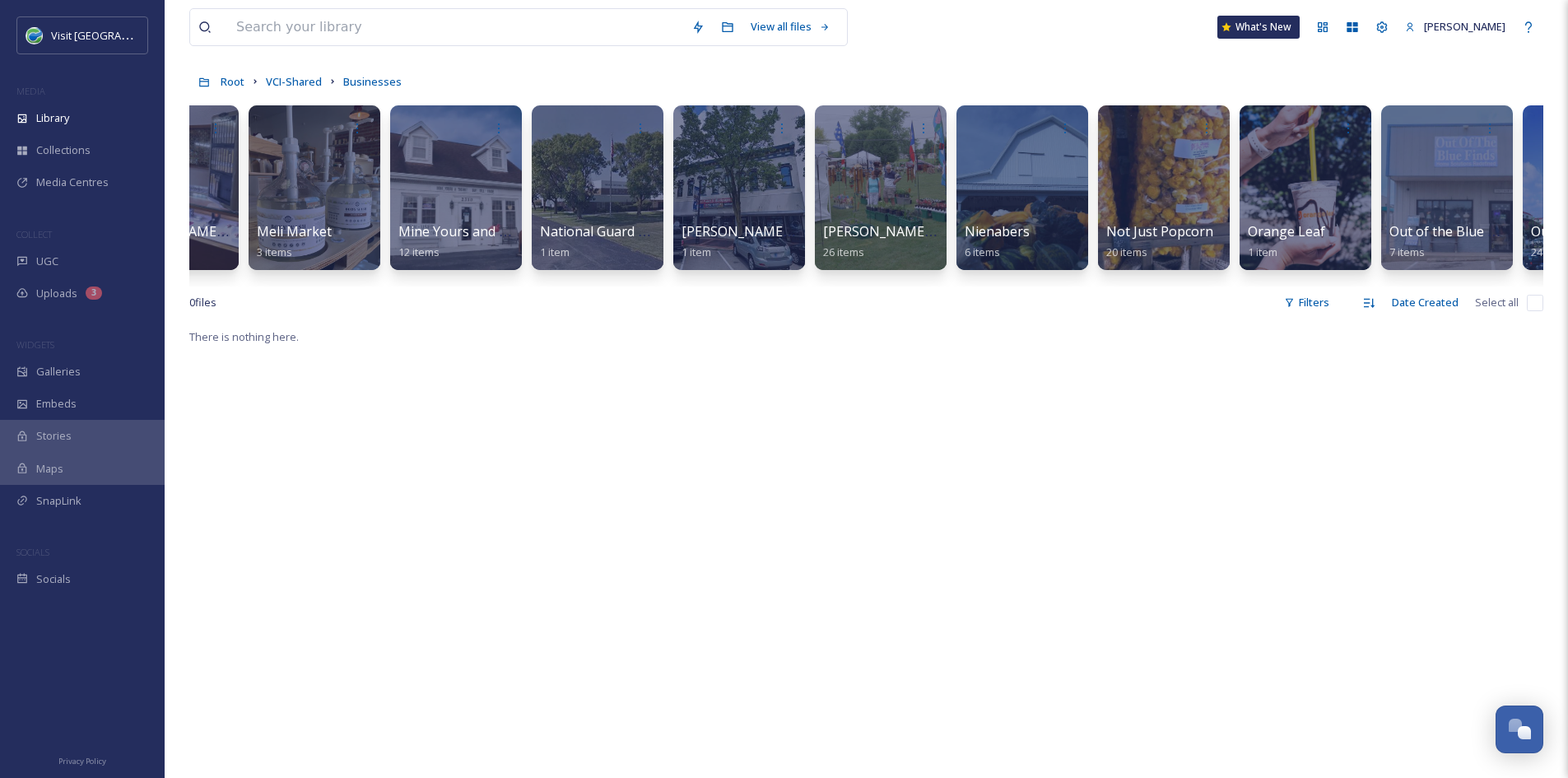
scroll to position [0, 5889]
click at [418, 230] on span "Mine Yours and Theirs" at bounding box center [470, 232] width 143 height 18
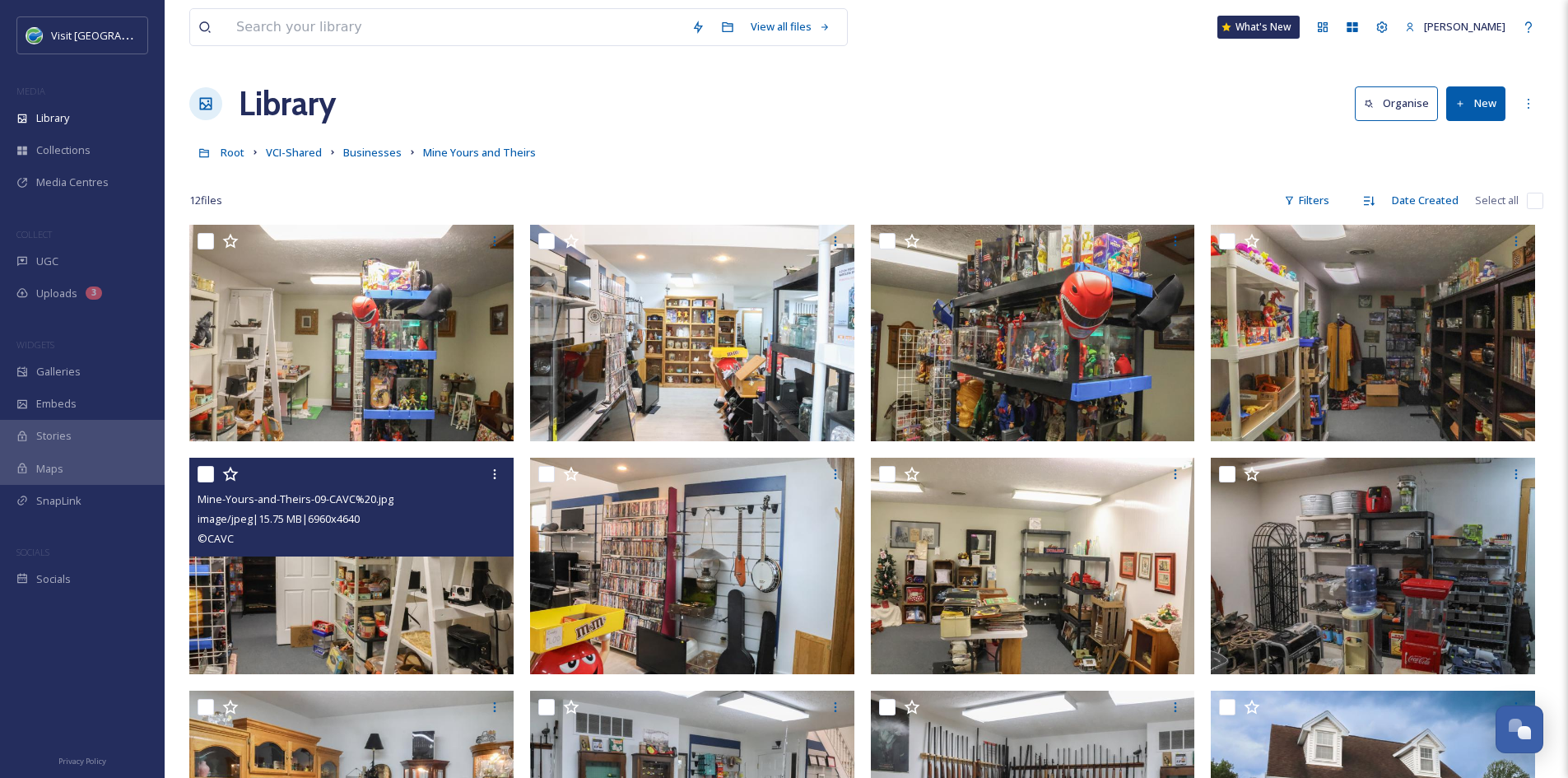
scroll to position [225, 0]
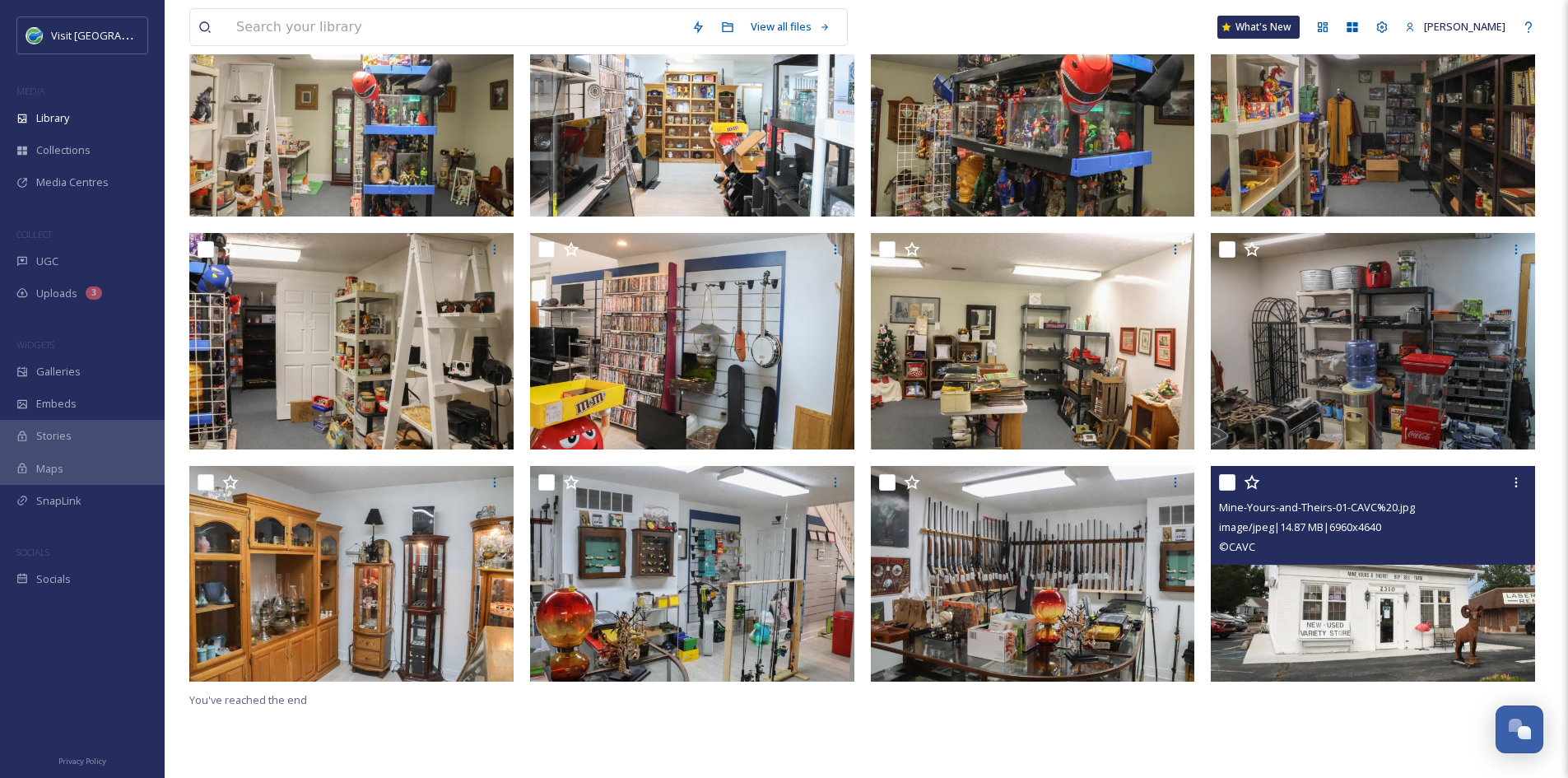
click at [1451, 631] on img at bounding box center [1372, 573] width 324 height 216
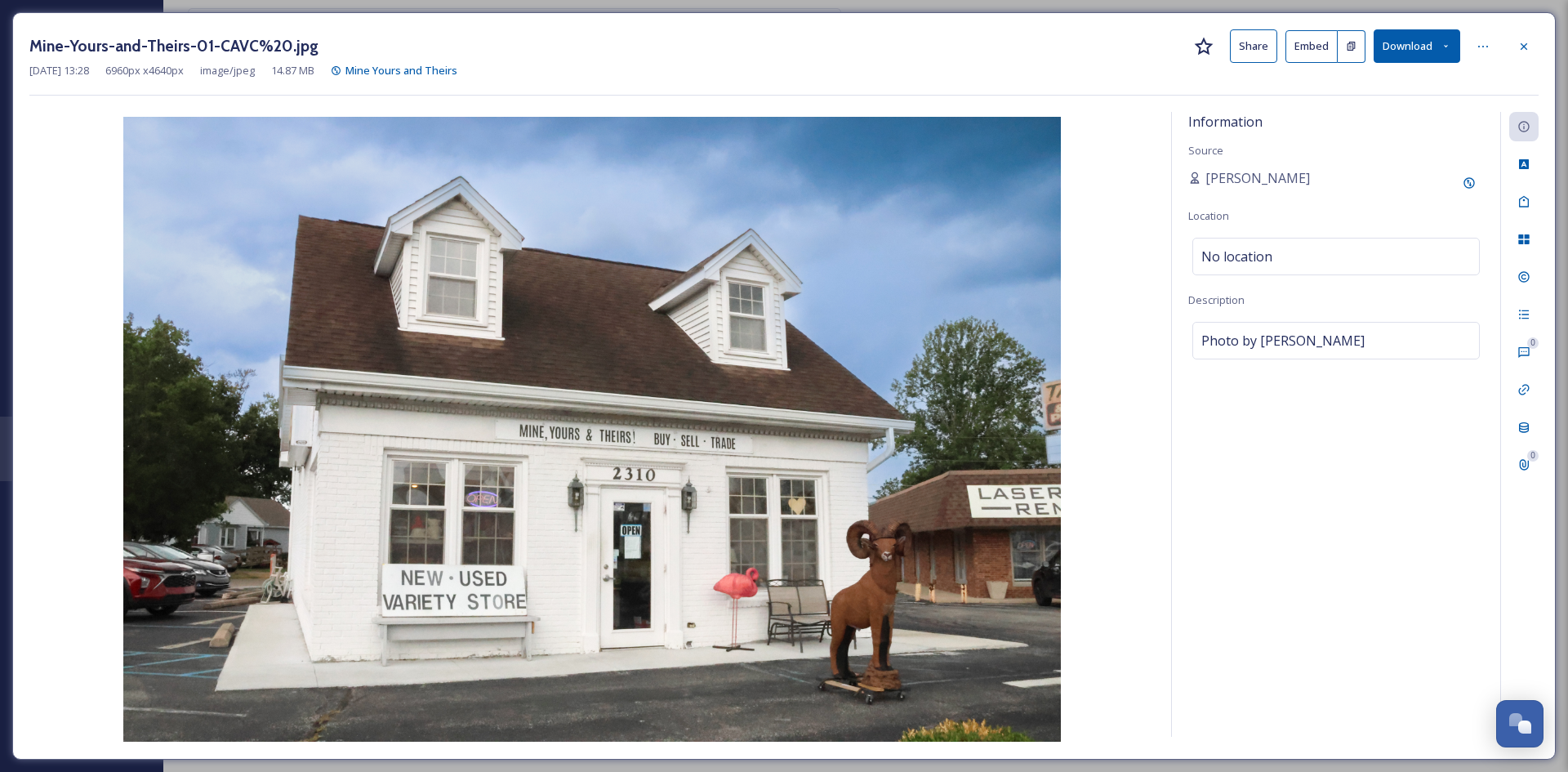
click at [1254, 47] on button "Share" at bounding box center [1254, 46] width 48 height 34
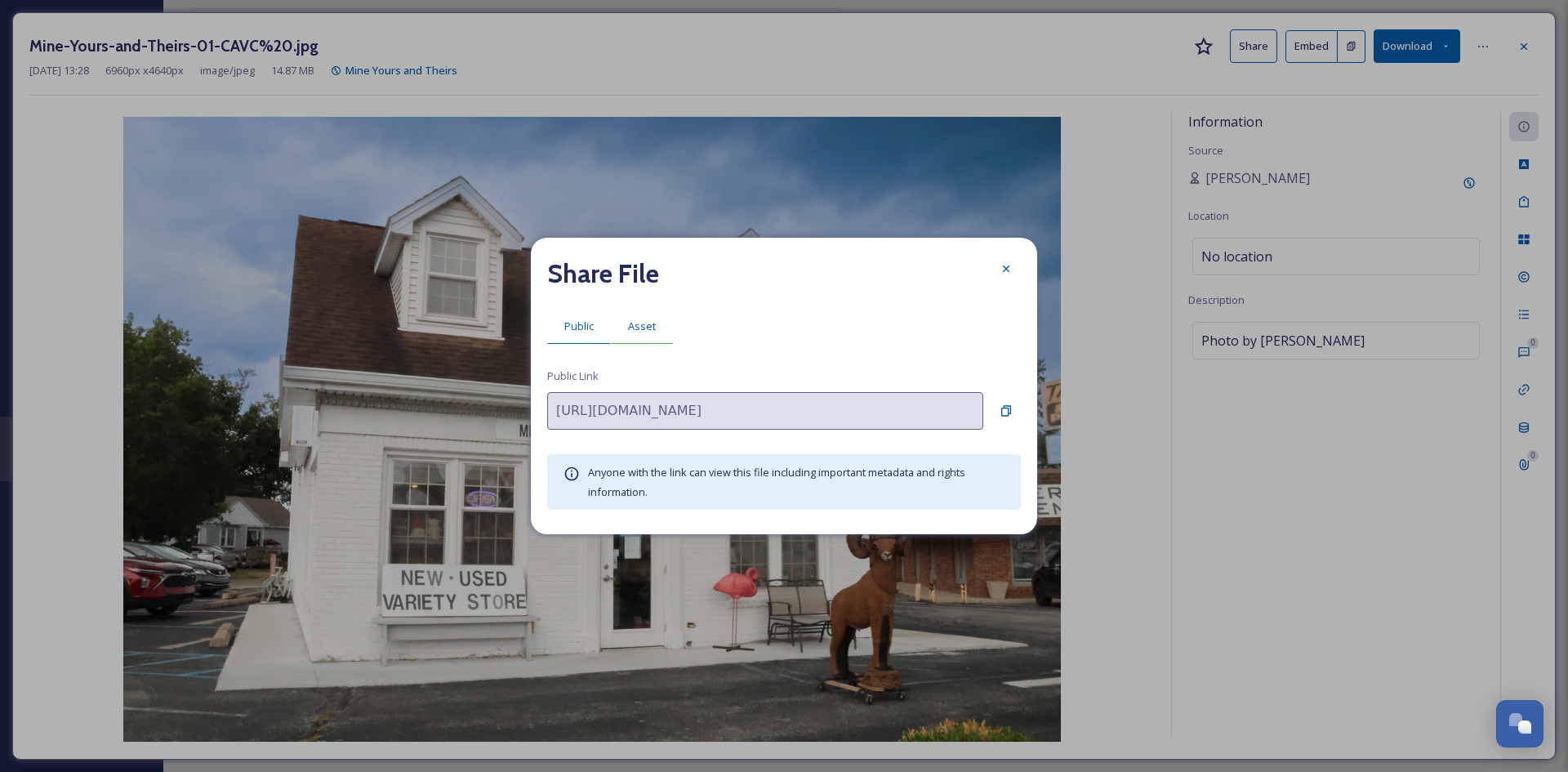
click at [644, 333] on span "Asset" at bounding box center [642, 326] width 28 height 16
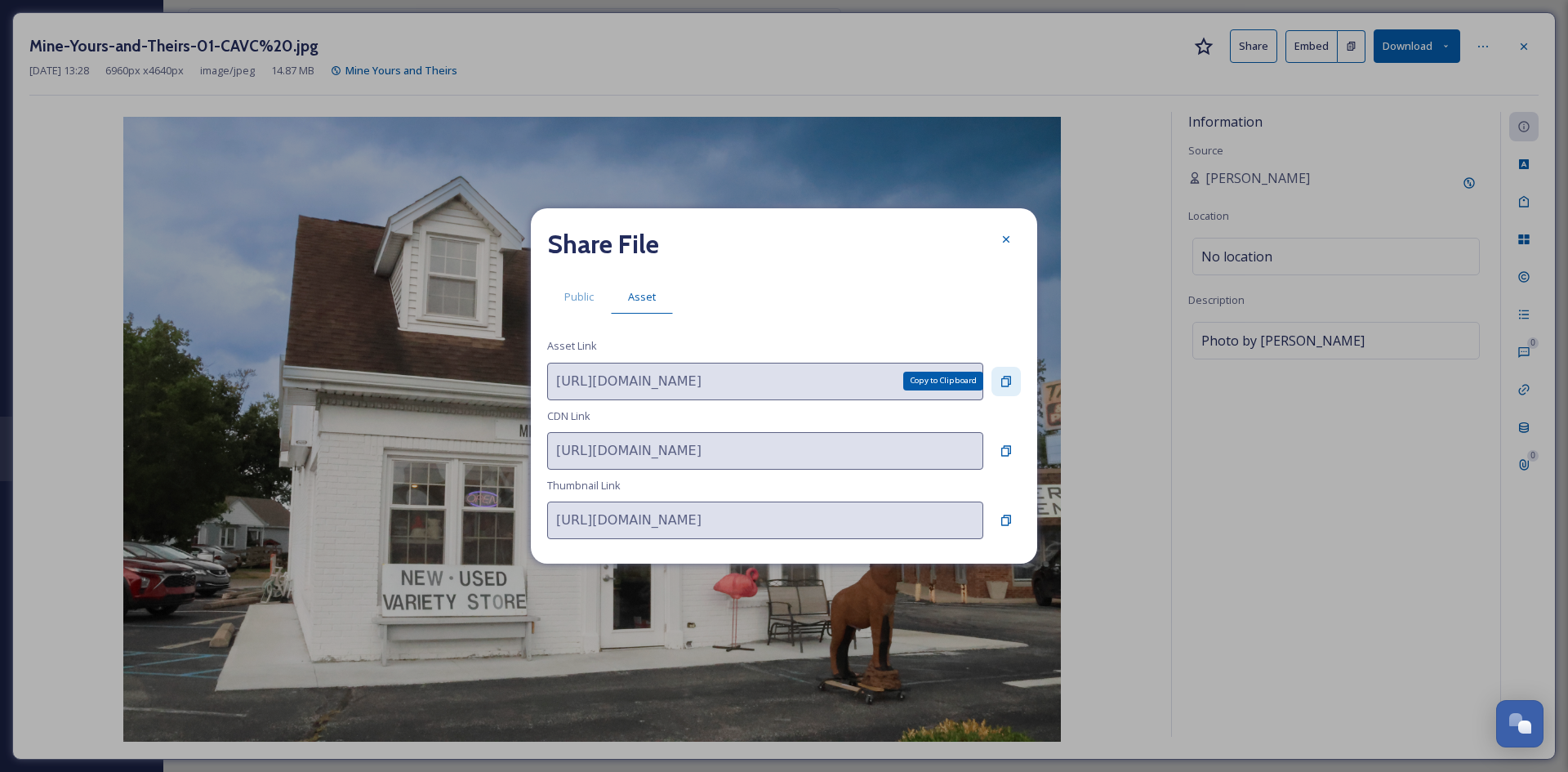
click at [1005, 375] on icon at bounding box center [1006, 381] width 13 height 13
click at [997, 236] on div at bounding box center [1006, 239] width 30 height 30
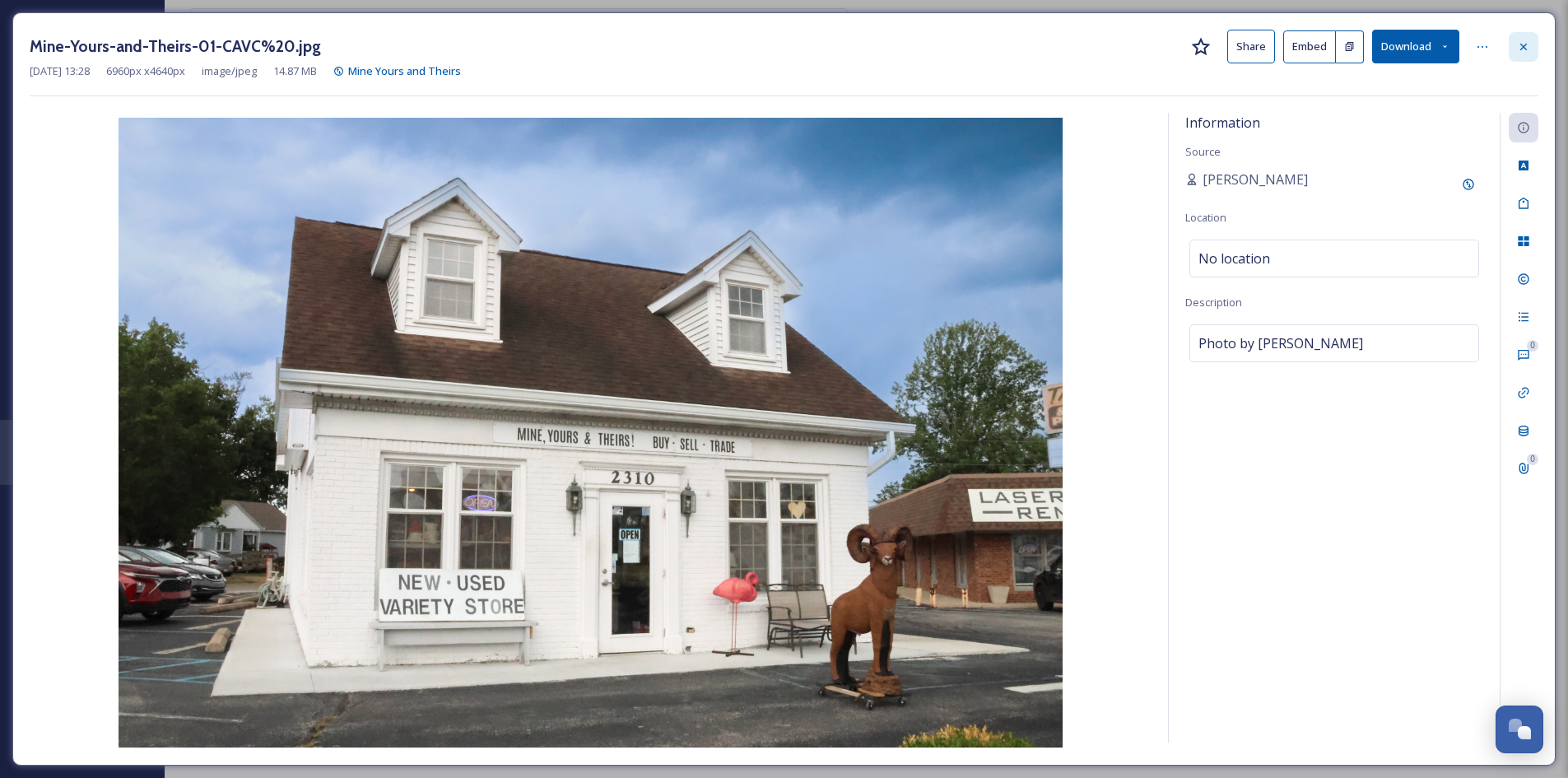
click at [1523, 48] on icon at bounding box center [1523, 47] width 13 height 13
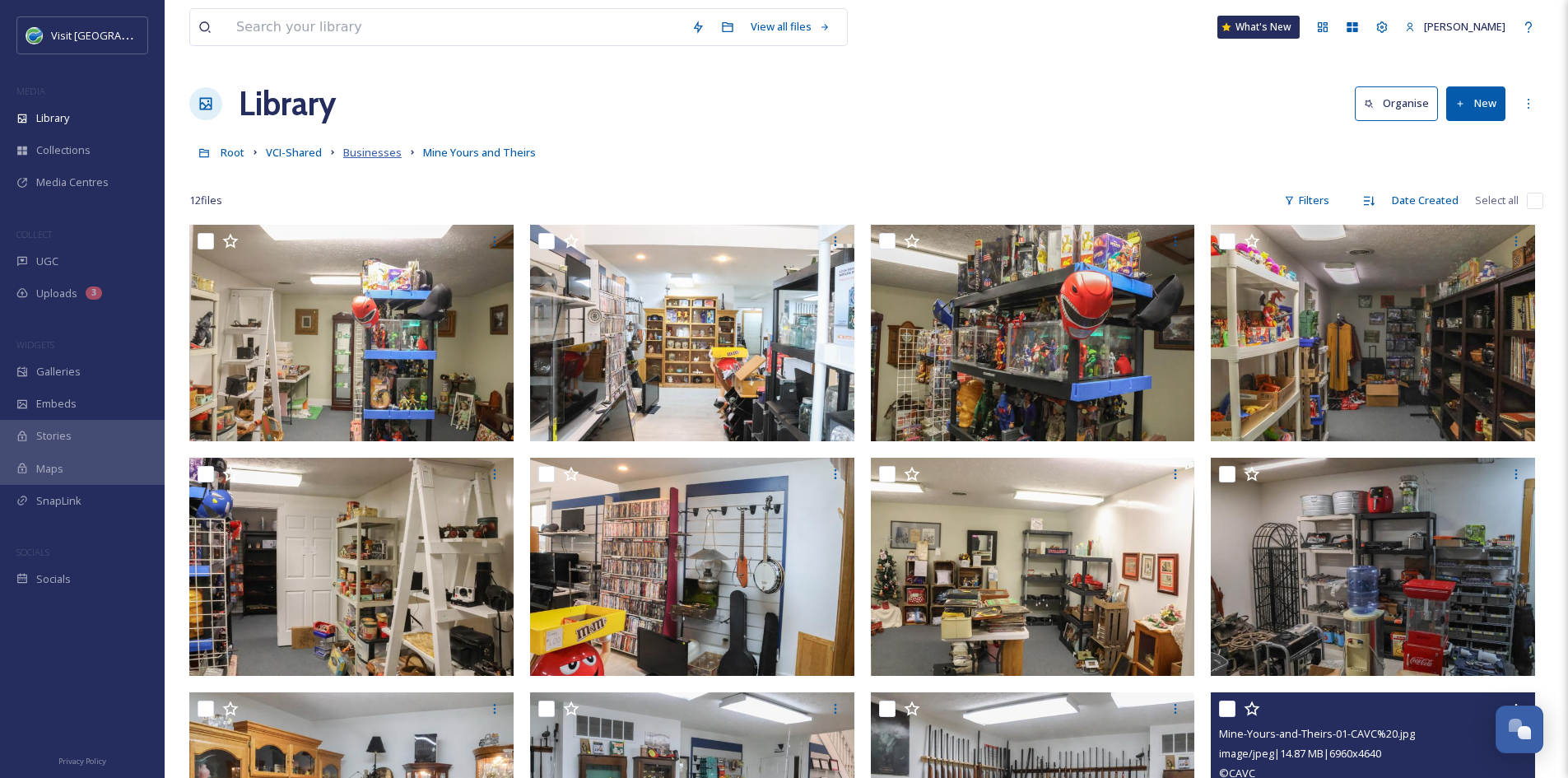
click at [376, 159] on span "Businesses" at bounding box center [372, 152] width 59 height 15
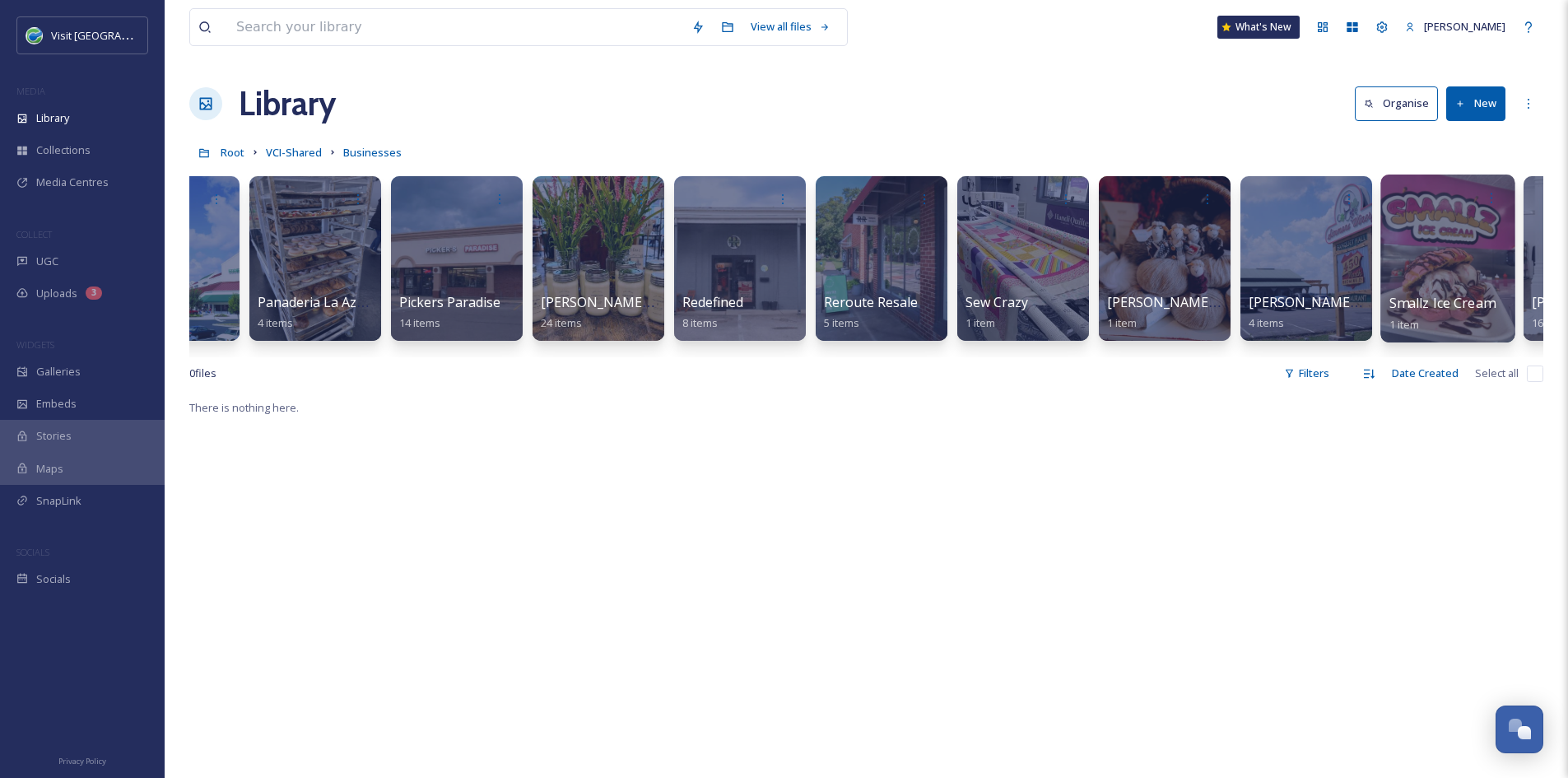
scroll to position [0, 7304]
click at [774, 278] on div at bounding box center [741, 259] width 134 height 168
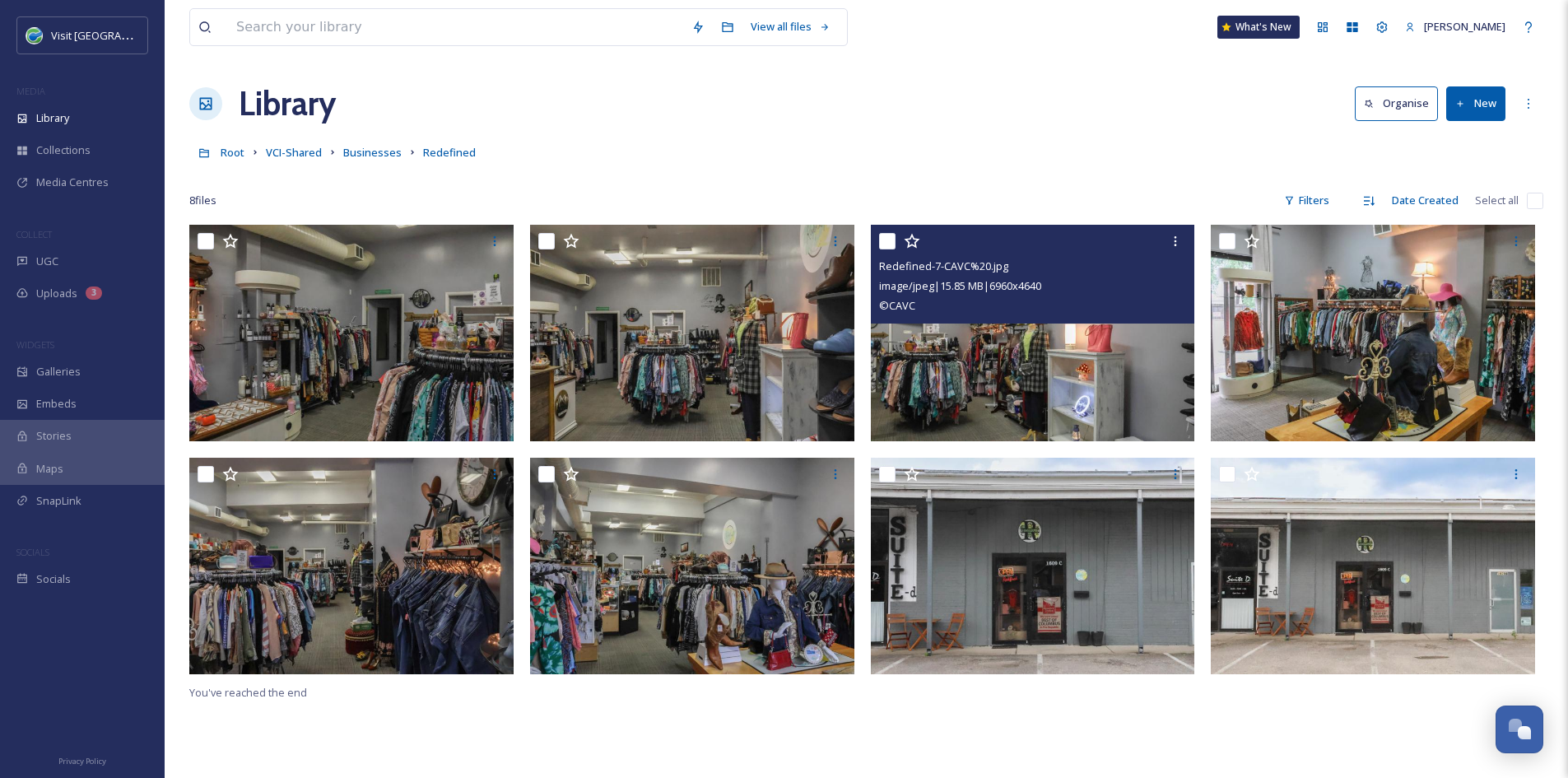
click at [1115, 383] on img at bounding box center [1032, 332] width 324 height 216
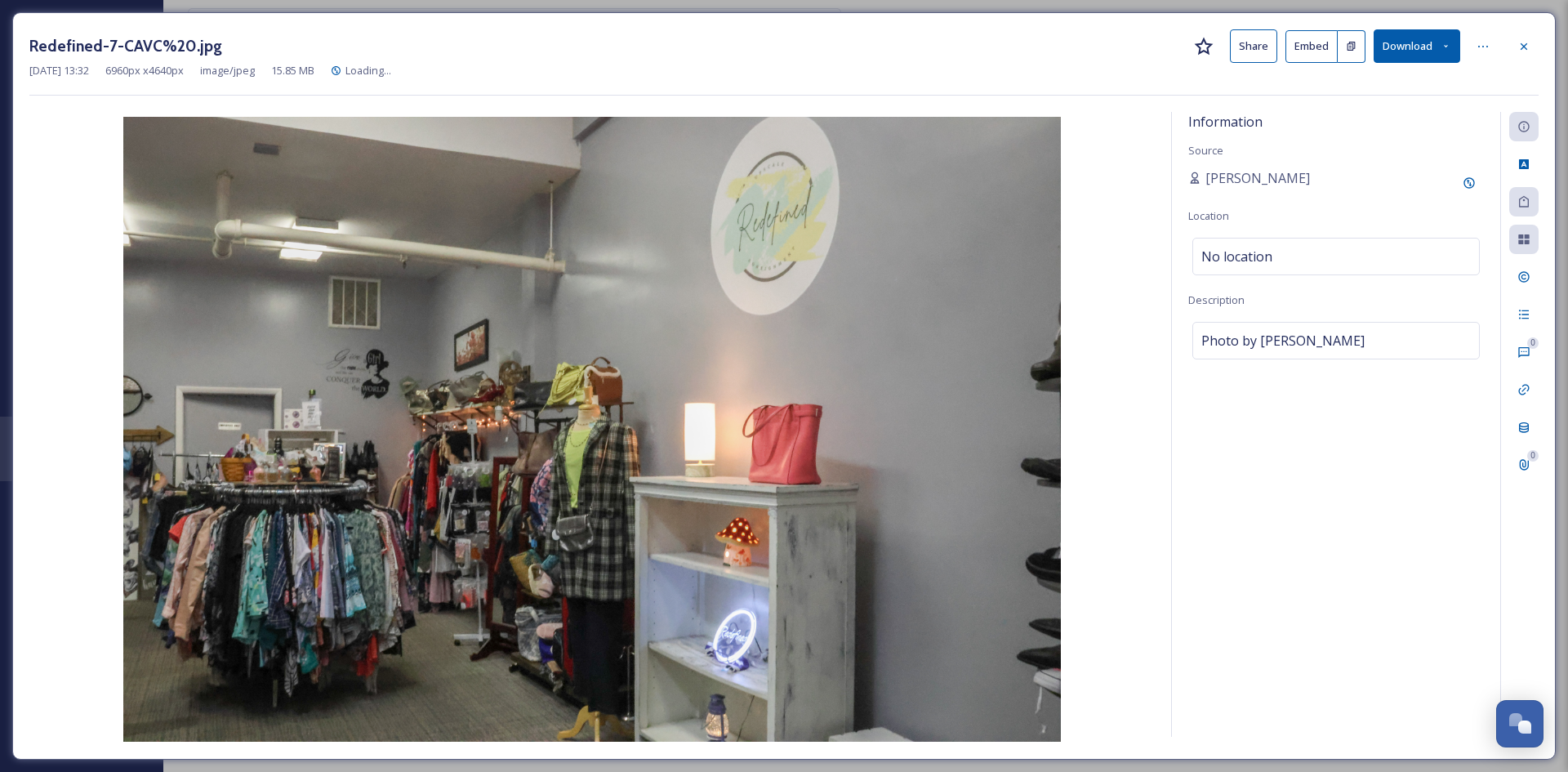
click at [1257, 47] on button "Share" at bounding box center [1254, 46] width 48 height 34
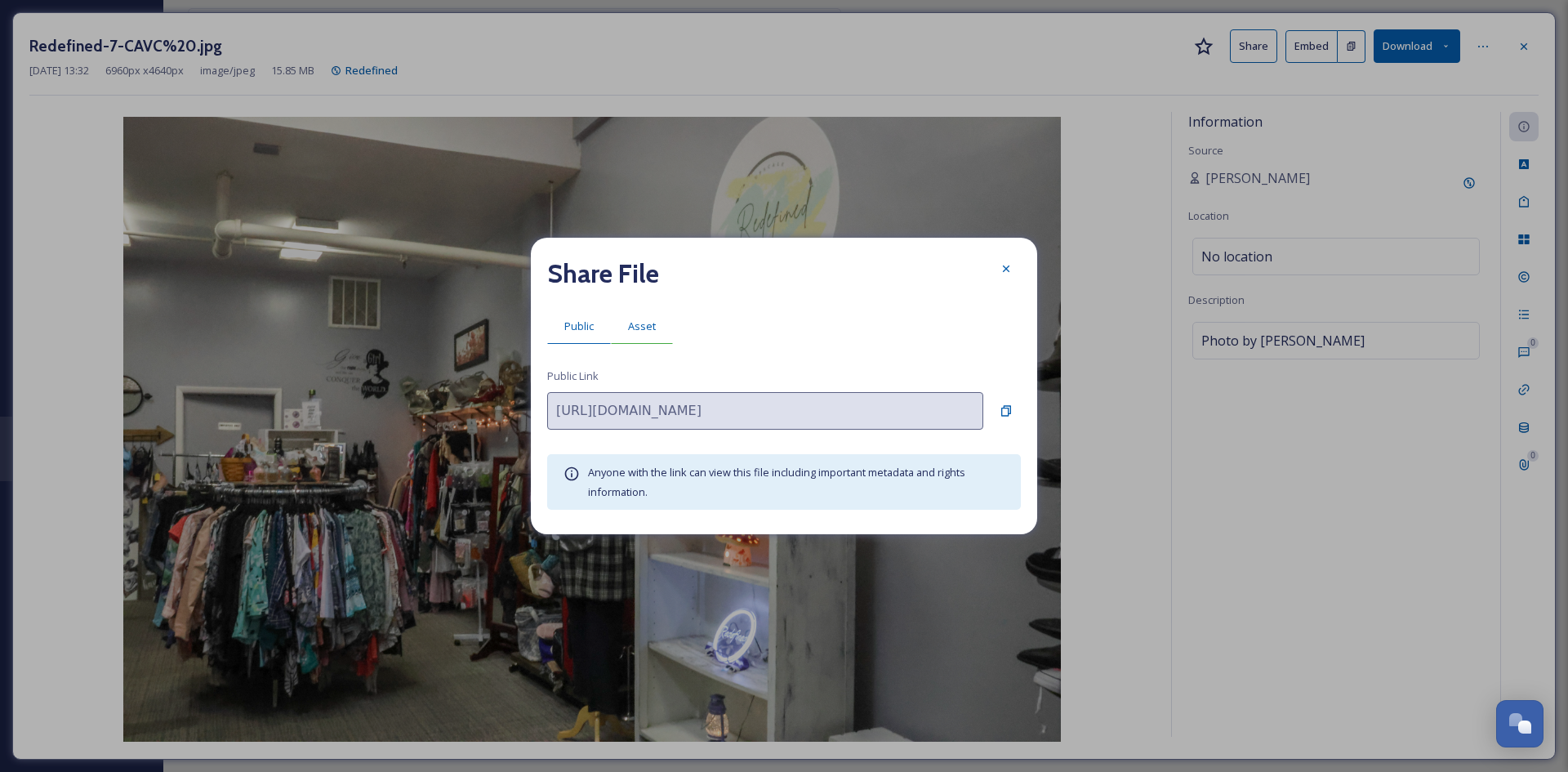
click at [650, 322] on span "Asset" at bounding box center [642, 326] width 28 height 16
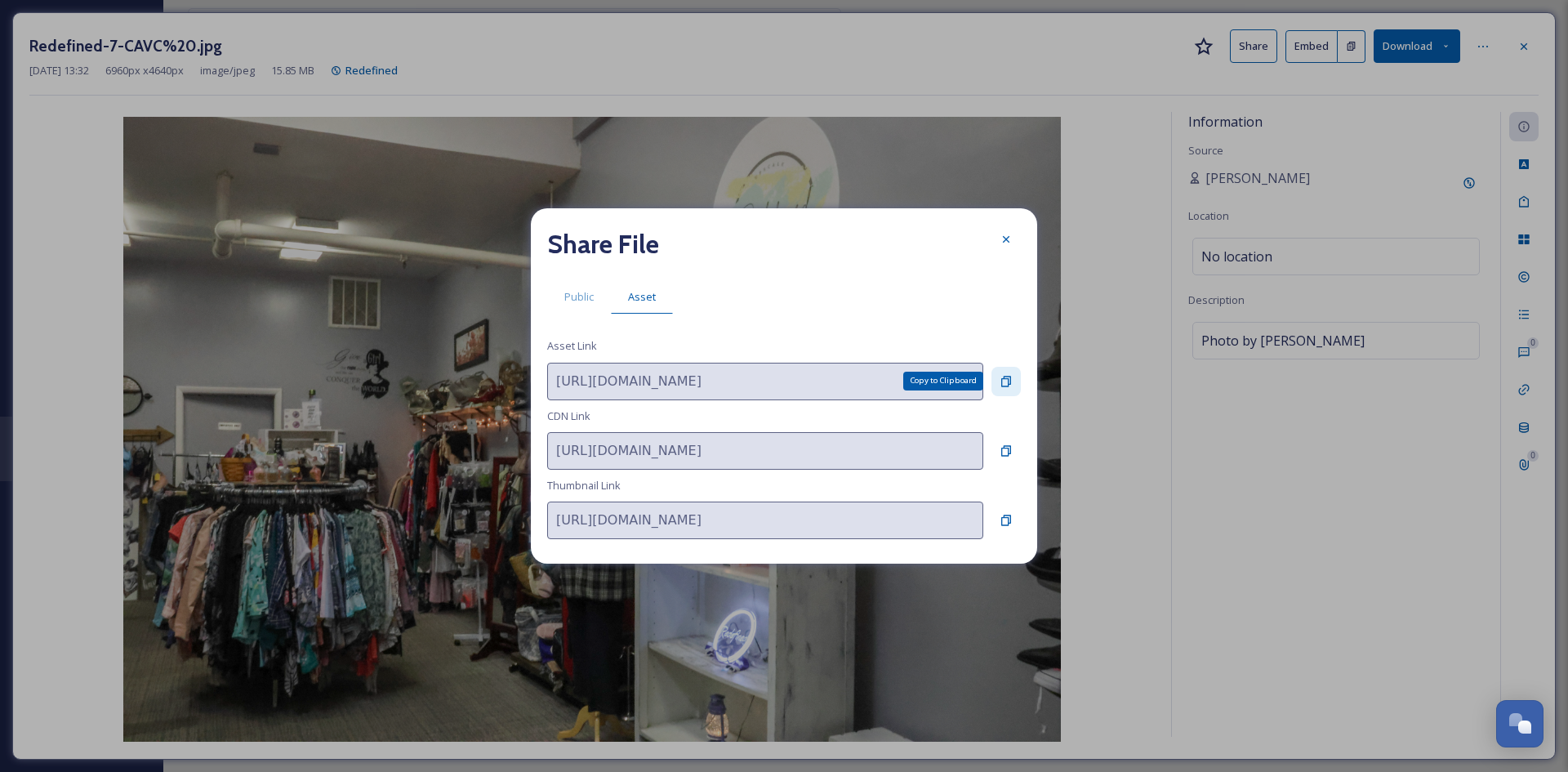
click at [995, 381] on div "Copy to Clipboard" at bounding box center [1006, 381] width 30 height 30
click at [1015, 240] on div at bounding box center [1006, 239] width 30 height 30
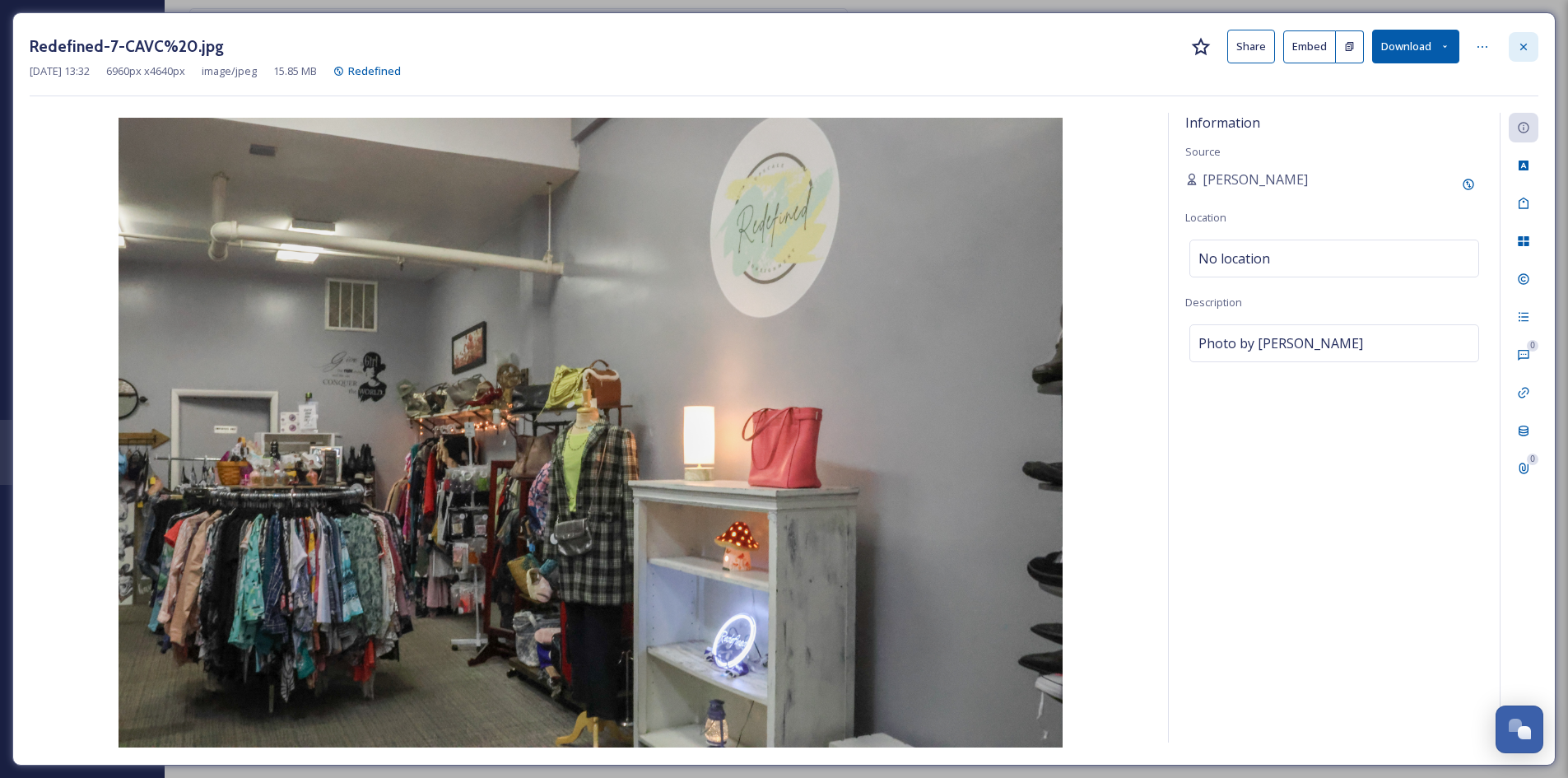
click at [1517, 49] on icon at bounding box center [1523, 47] width 13 height 13
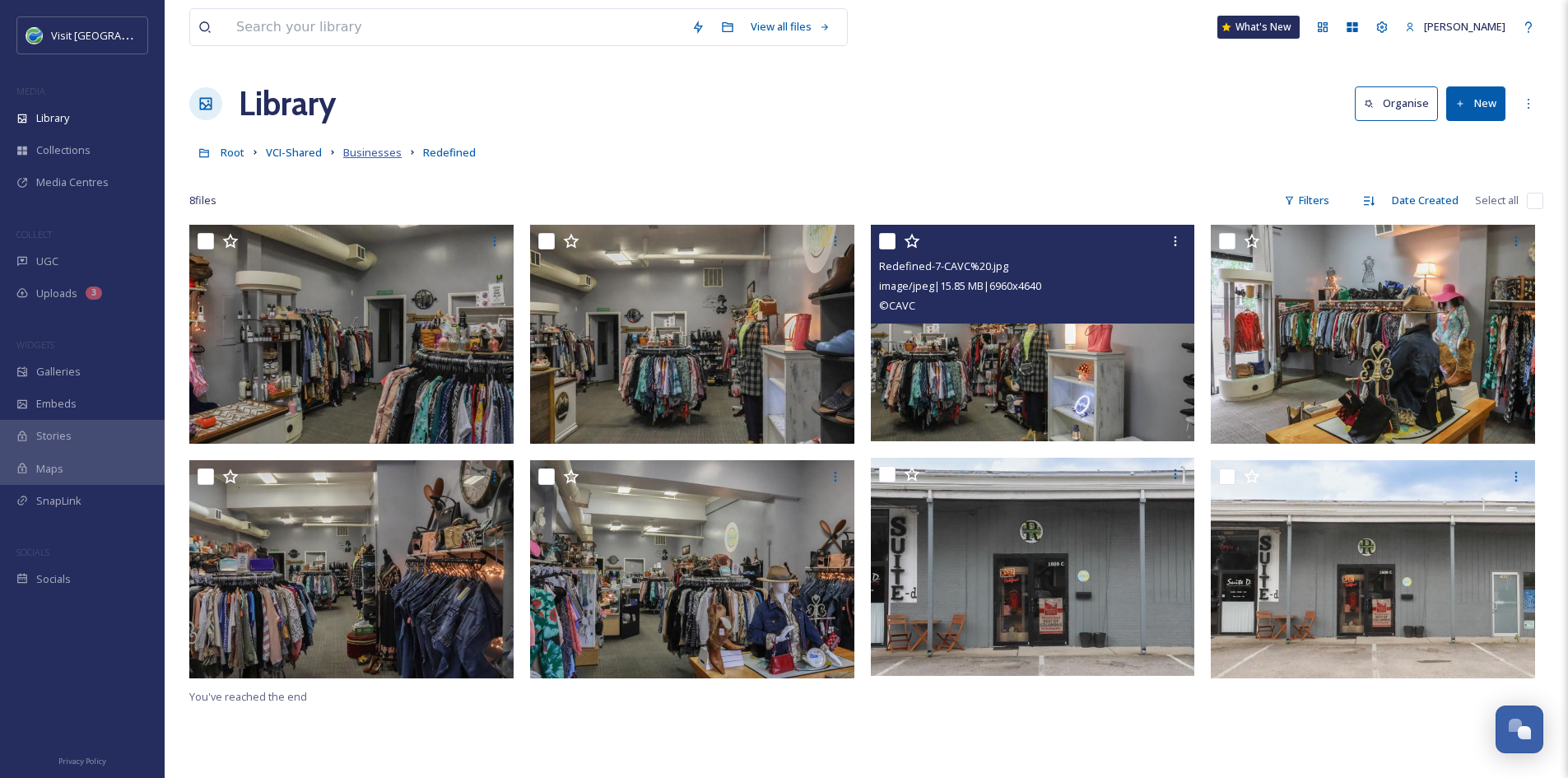
click at [373, 159] on span "Businesses" at bounding box center [372, 152] width 59 height 15
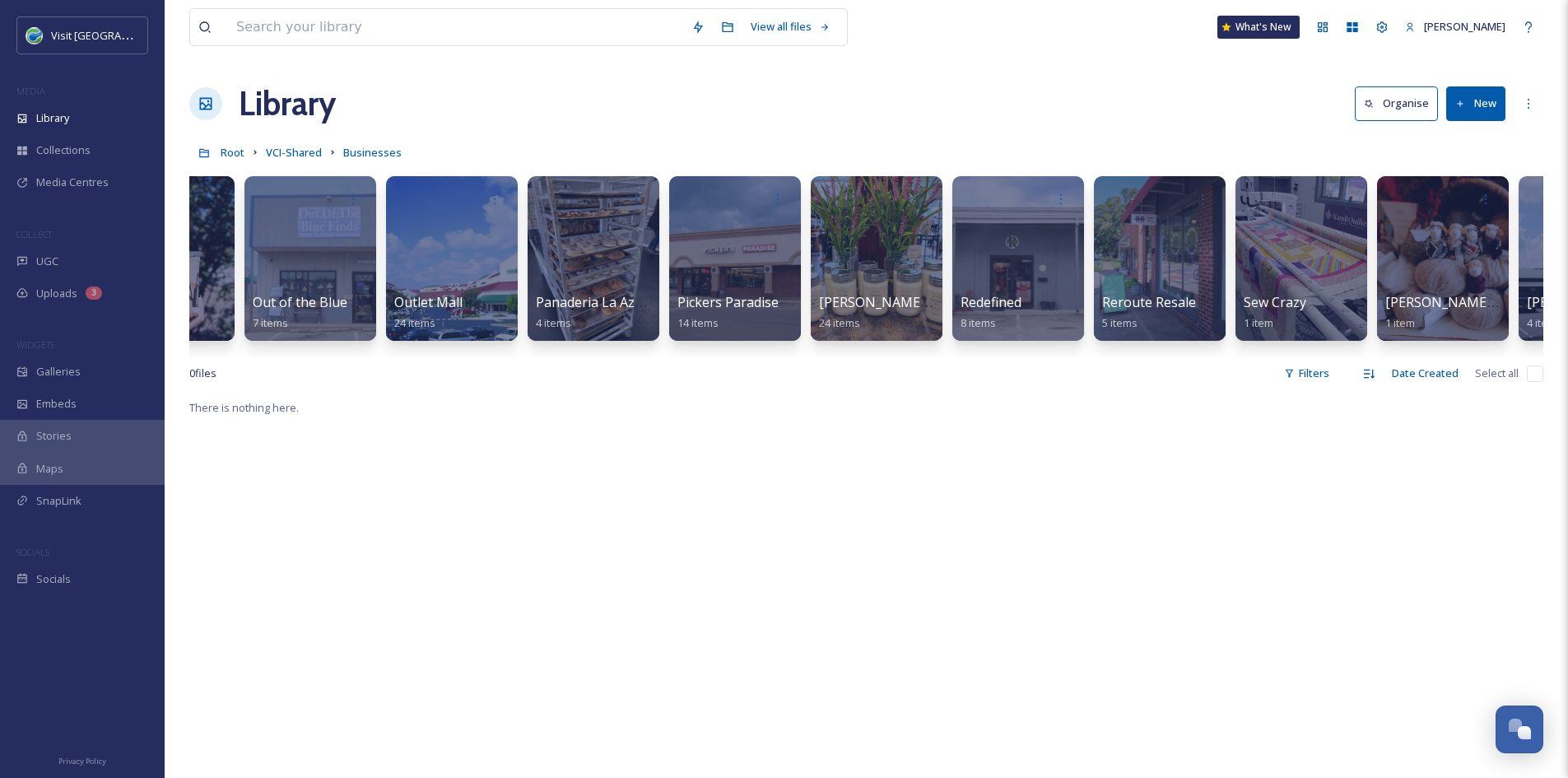
scroll to position [0, 7027]
click at [1154, 305] on span "Reroute Resale" at bounding box center [1147, 303] width 95 height 18
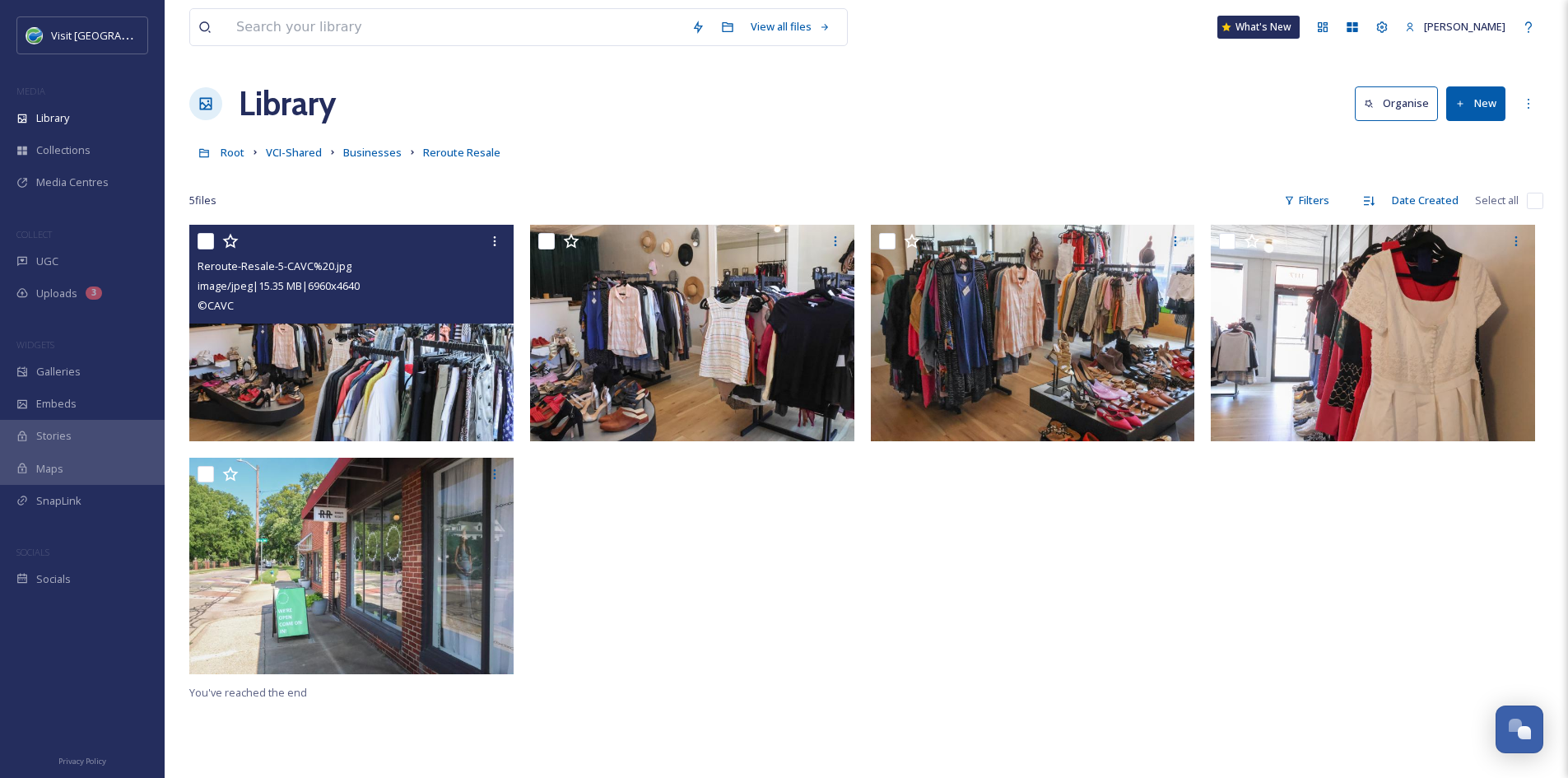
click at [393, 374] on img at bounding box center [351, 332] width 324 height 216
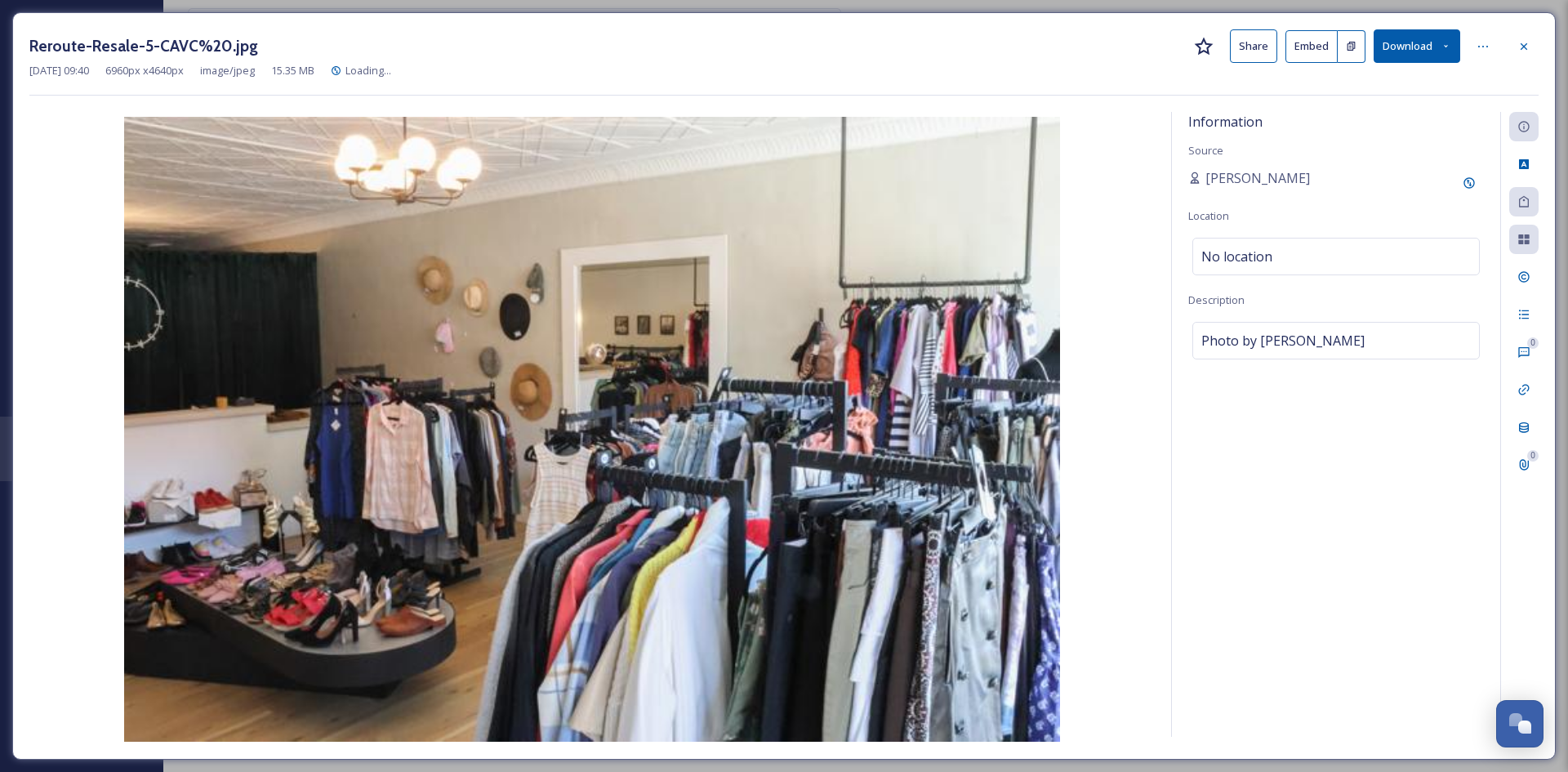
click at [1248, 42] on button "Share" at bounding box center [1254, 46] width 48 height 34
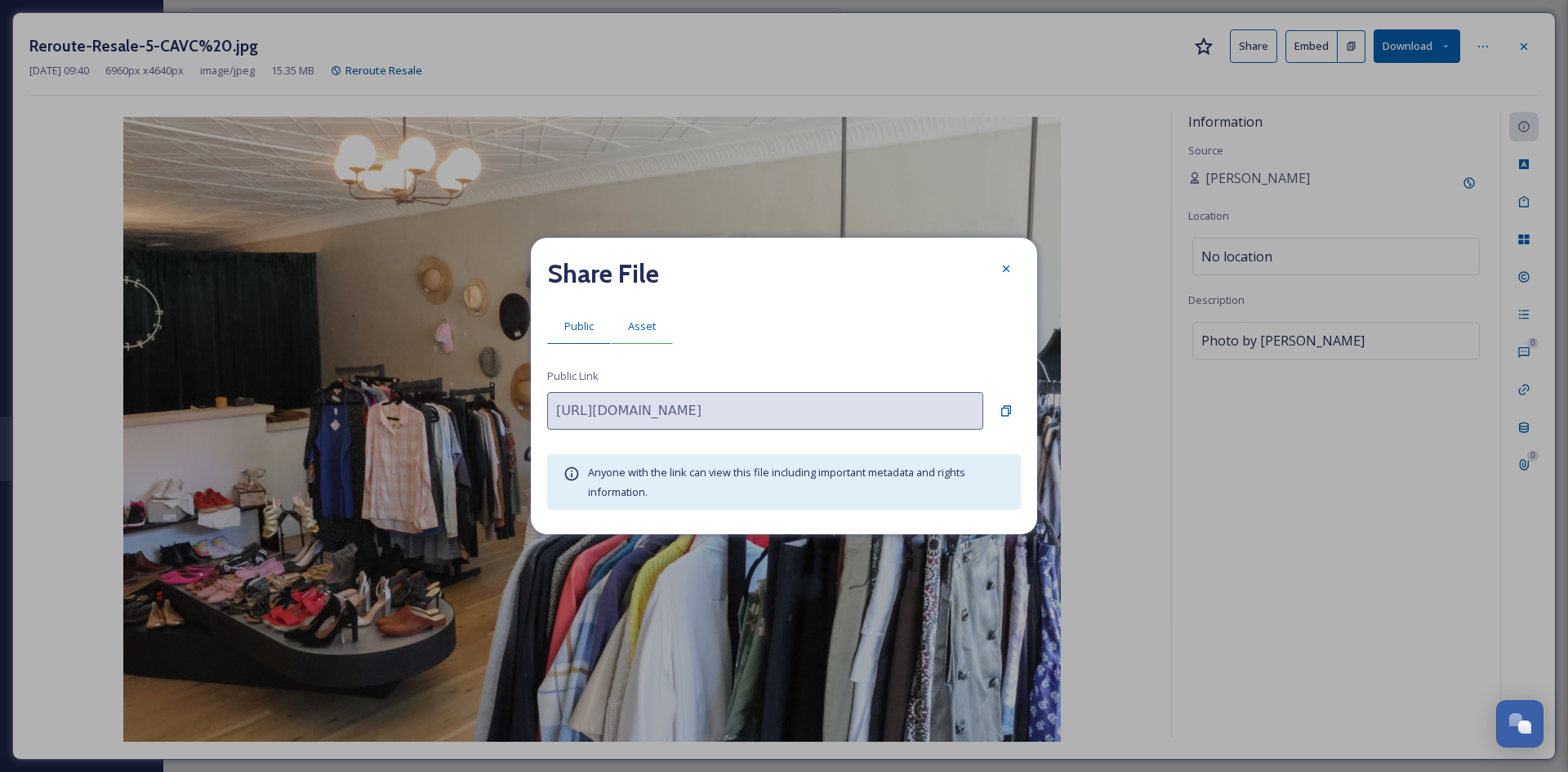
click at [648, 321] on span "Asset" at bounding box center [642, 326] width 28 height 16
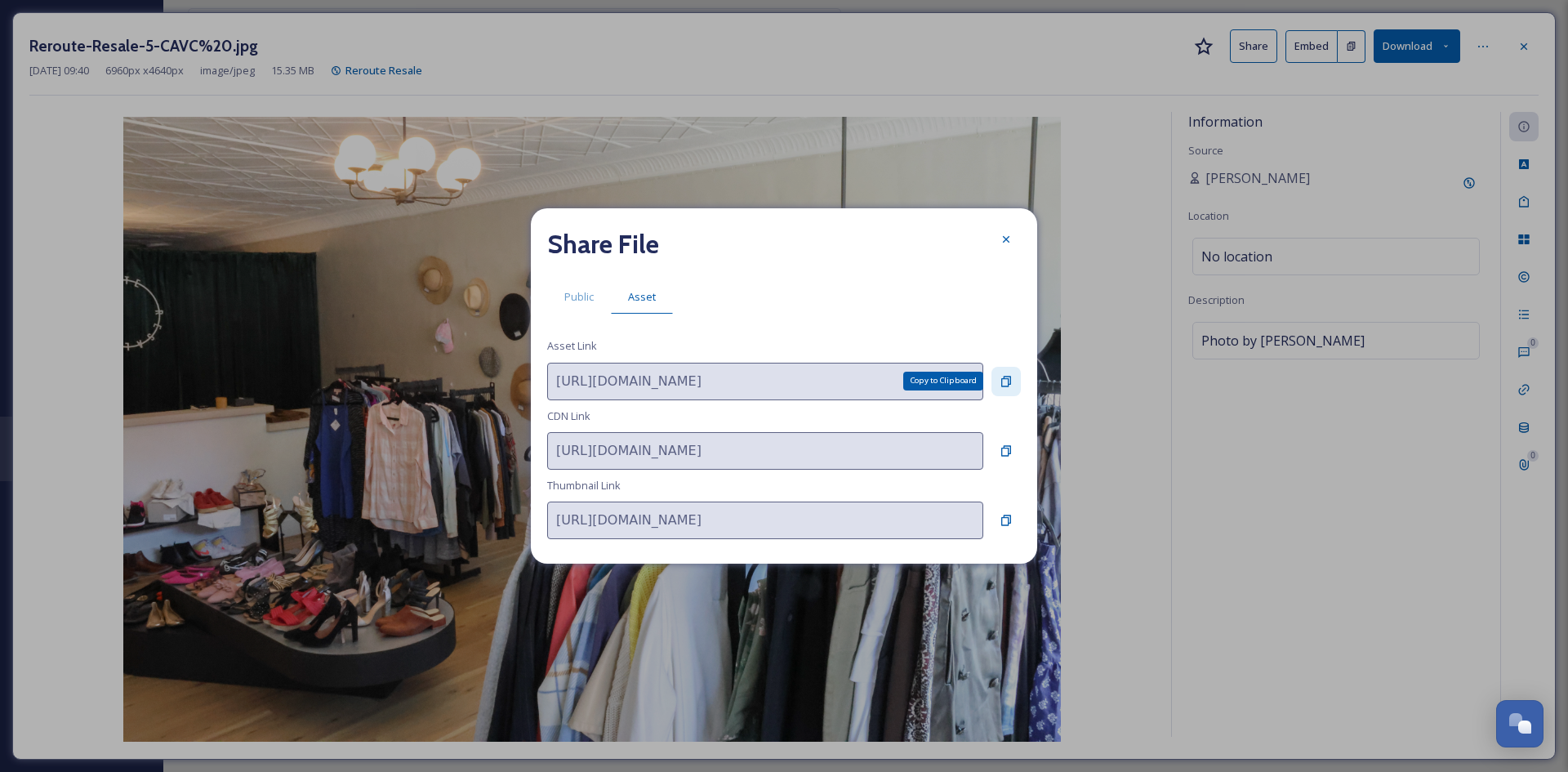
click at [1004, 380] on icon at bounding box center [1006, 381] width 13 height 13
click at [1001, 241] on icon at bounding box center [1006, 239] width 13 height 13
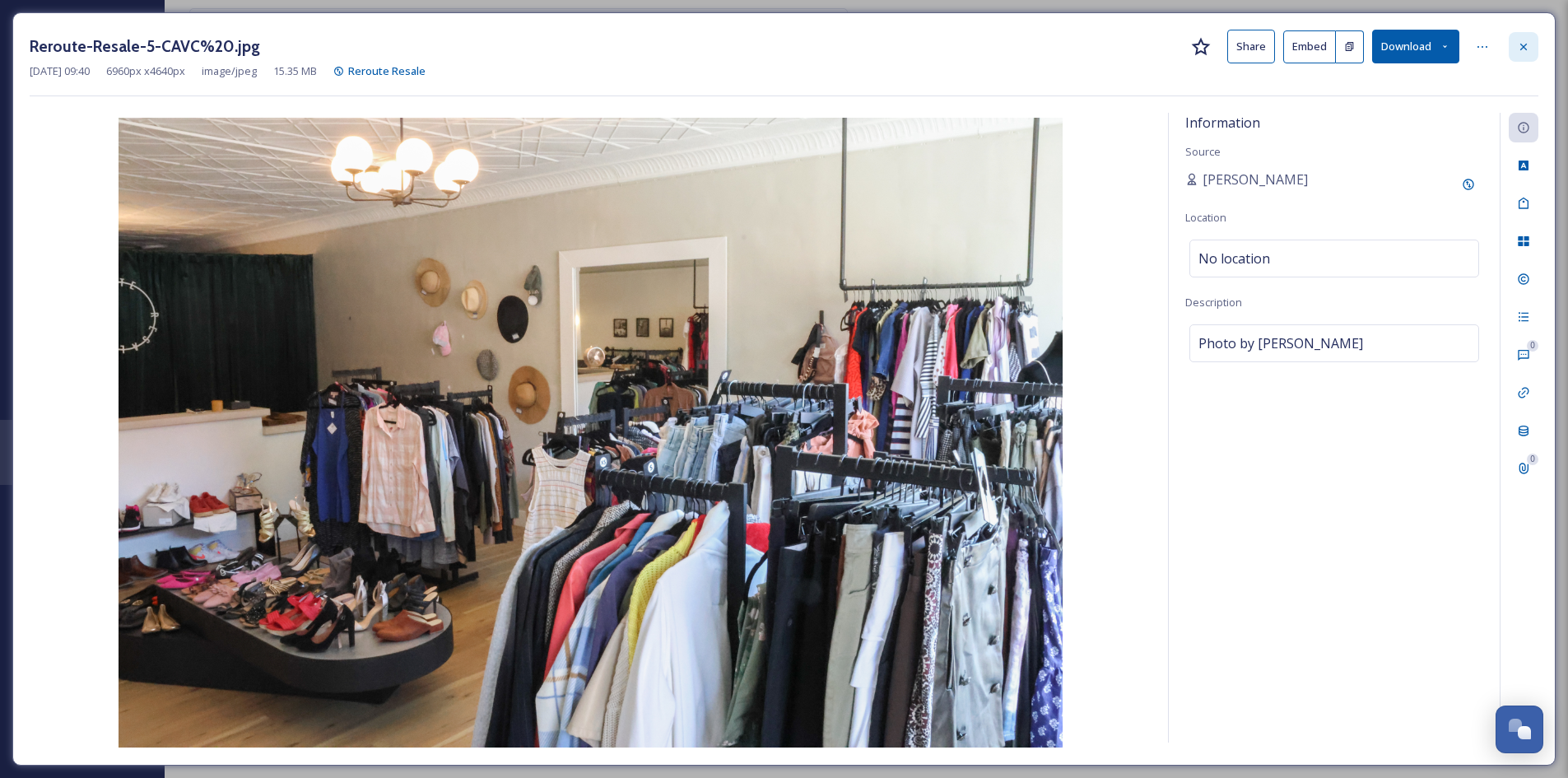
click at [1527, 46] on icon at bounding box center [1523, 47] width 13 height 13
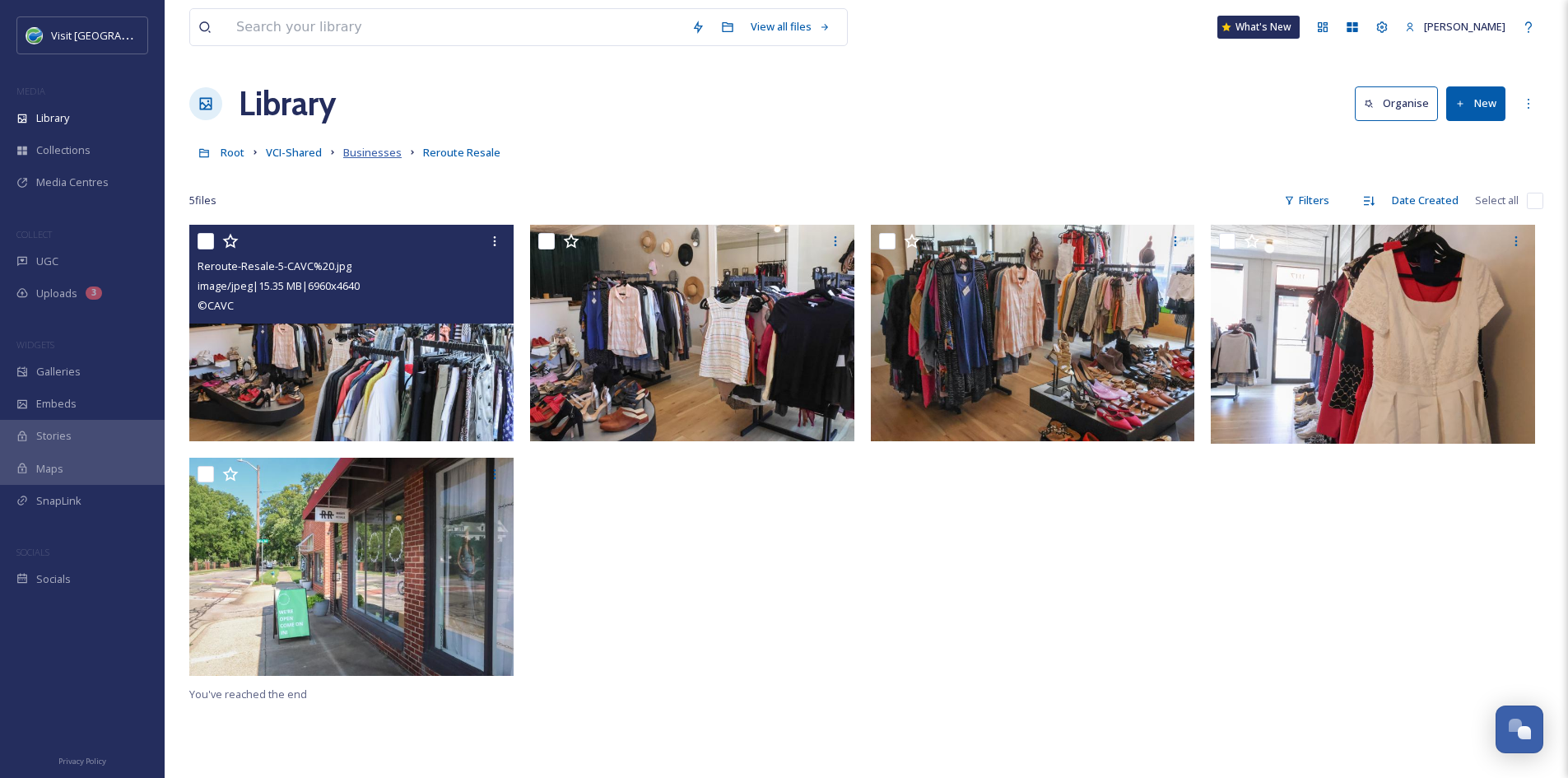
click at [362, 150] on span "Businesses" at bounding box center [372, 152] width 59 height 15
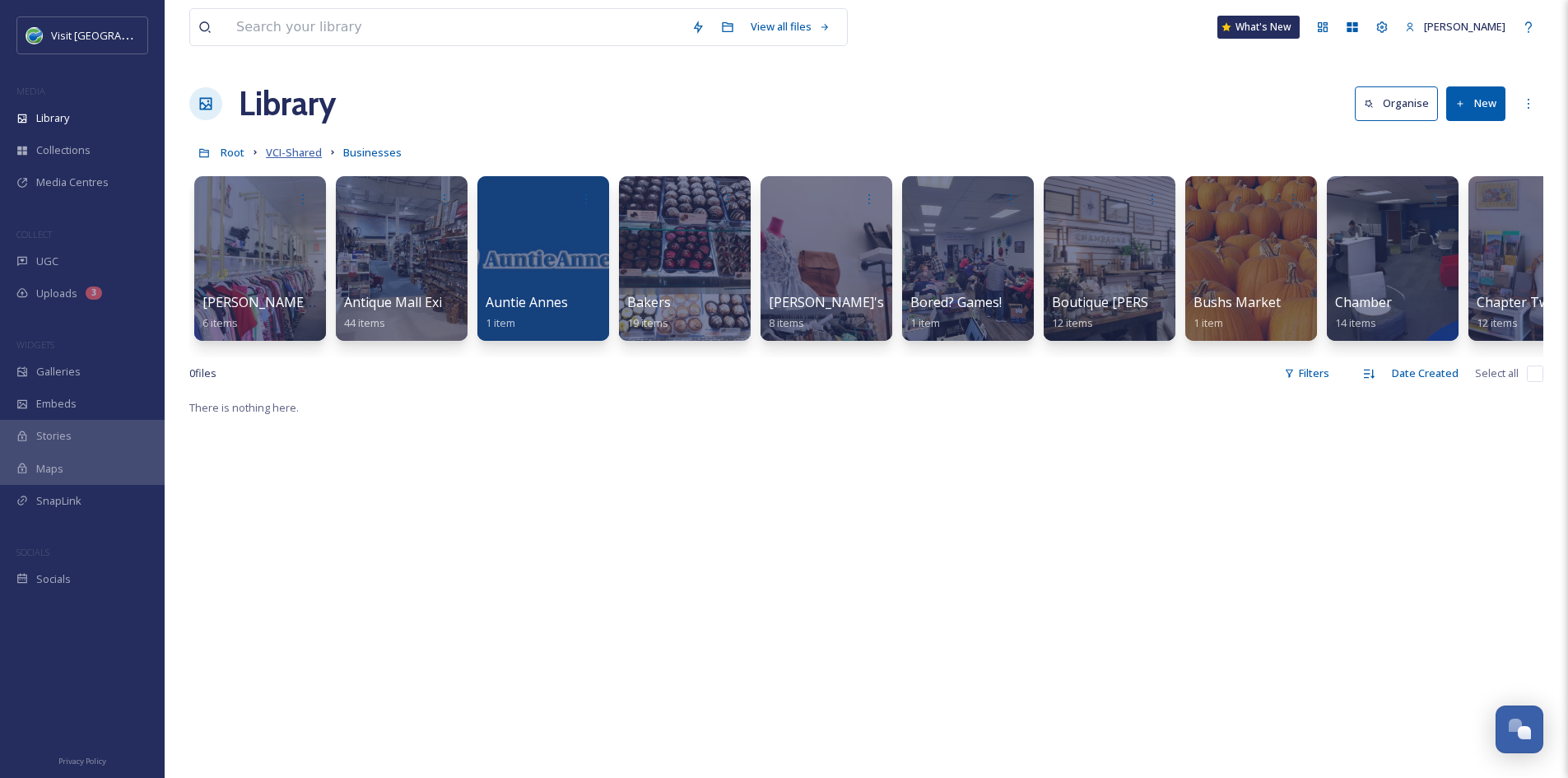
click at [305, 153] on span "VCI-Shared" at bounding box center [294, 152] width 56 height 15
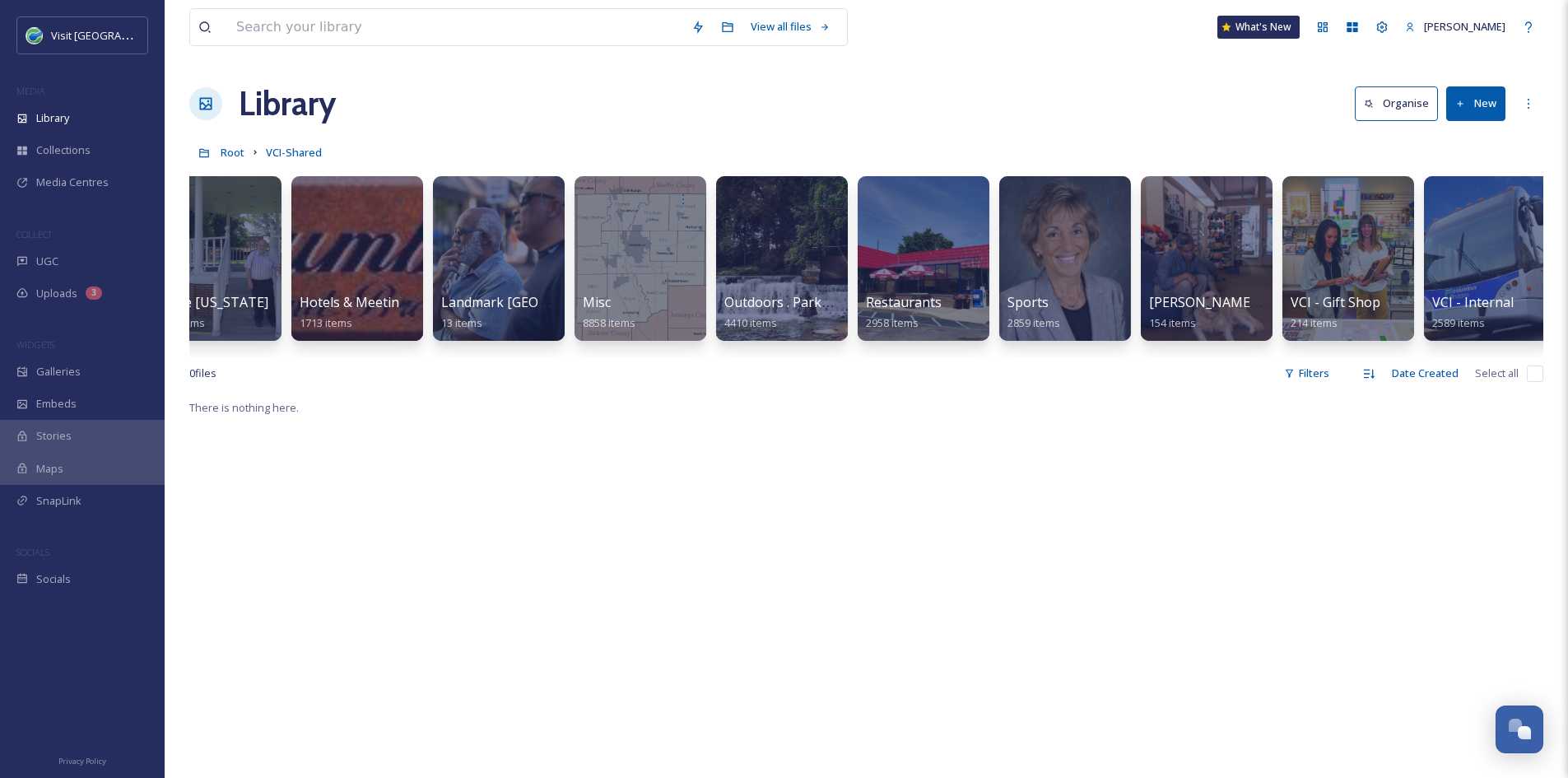
scroll to position [0, 1461]
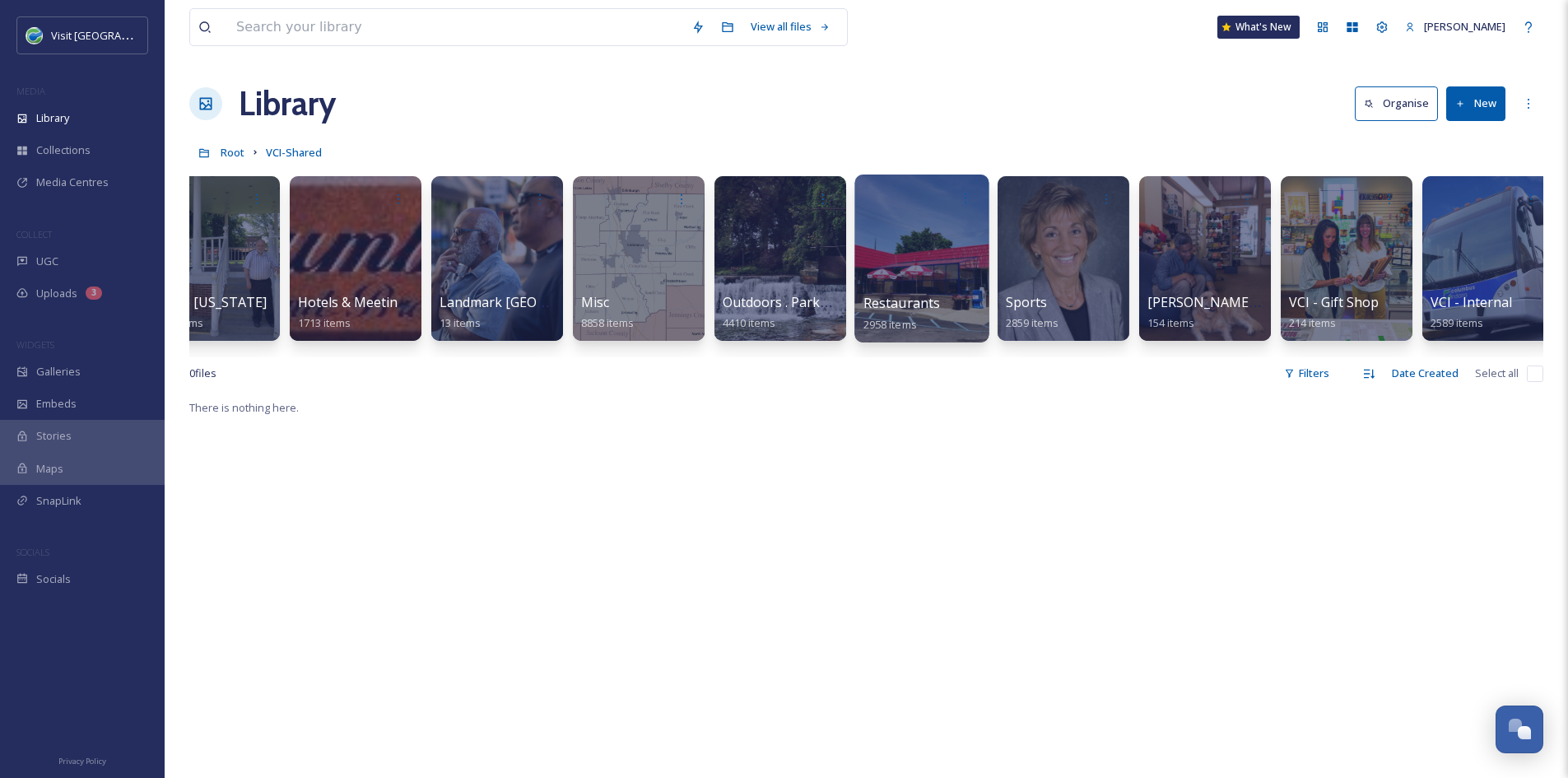
click at [907, 281] on div at bounding box center [921, 259] width 134 height 168
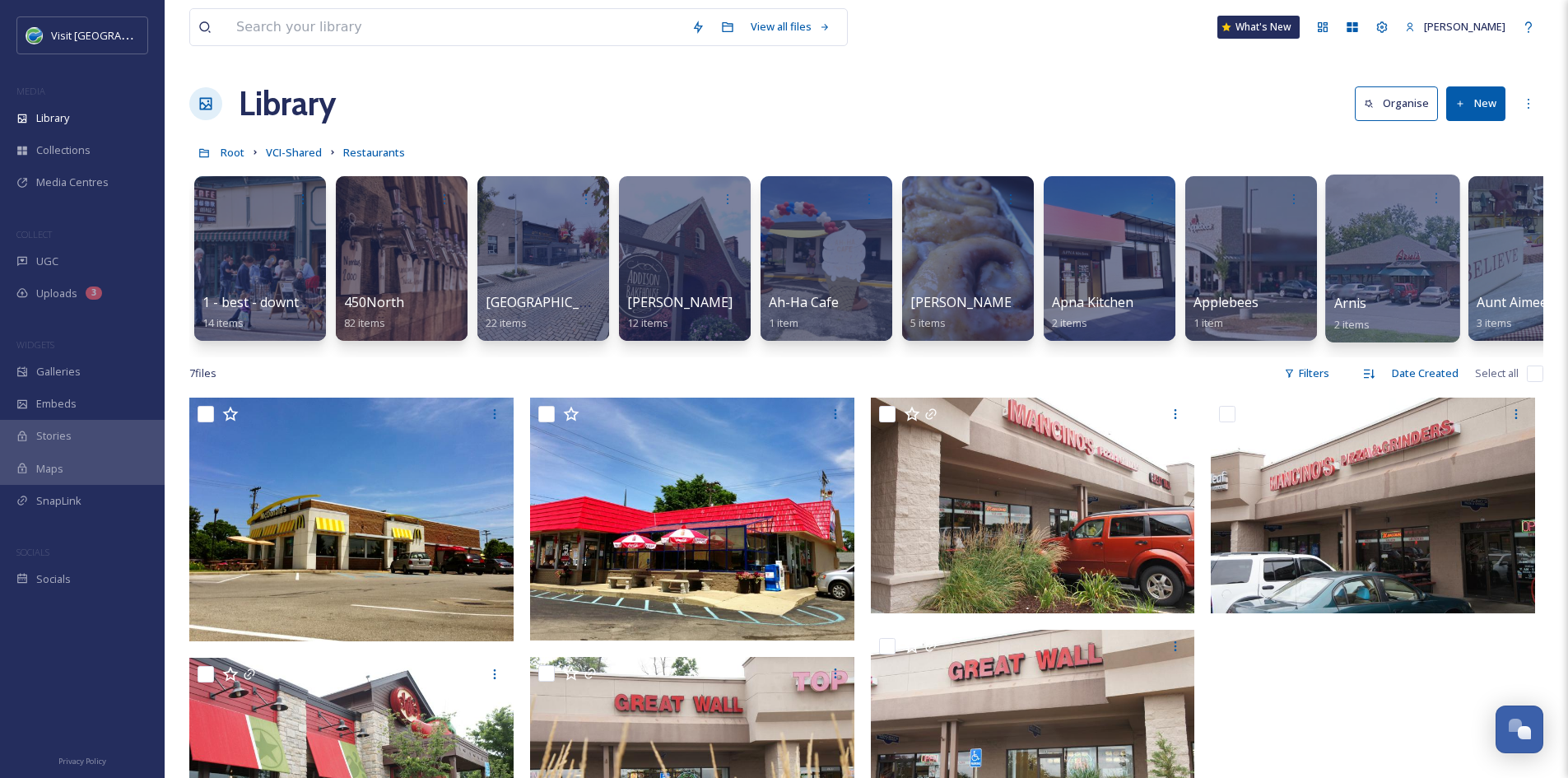
scroll to position [0, 1]
click at [1475, 99] on button "New" at bounding box center [1476, 103] width 60 height 34
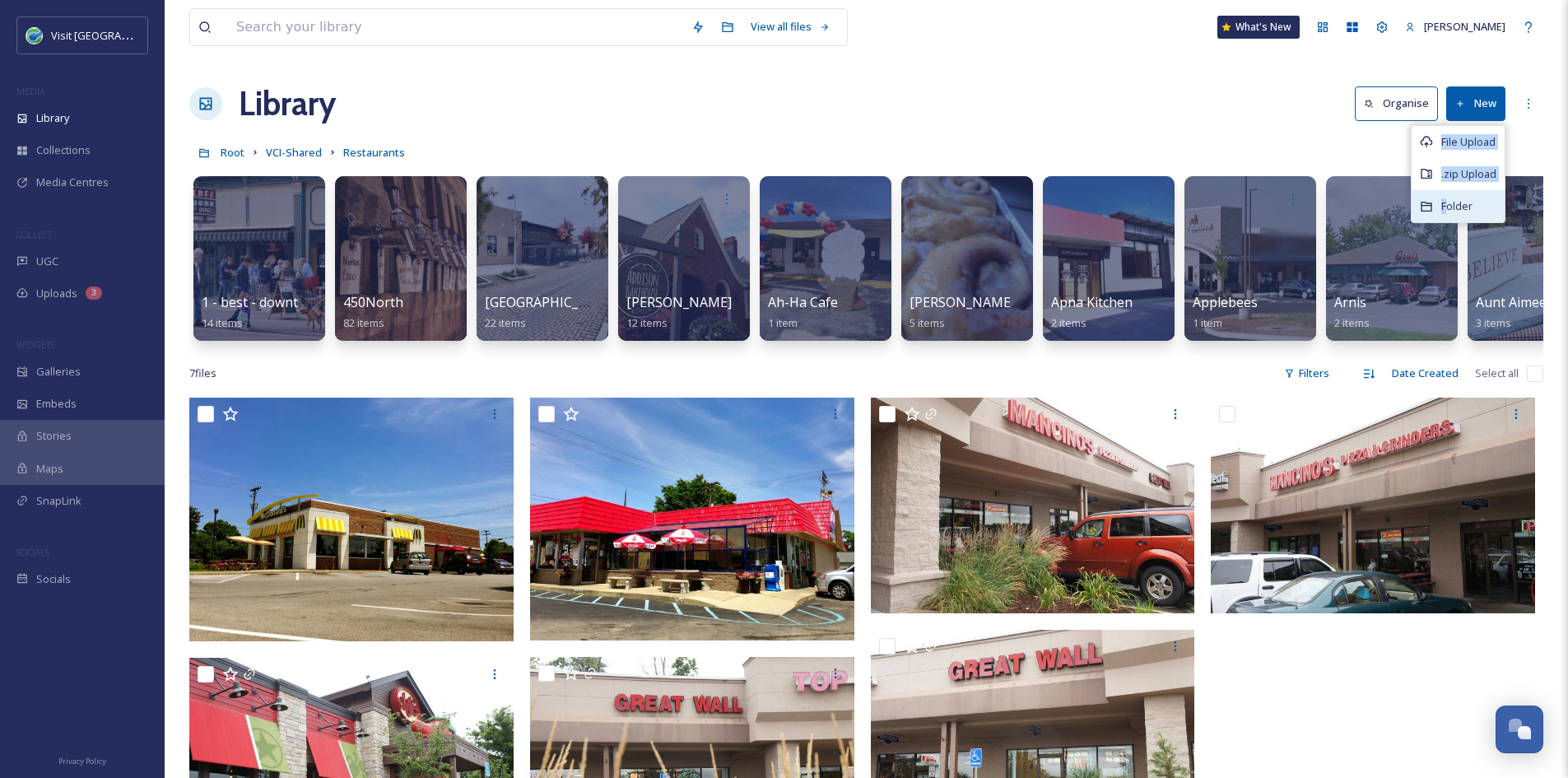
drag, startPoint x: 1444, startPoint y: 144, endPoint x: 1445, endPoint y: 202, distance: 58.0
click at [1445, 202] on div "File Upload .zip Upload Folder" at bounding box center [1458, 174] width 94 height 99
click at [1445, 202] on span "Folder" at bounding box center [1457, 205] width 31 height 16
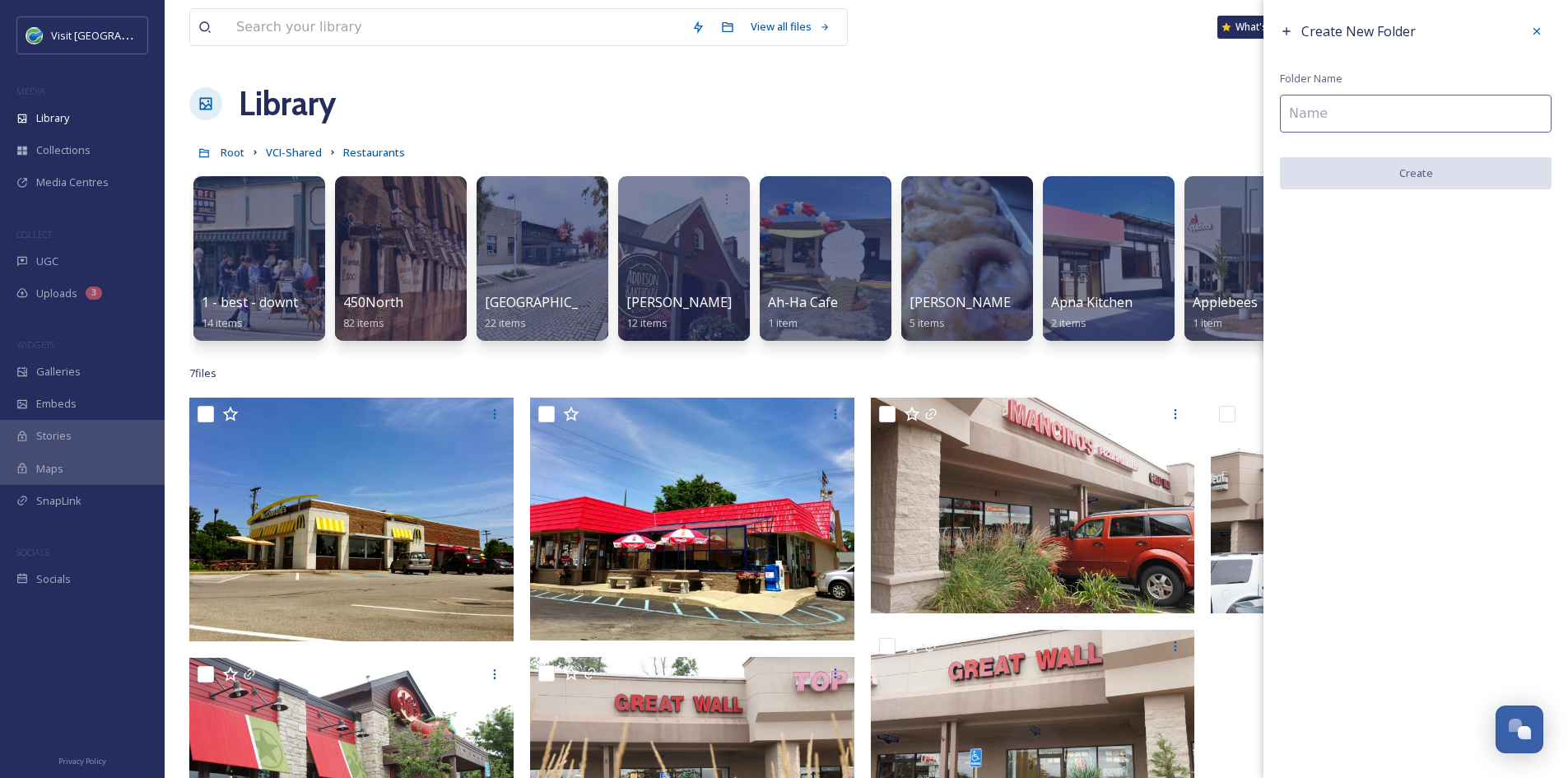
click at [1372, 118] on input at bounding box center [1416, 114] width 272 height 38
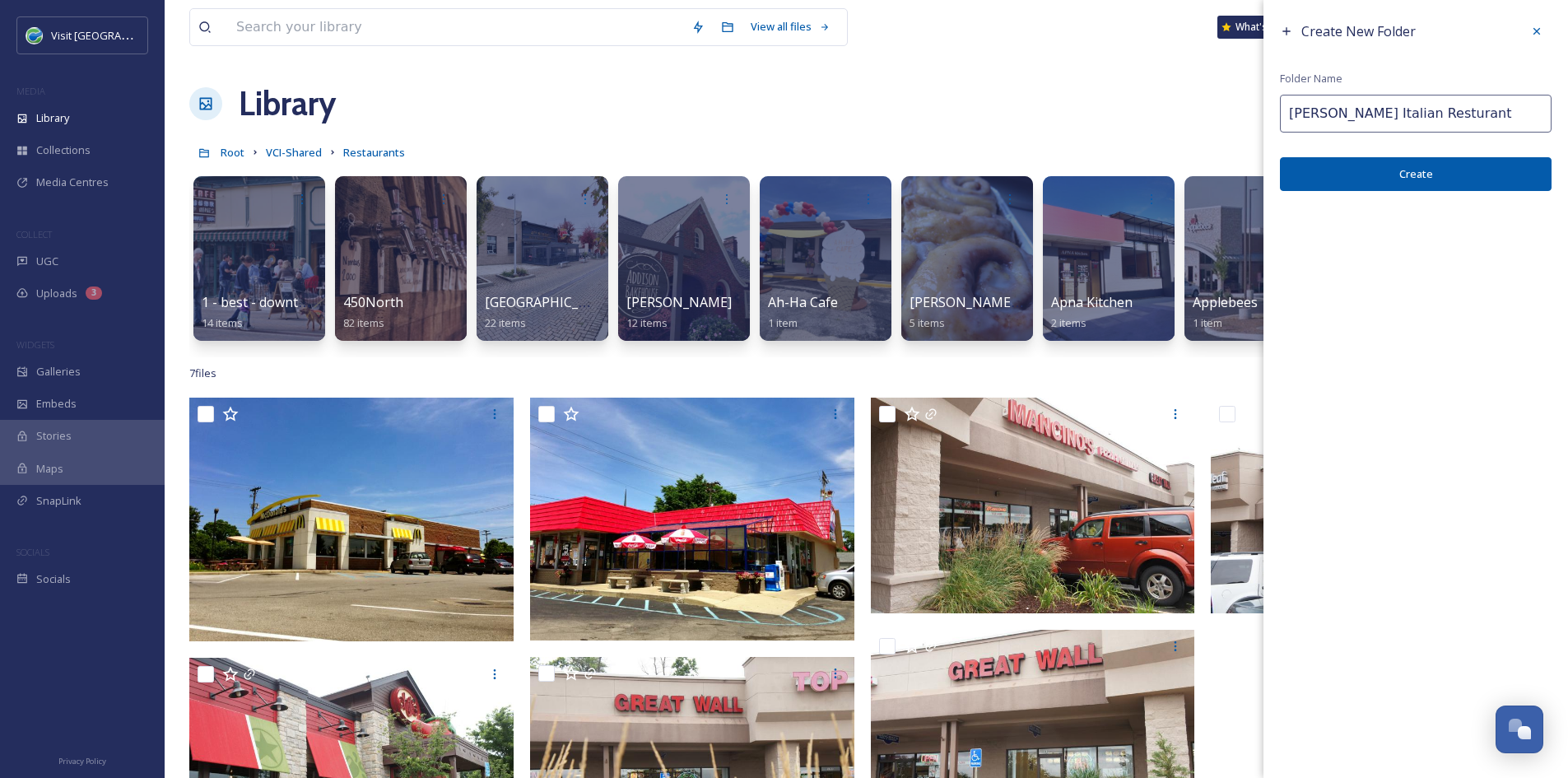
type input "[PERSON_NAME] Italian Resturant"
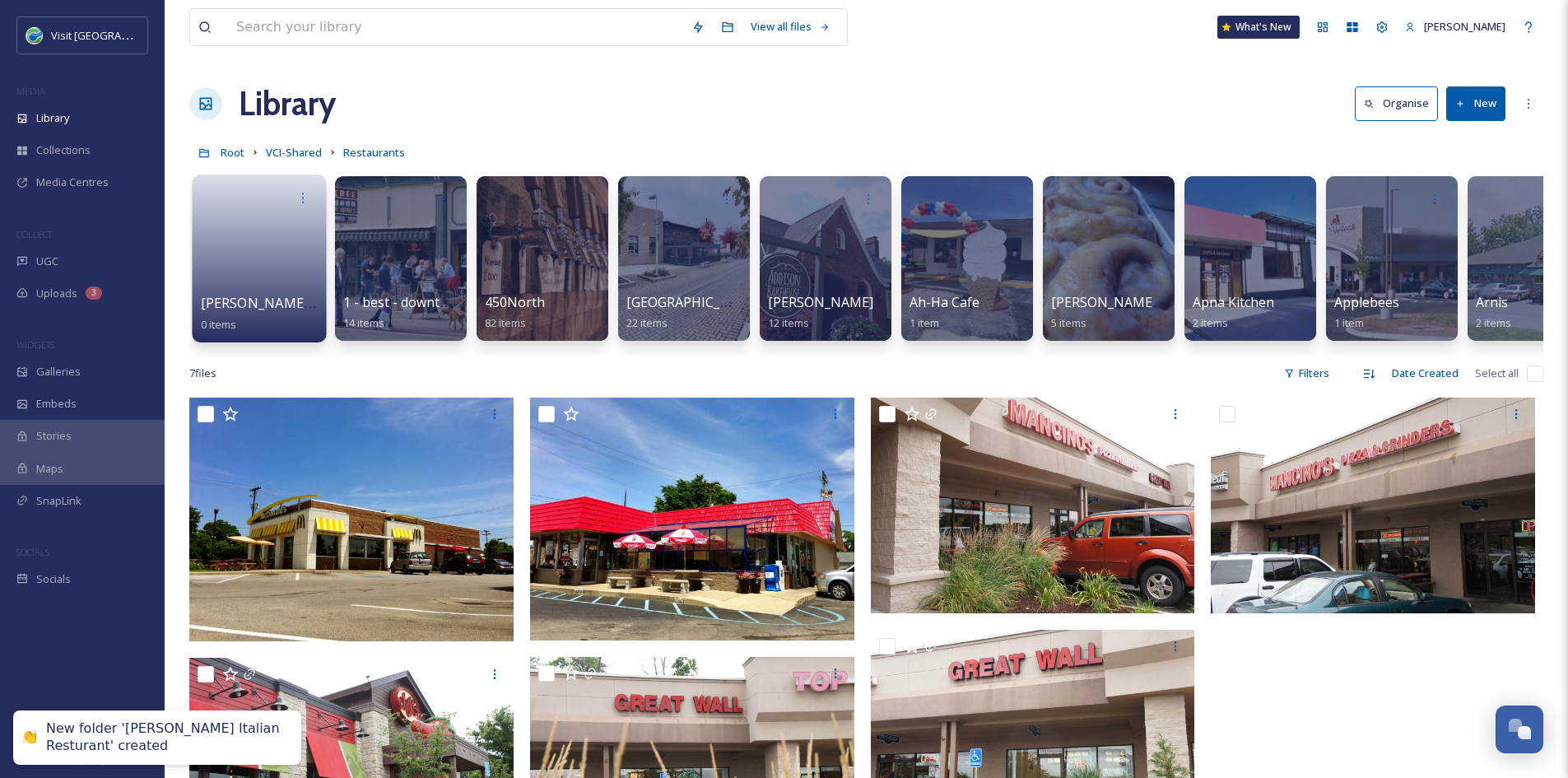
click at [263, 306] on span "[PERSON_NAME] Italian Resturant" at bounding box center [308, 303] width 216 height 18
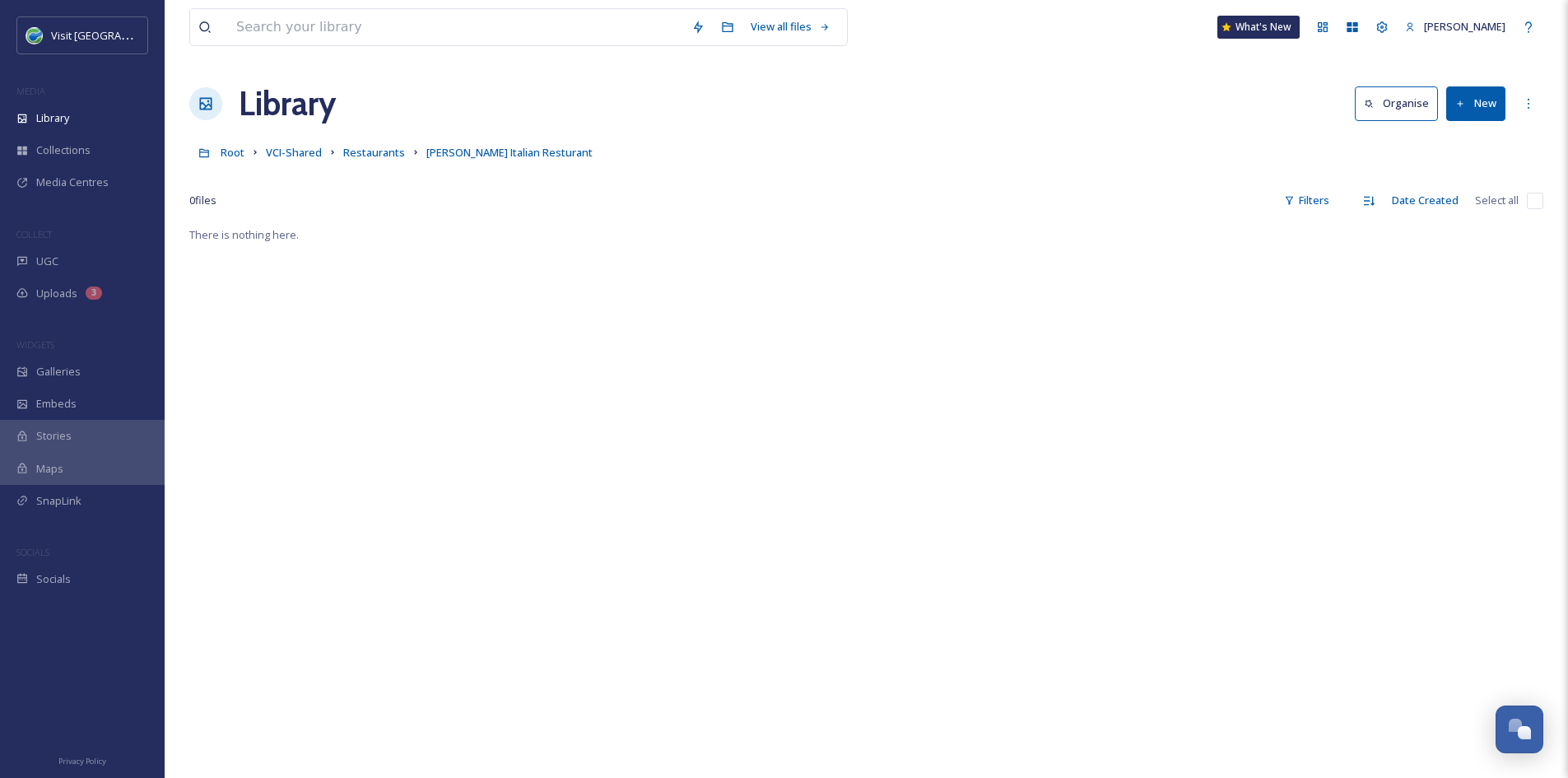
click at [1479, 112] on button "New" at bounding box center [1476, 103] width 60 height 34
click at [1469, 142] on span "File Upload" at bounding box center [1469, 142] width 55 height 16
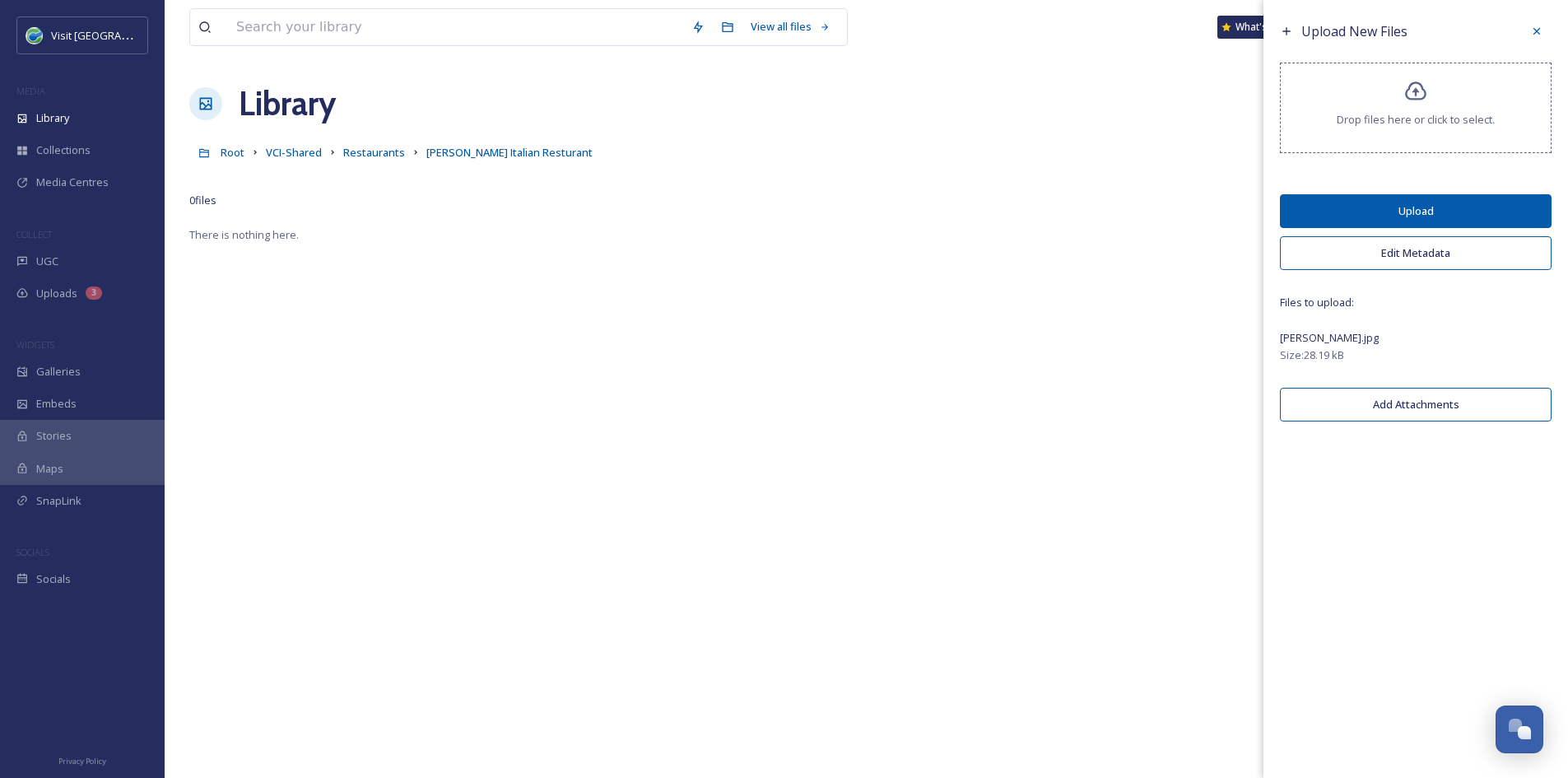
click at [1473, 210] on button "Upload" at bounding box center [1416, 210] width 272 height 34
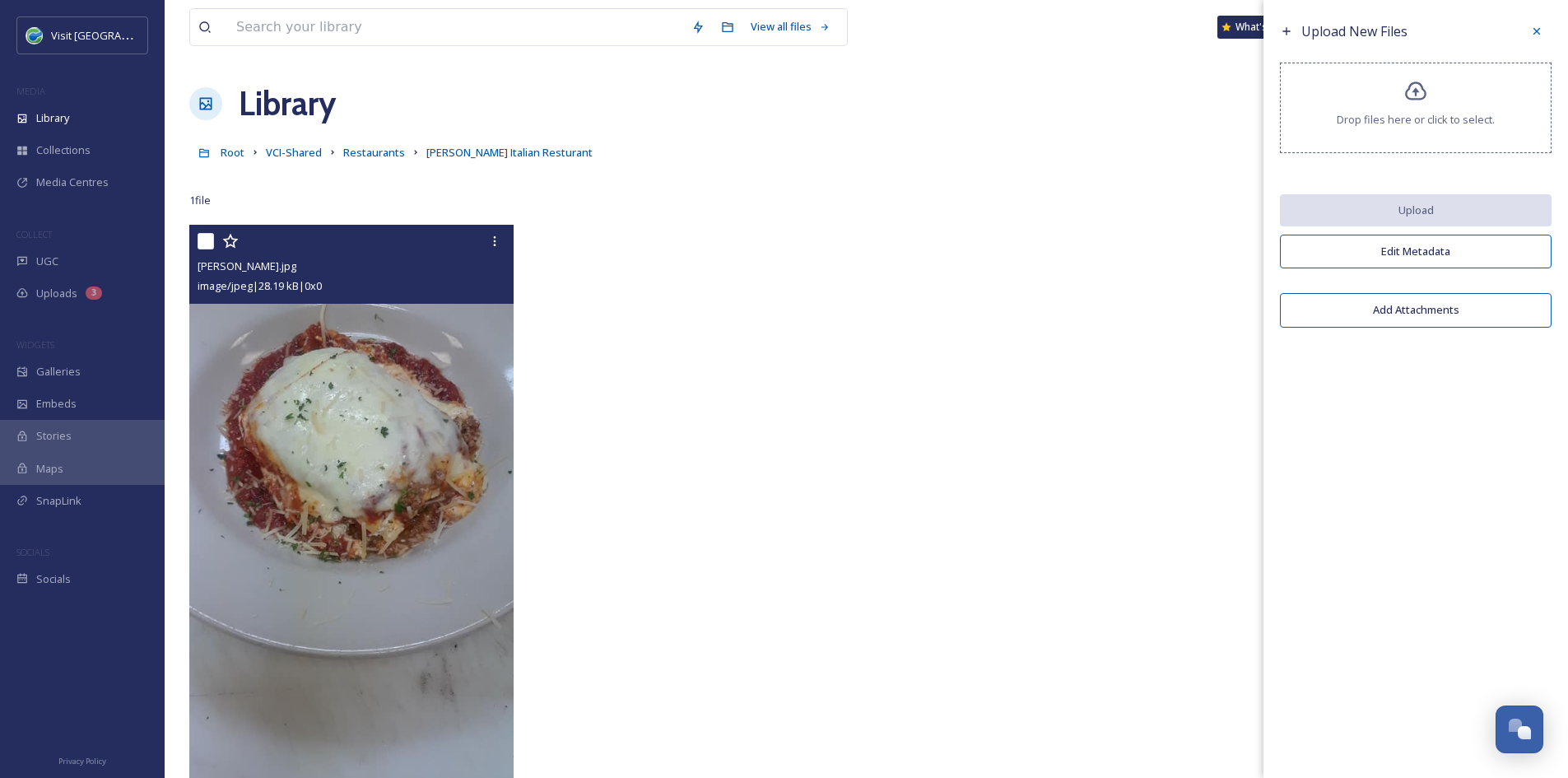
click at [338, 575] on img at bounding box center [351, 519] width 324 height 589
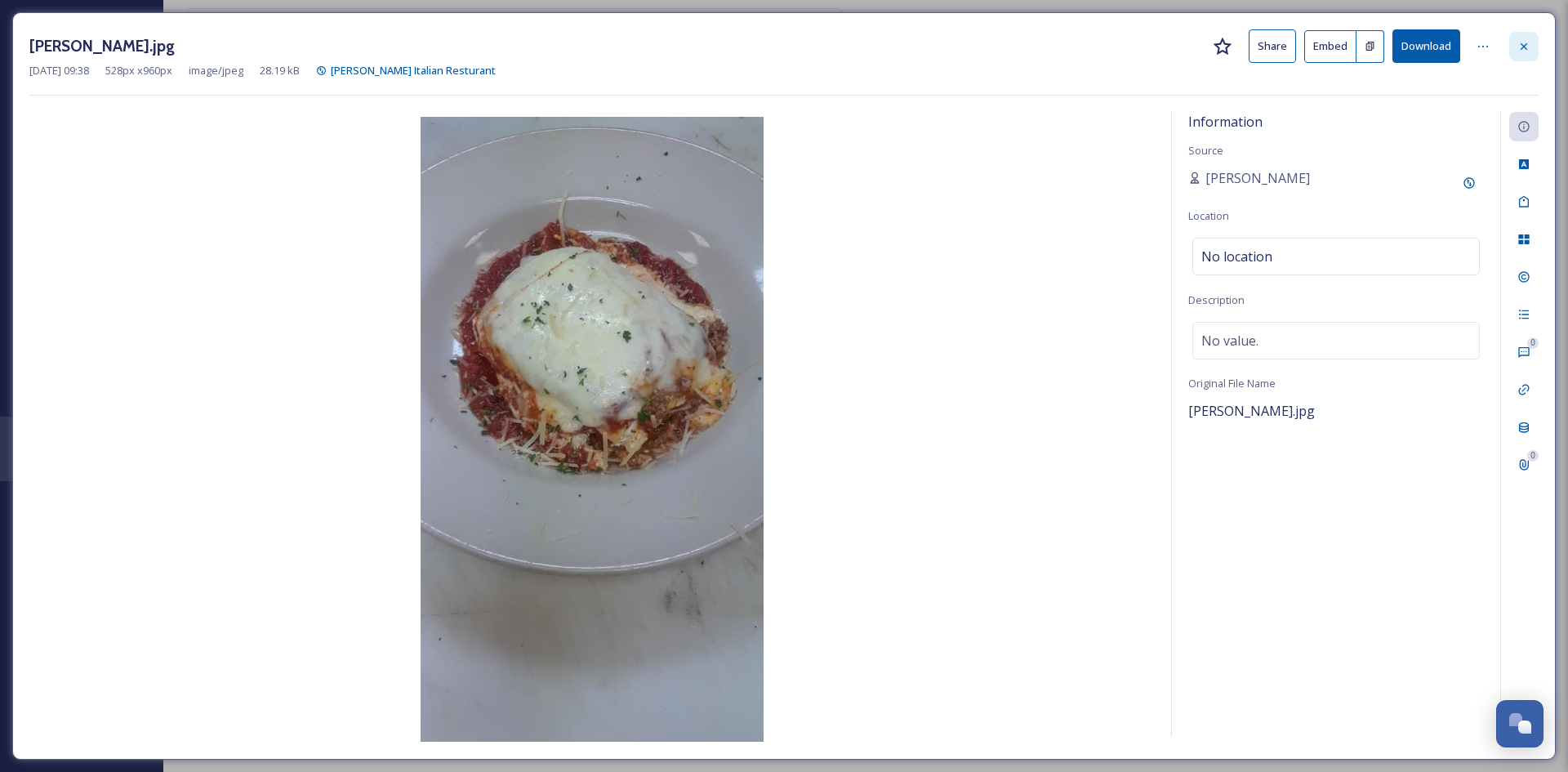
click at [1520, 49] on icon at bounding box center [1524, 47] width 13 height 13
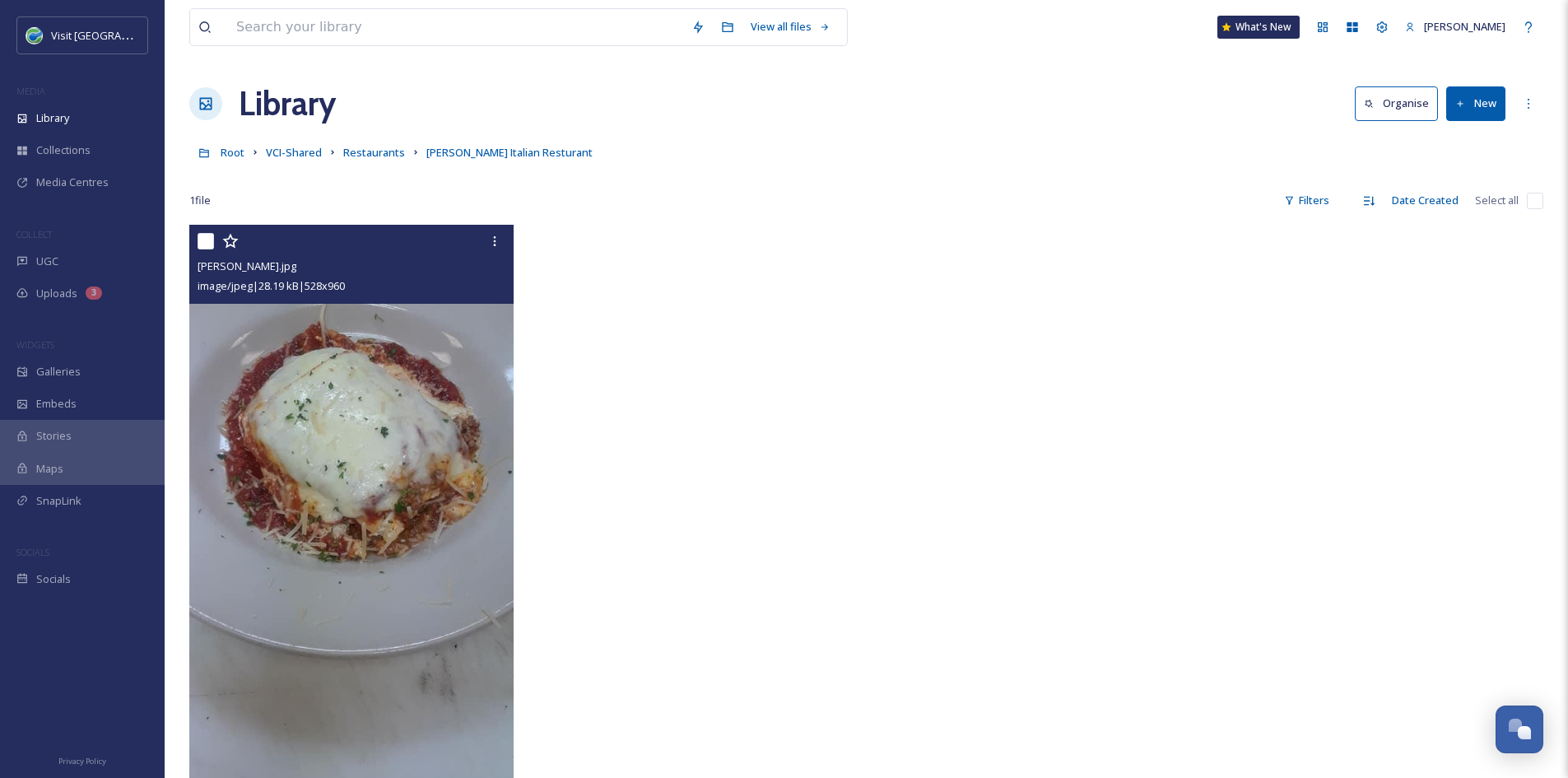
click at [1470, 96] on button "New" at bounding box center [1476, 103] width 60 height 34
click at [1442, 143] on span "File Upload" at bounding box center [1469, 142] width 55 height 16
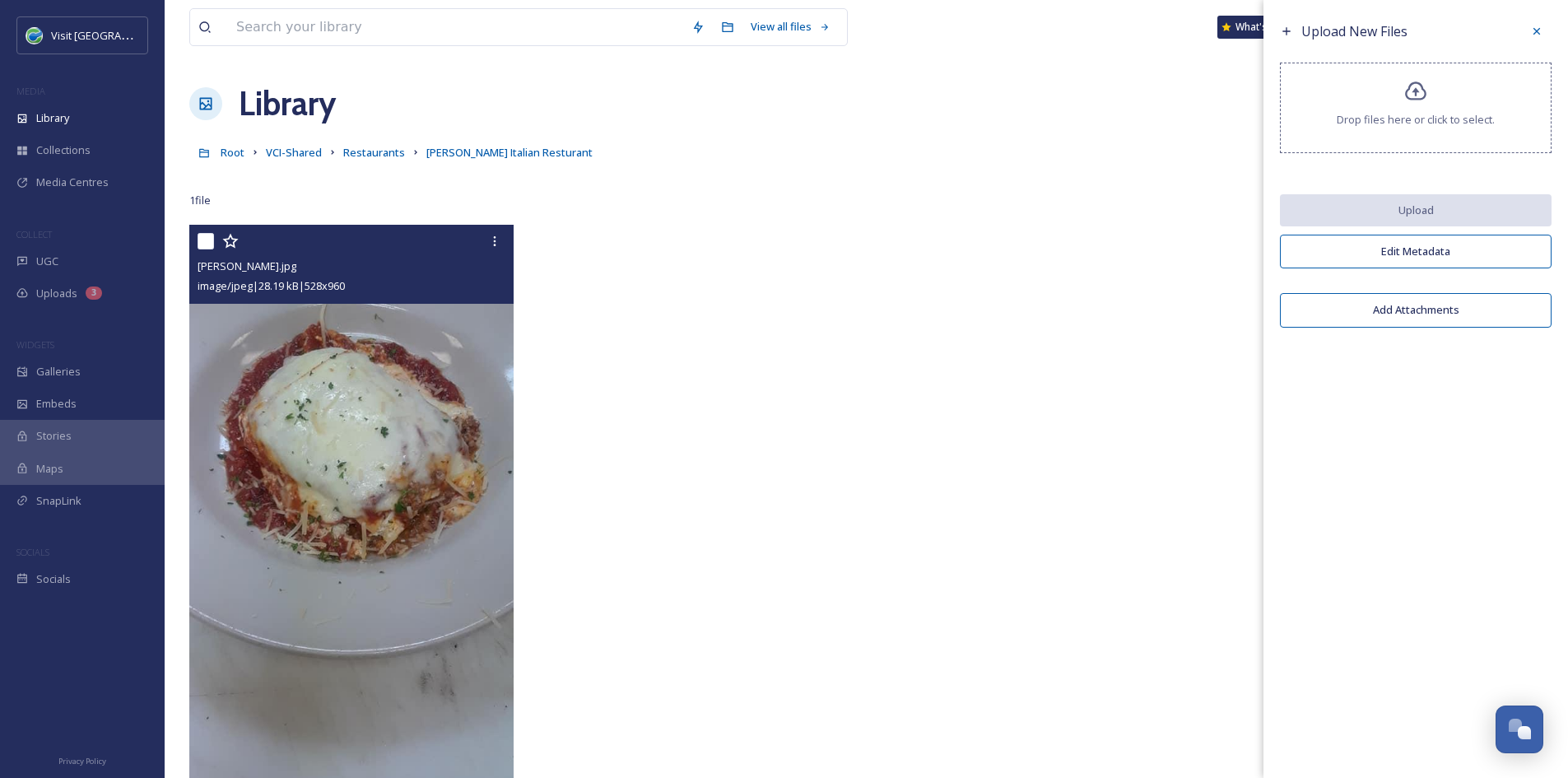
click at [1411, 99] on icon at bounding box center [1416, 90] width 22 height 19
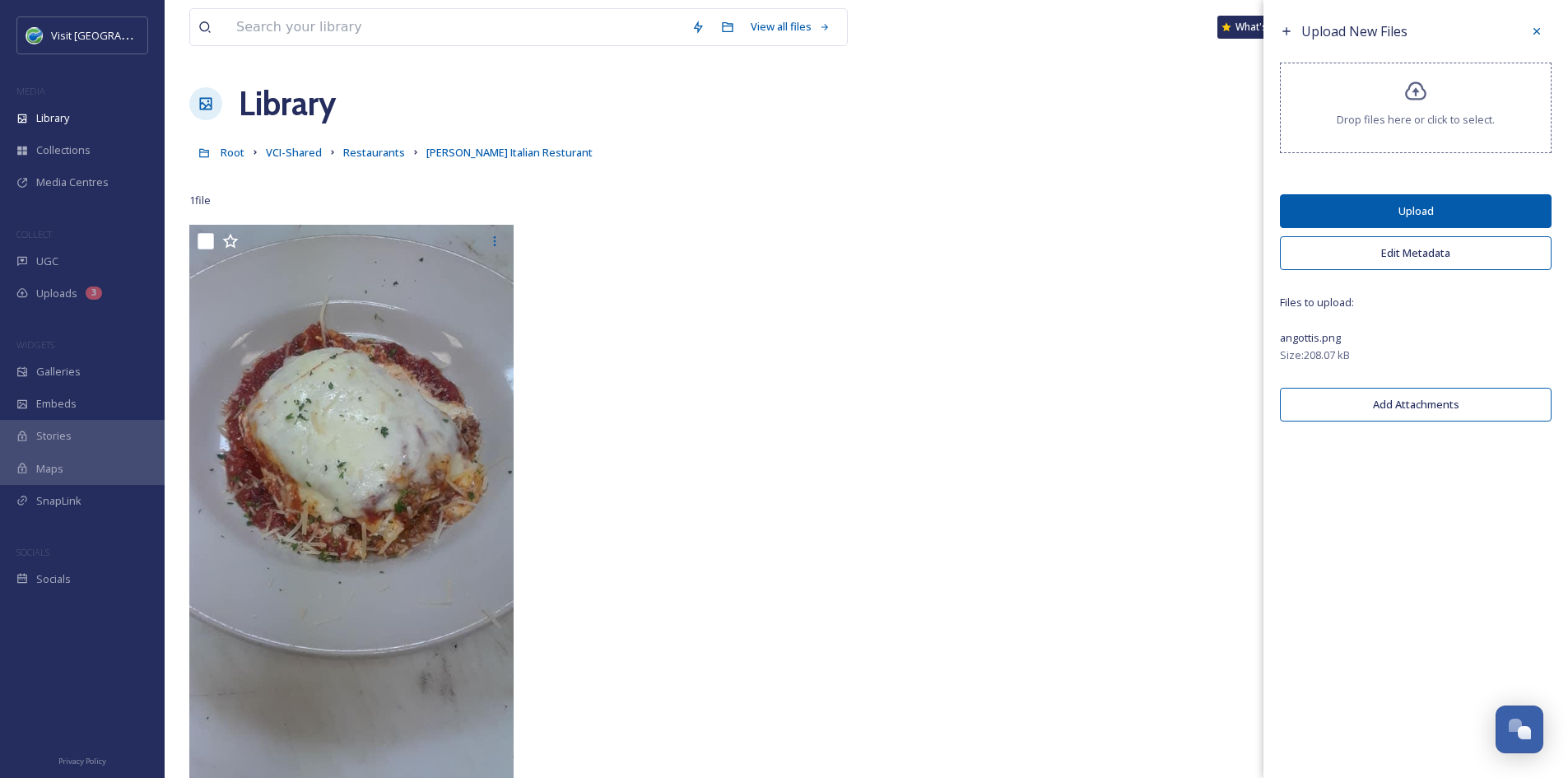
click at [1527, 205] on button "Upload" at bounding box center [1416, 210] width 272 height 34
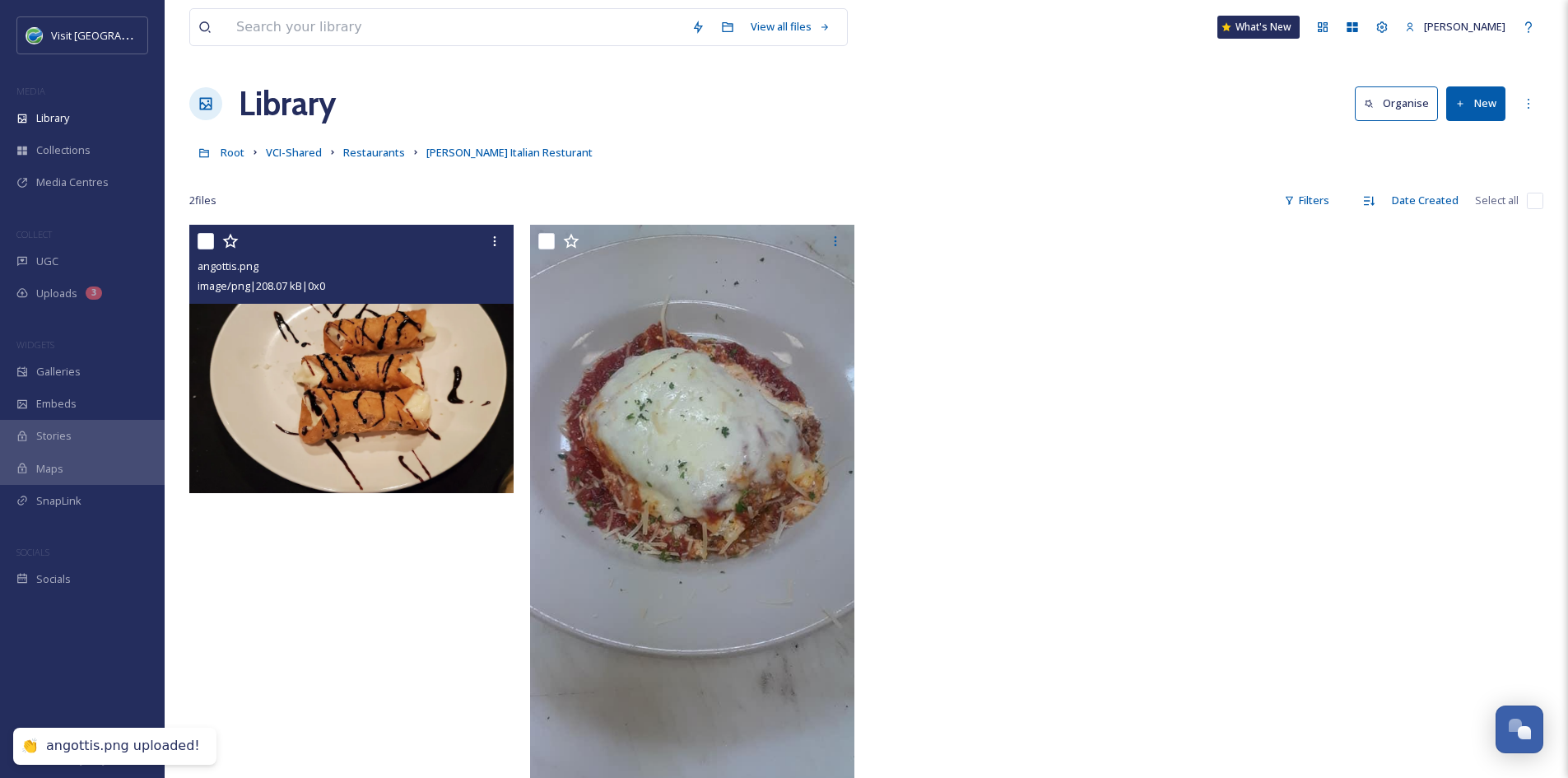
click at [463, 358] on img at bounding box center [351, 359] width 324 height 268
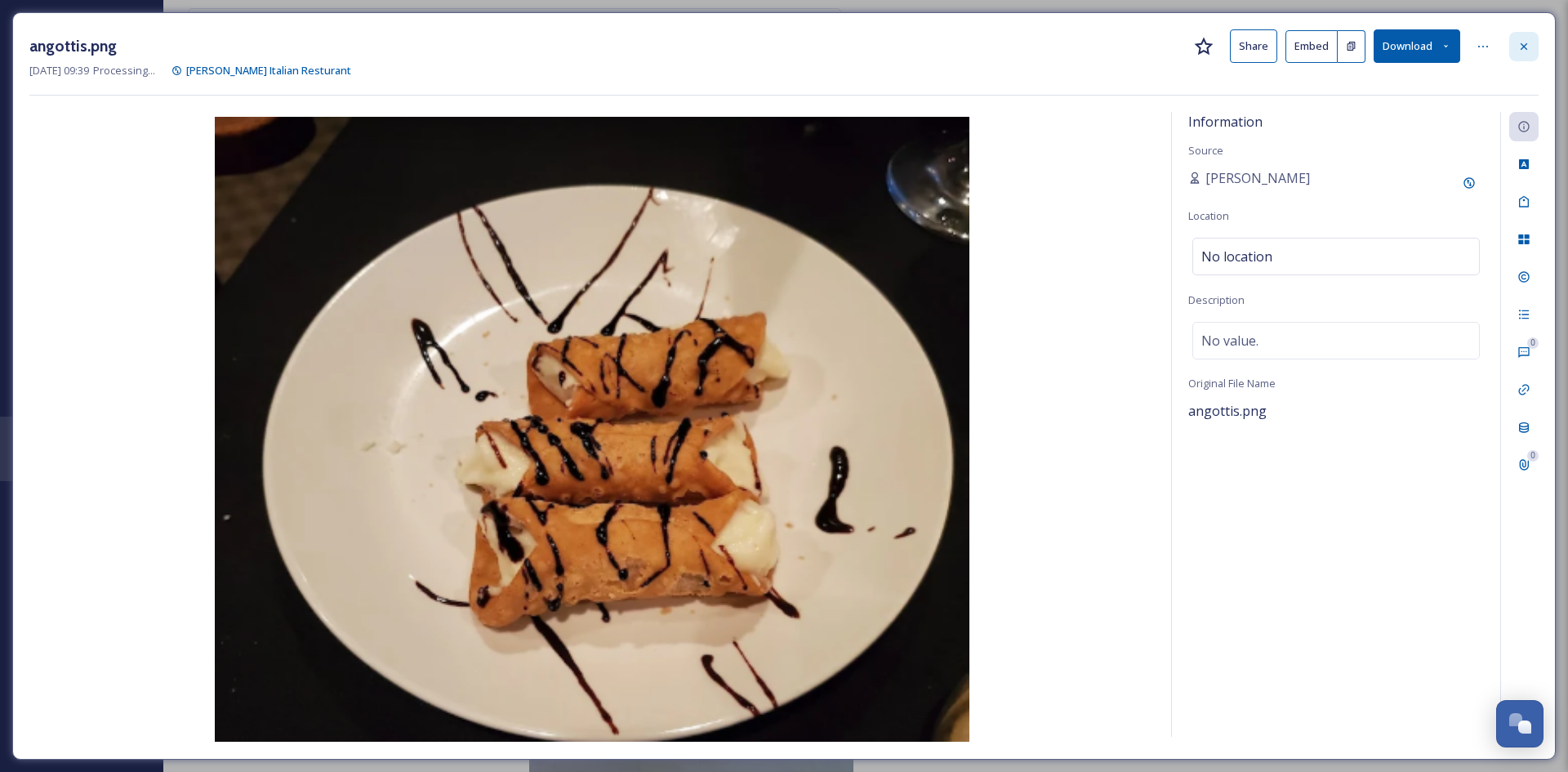
click at [1525, 46] on icon at bounding box center [1524, 46] width 7 height 7
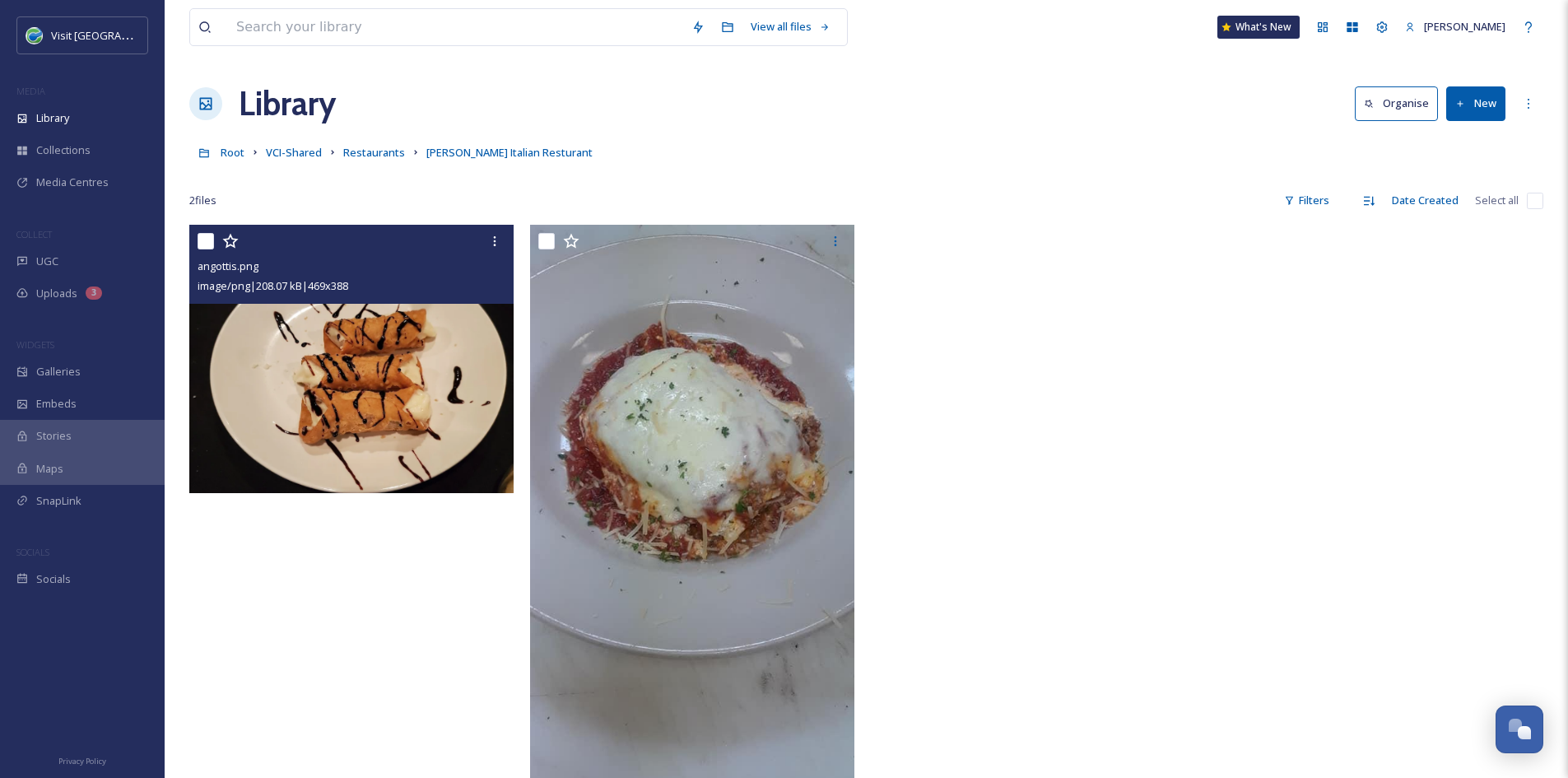
click at [374, 421] on img at bounding box center [351, 359] width 324 height 268
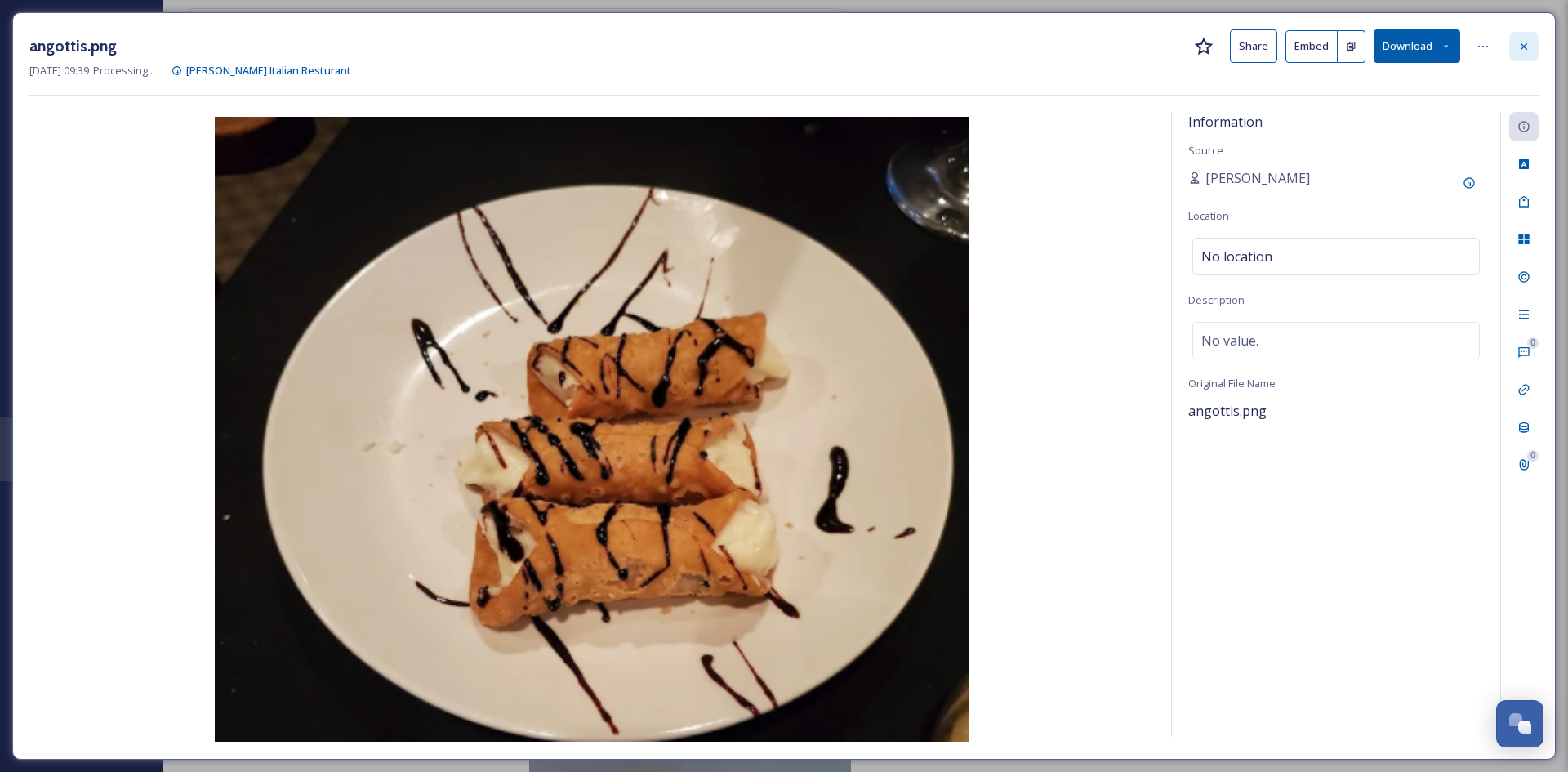
click at [1529, 47] on icon at bounding box center [1524, 47] width 13 height 13
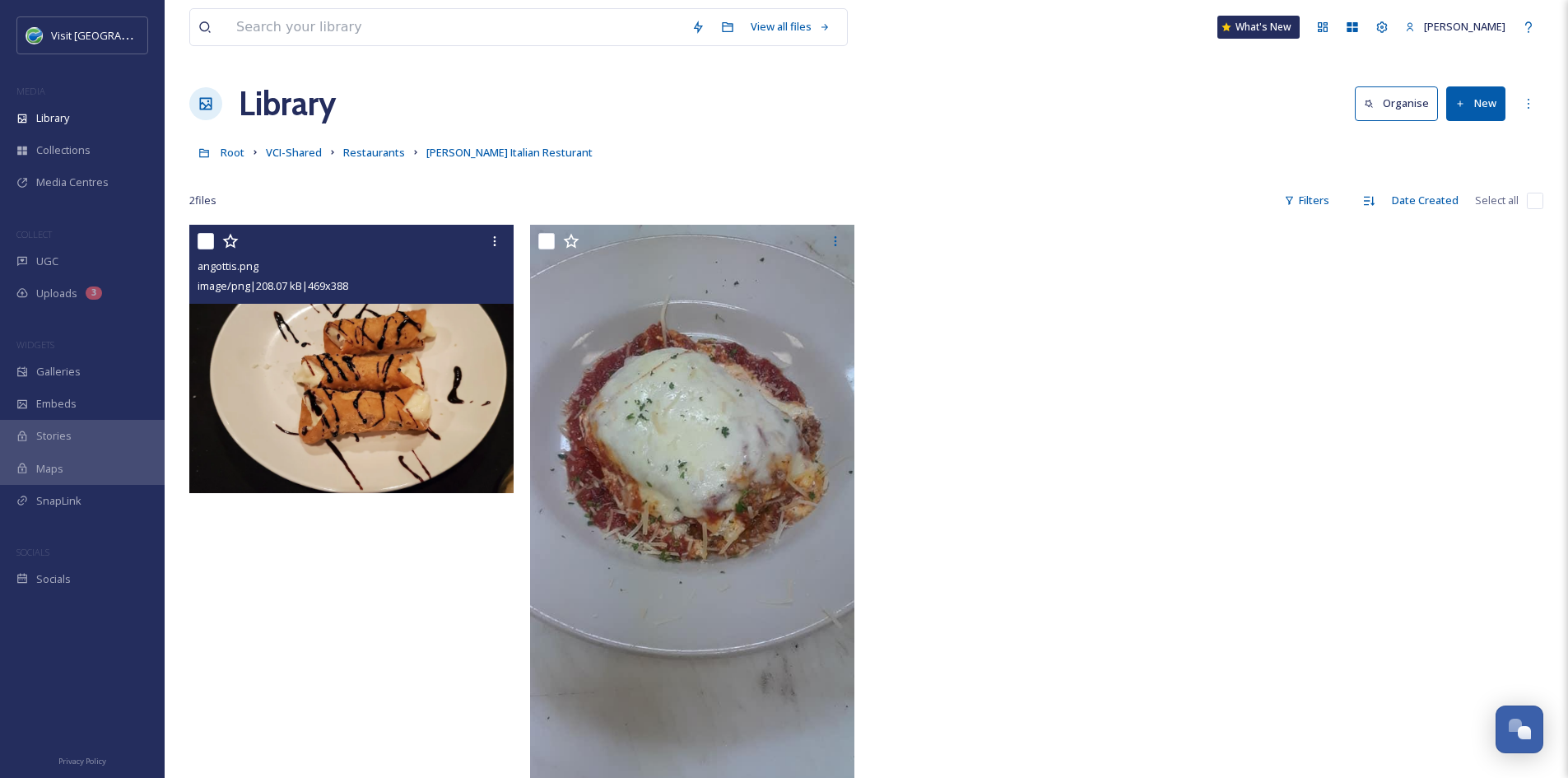
click at [945, 631] on div at bounding box center [1036, 523] width 332 height 597
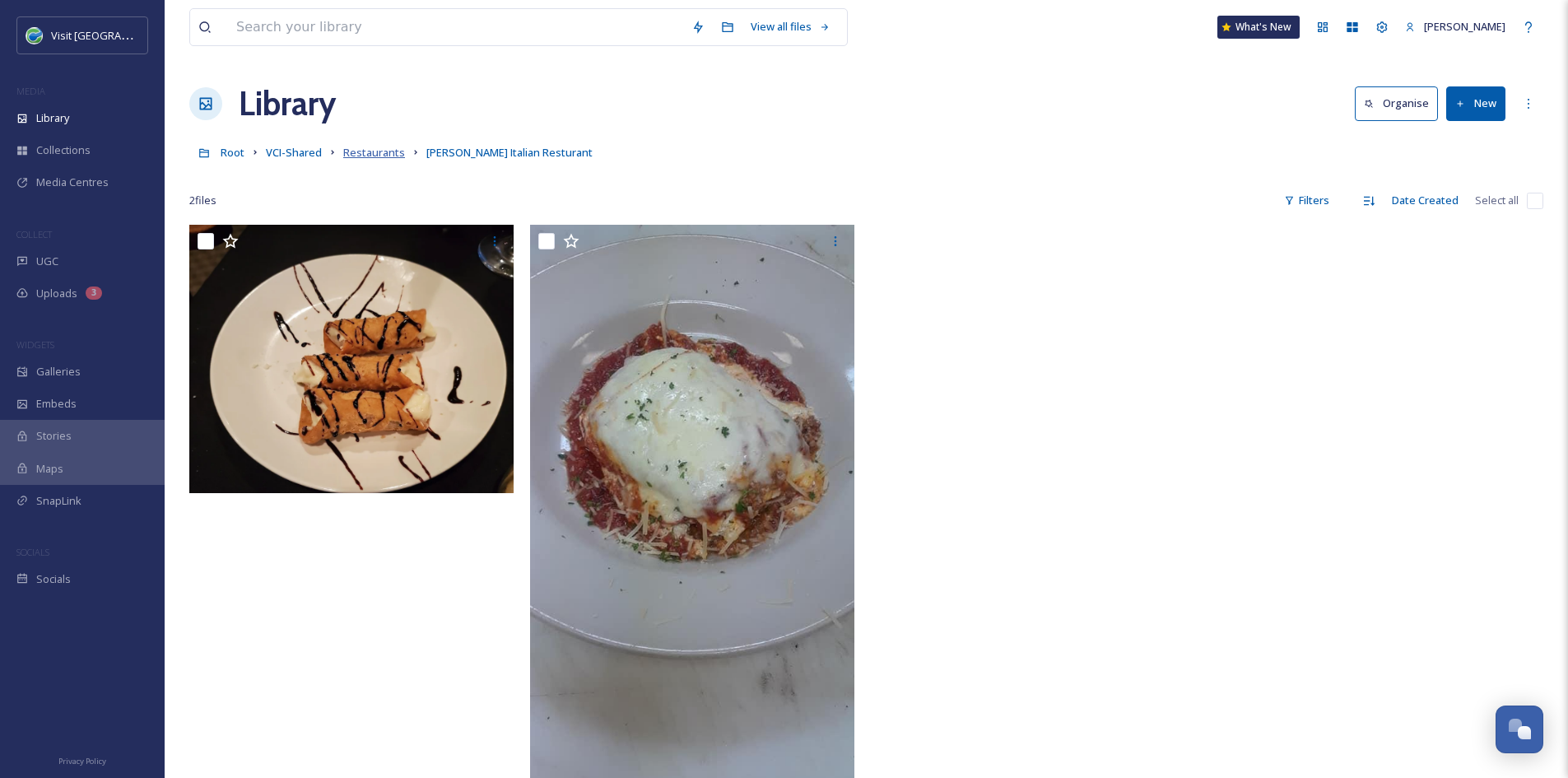
click at [373, 157] on span "Restaurants" at bounding box center [374, 152] width 62 height 15
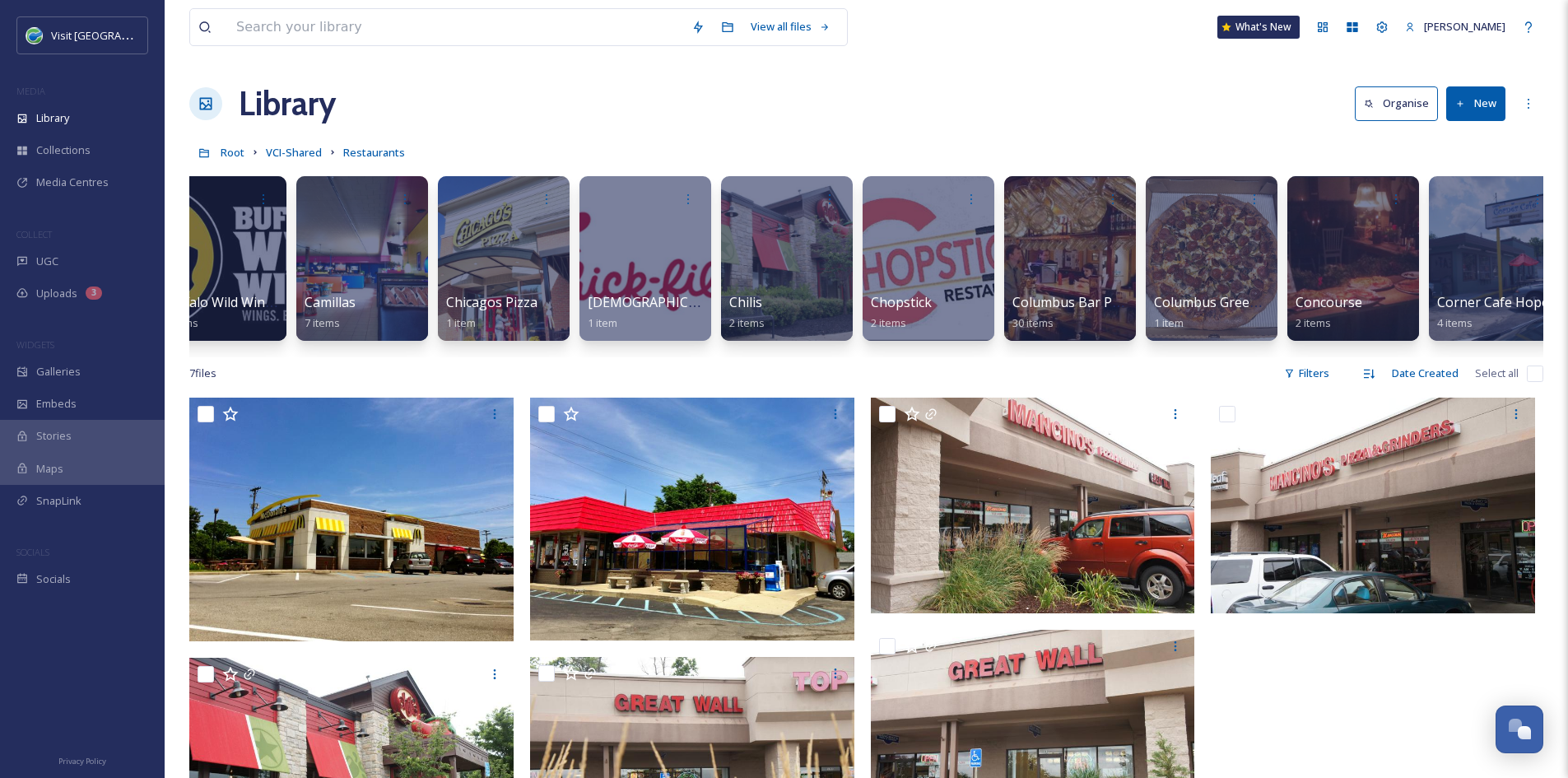
scroll to position [0, 3044]
